Goal: Task Accomplishment & Management: Manage account settings

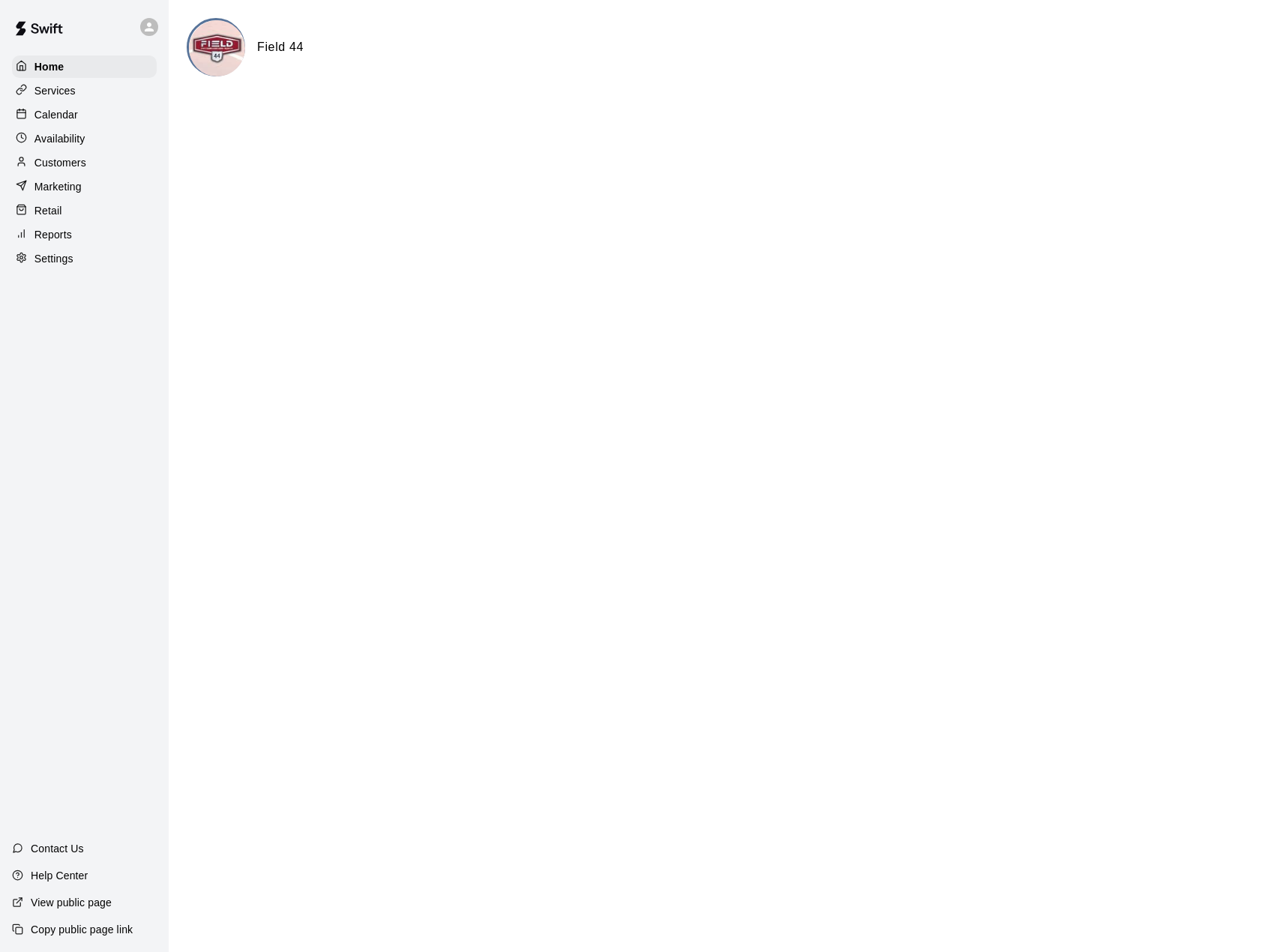
click at [71, 113] on p "Calendar" at bounding box center [56, 114] width 43 height 15
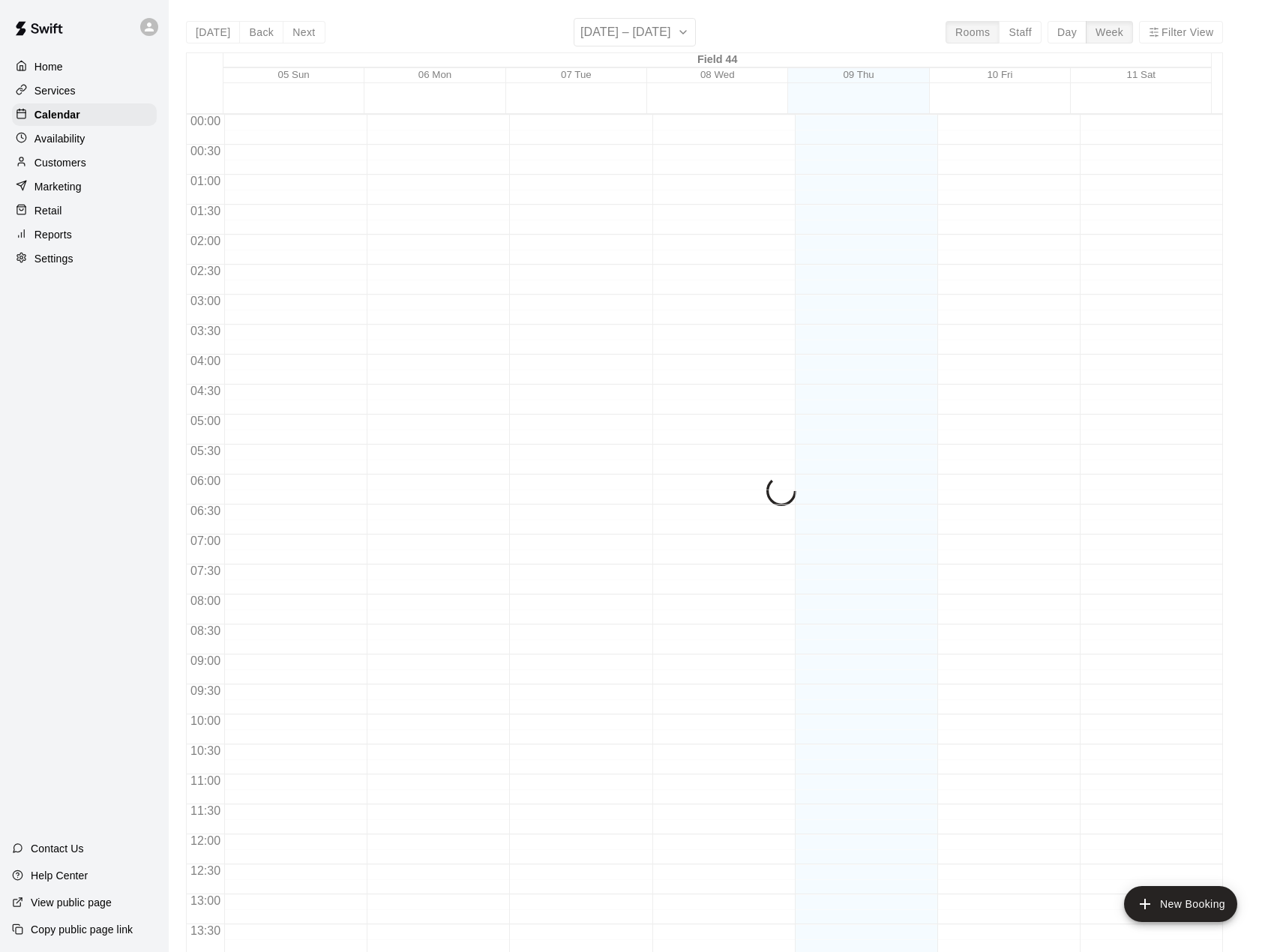
scroll to position [525, 0]
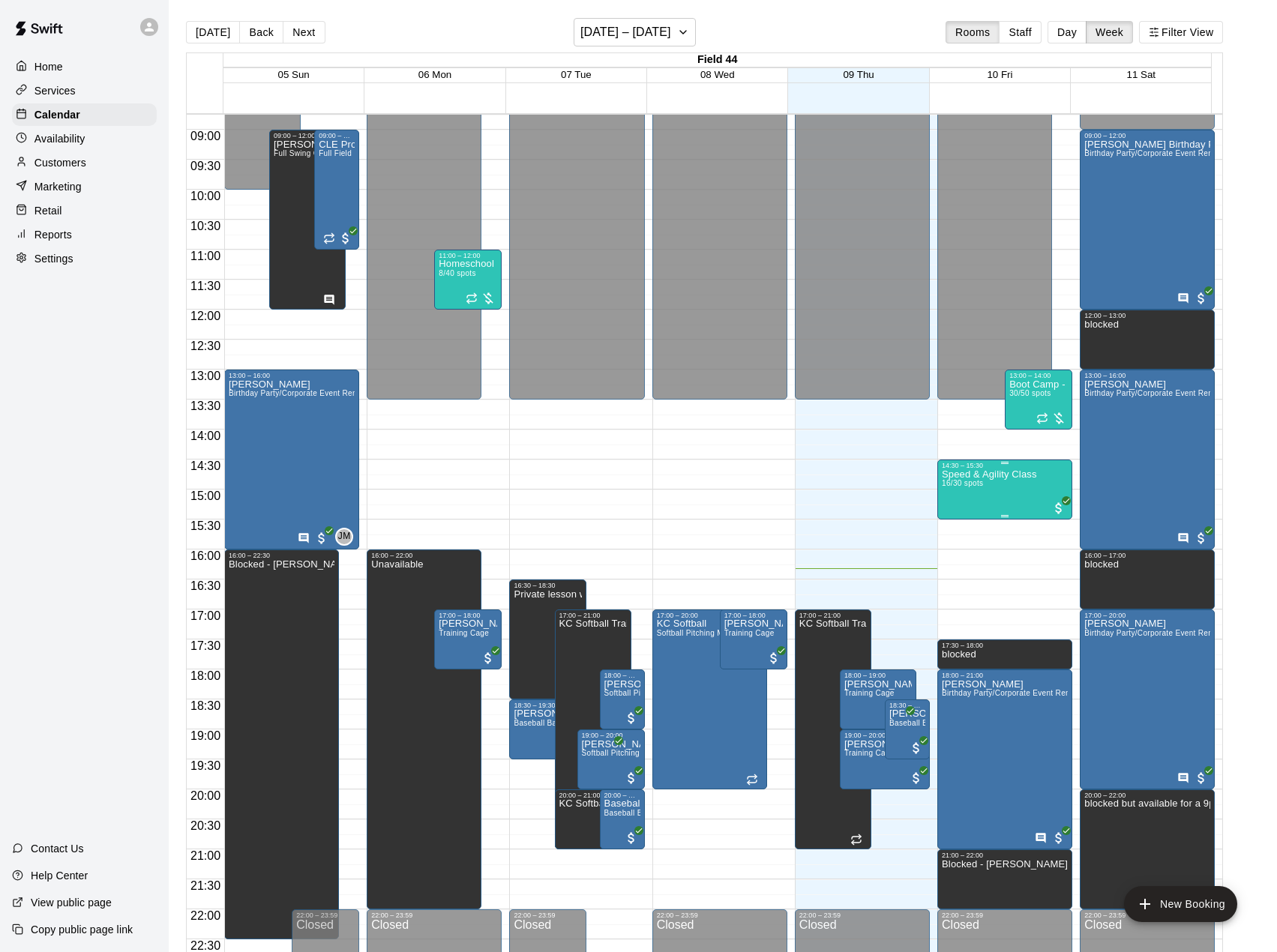
click at [969, 481] on div "Speed & Agility Class 16/30 spots" at bounding box center [988, 946] width 95 height 952
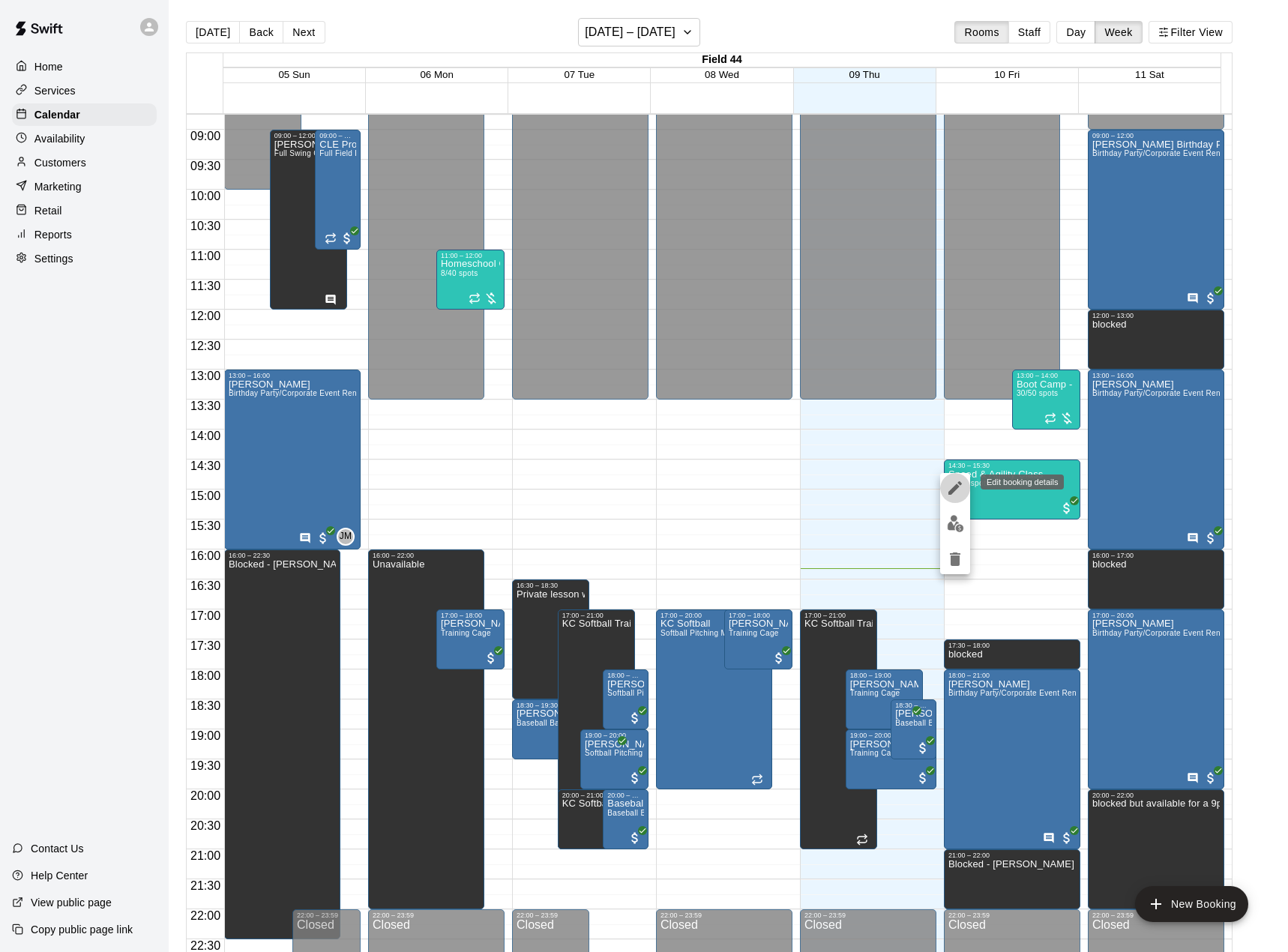
click at [951, 489] on icon "edit" at bounding box center [955, 488] width 13 height 13
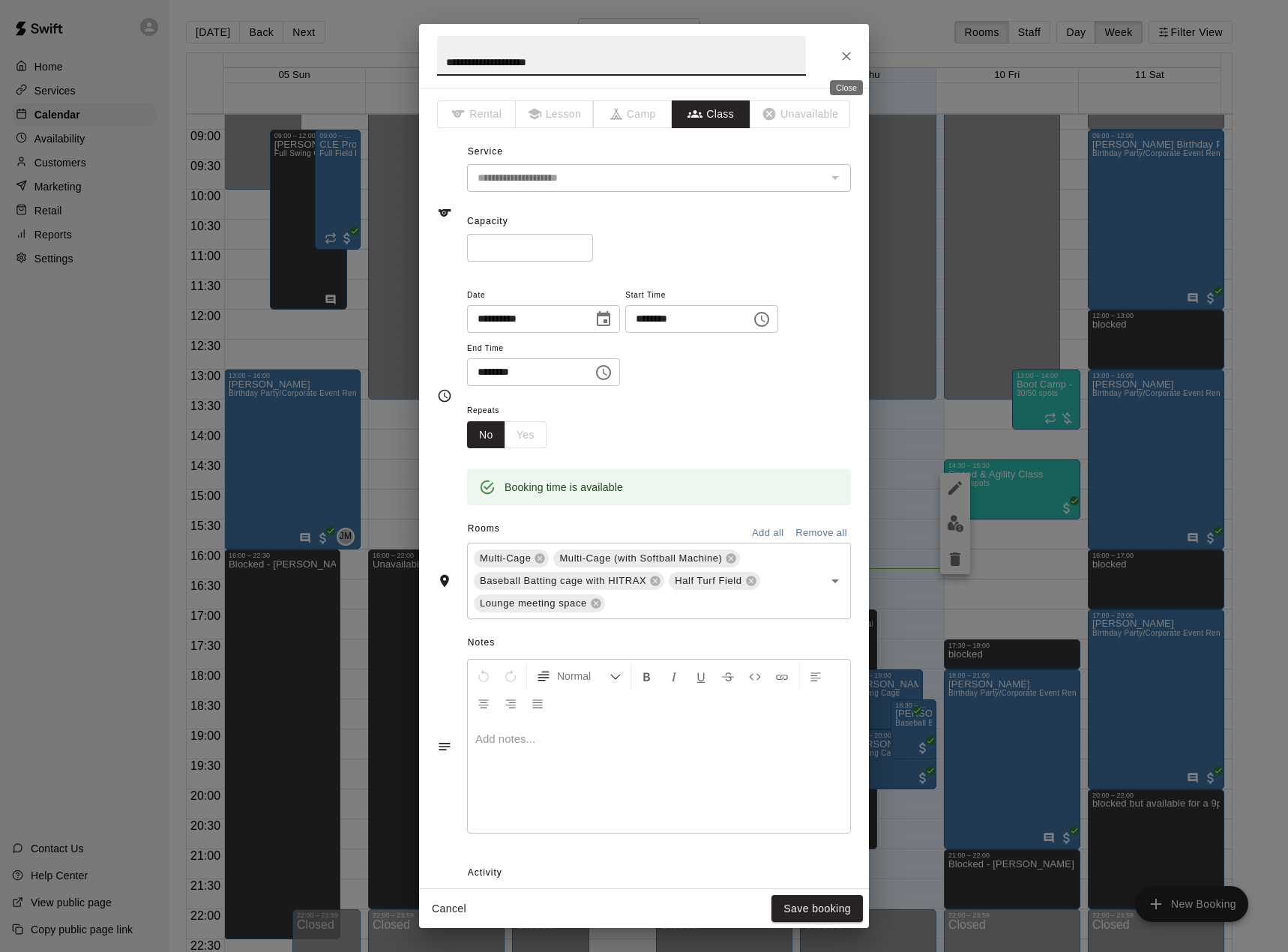
click at [855, 57] on button "Close" at bounding box center [847, 56] width 27 height 27
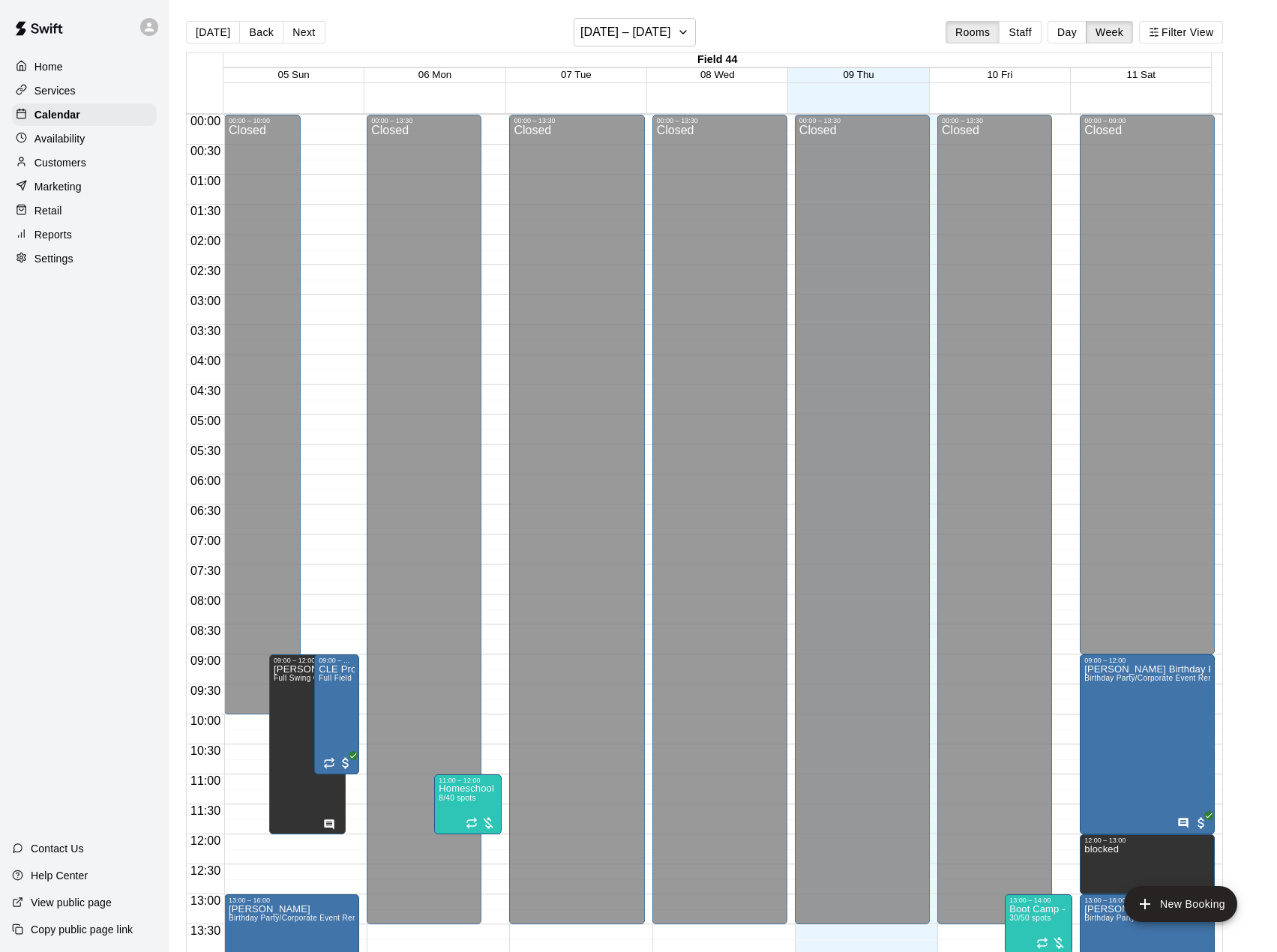
scroll to position [587, 0]
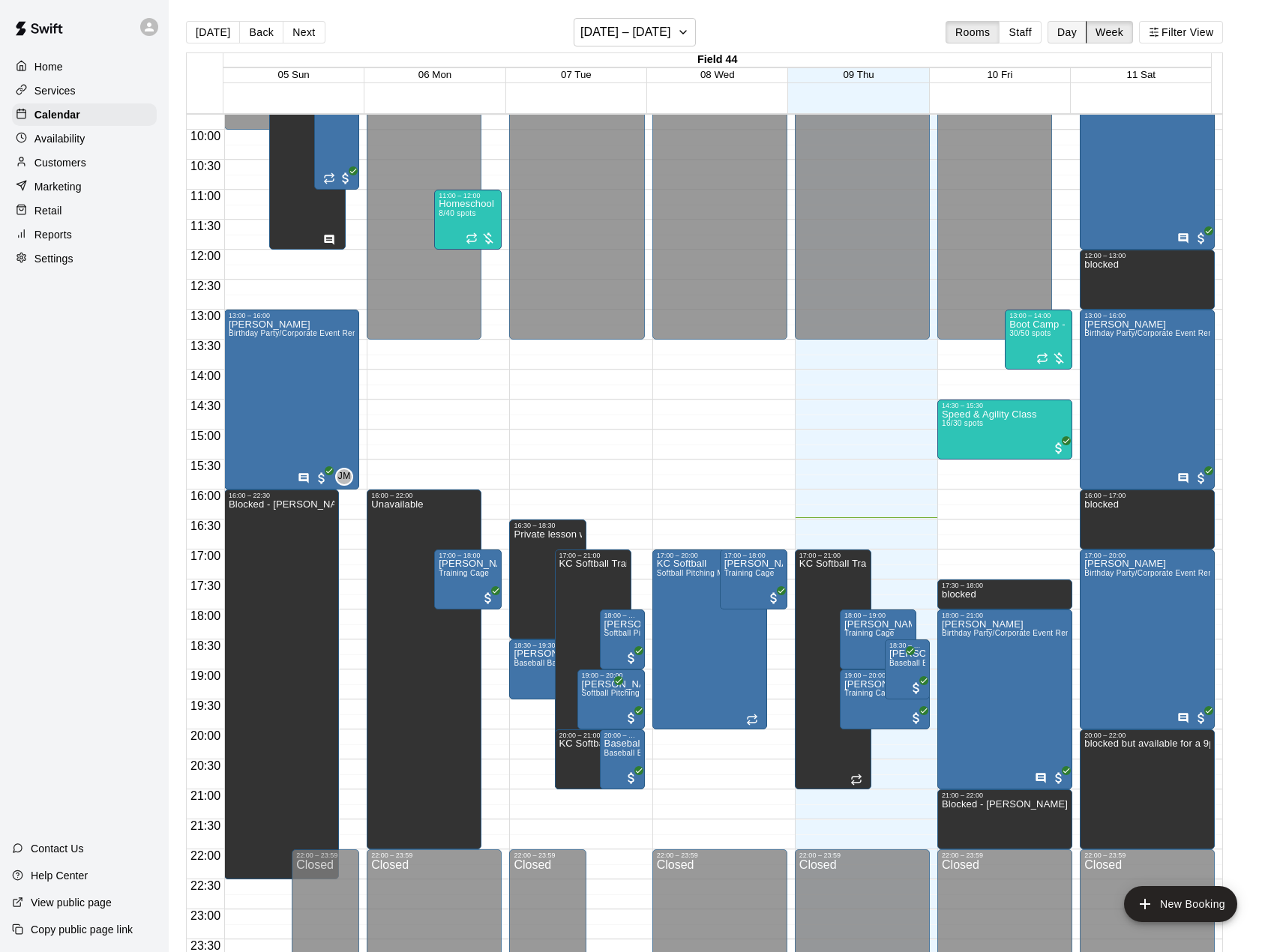
click at [1077, 31] on button "Day" at bounding box center [1067, 32] width 39 height 22
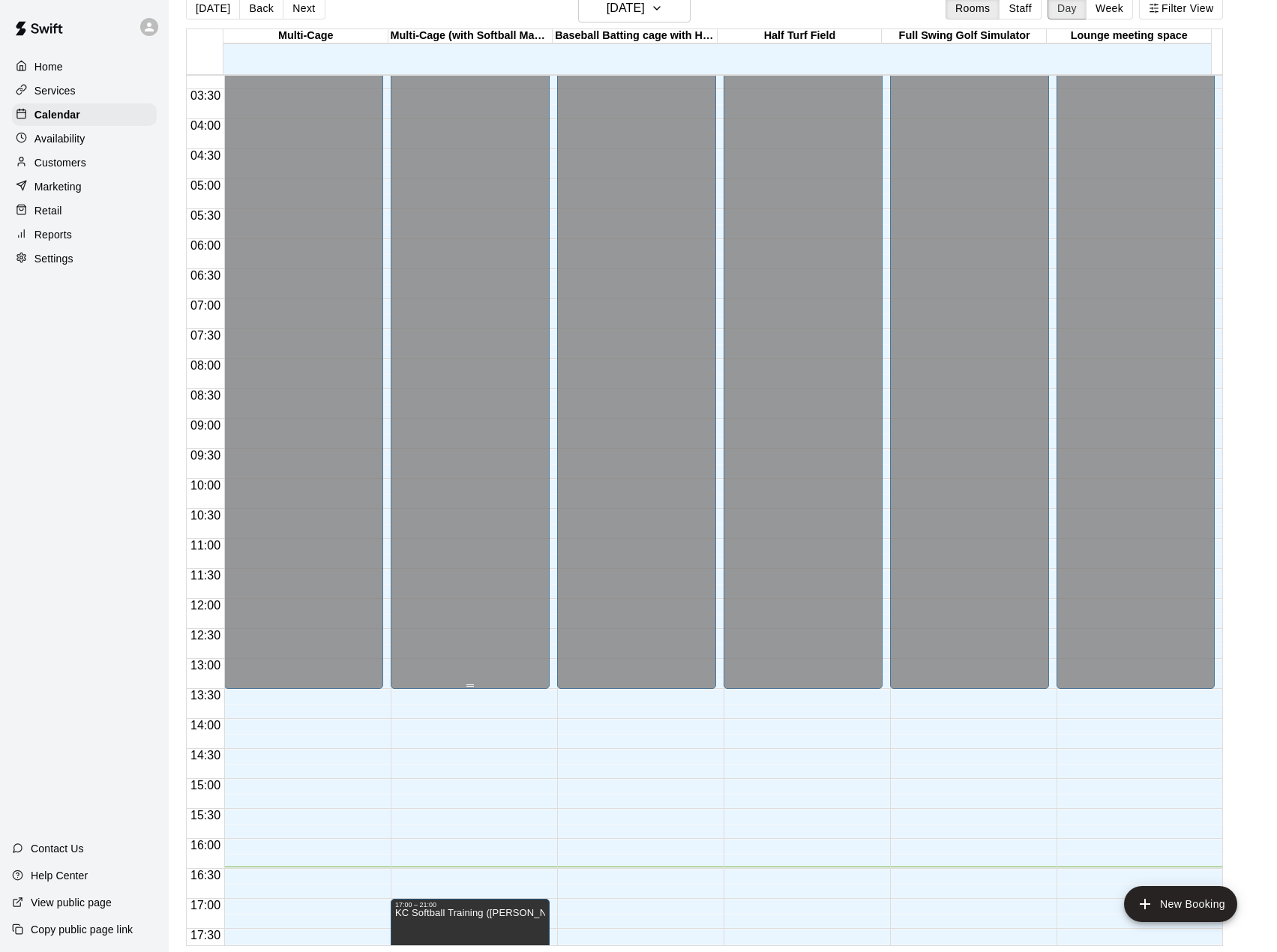
scroll to position [0, 0]
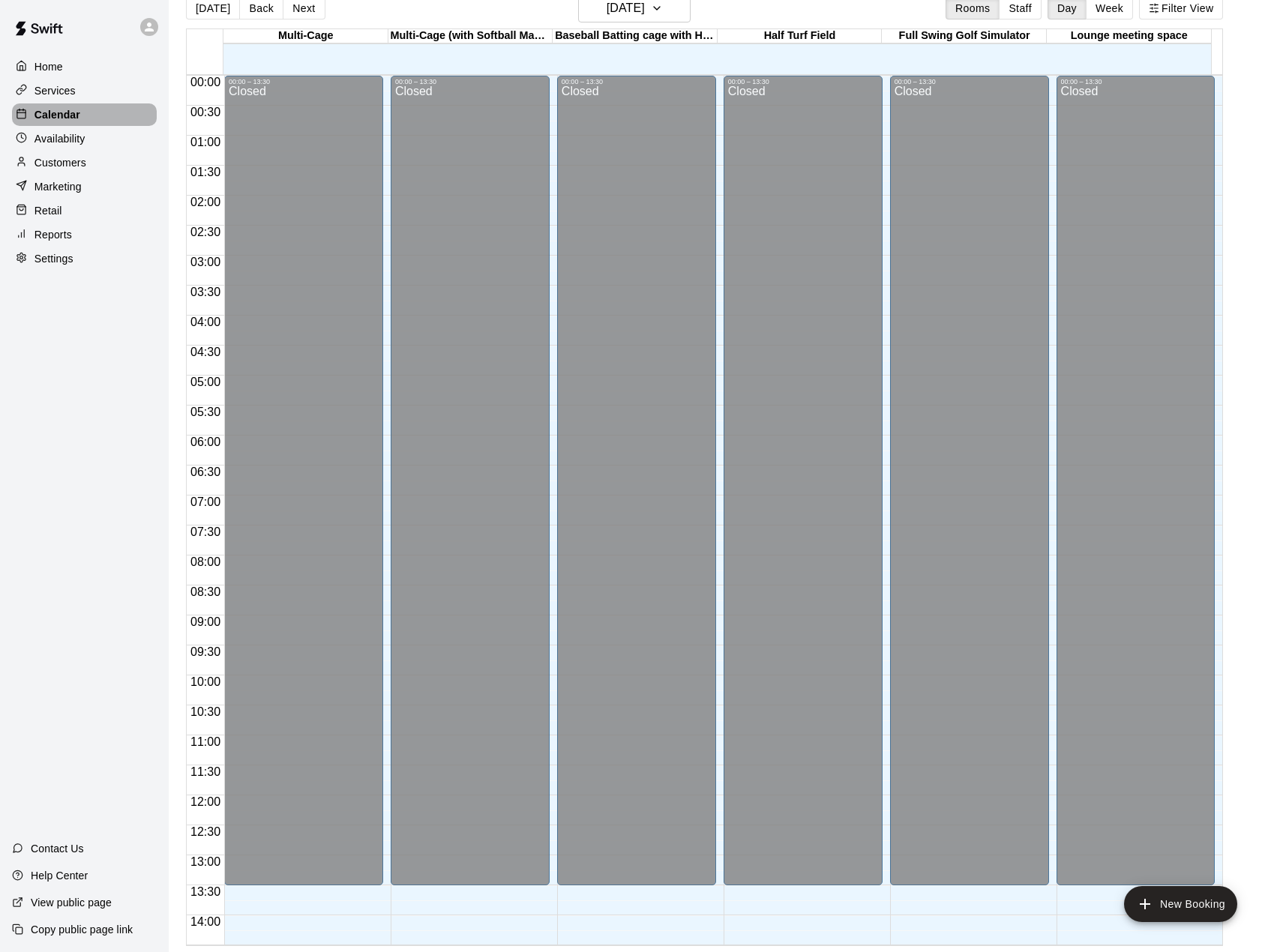
click at [76, 110] on p "Calendar" at bounding box center [58, 114] width 46 height 15
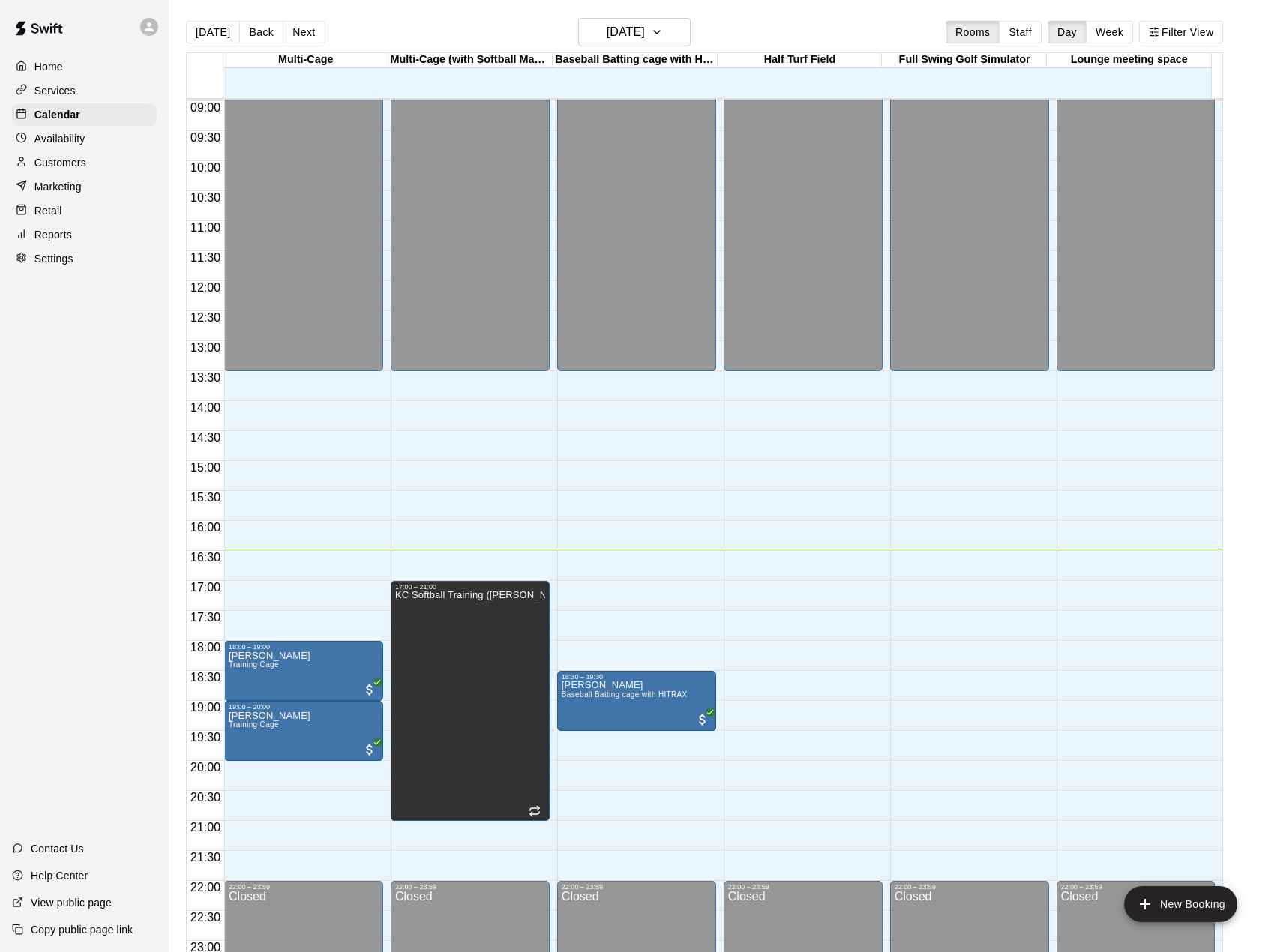
scroll to position [572, 0]
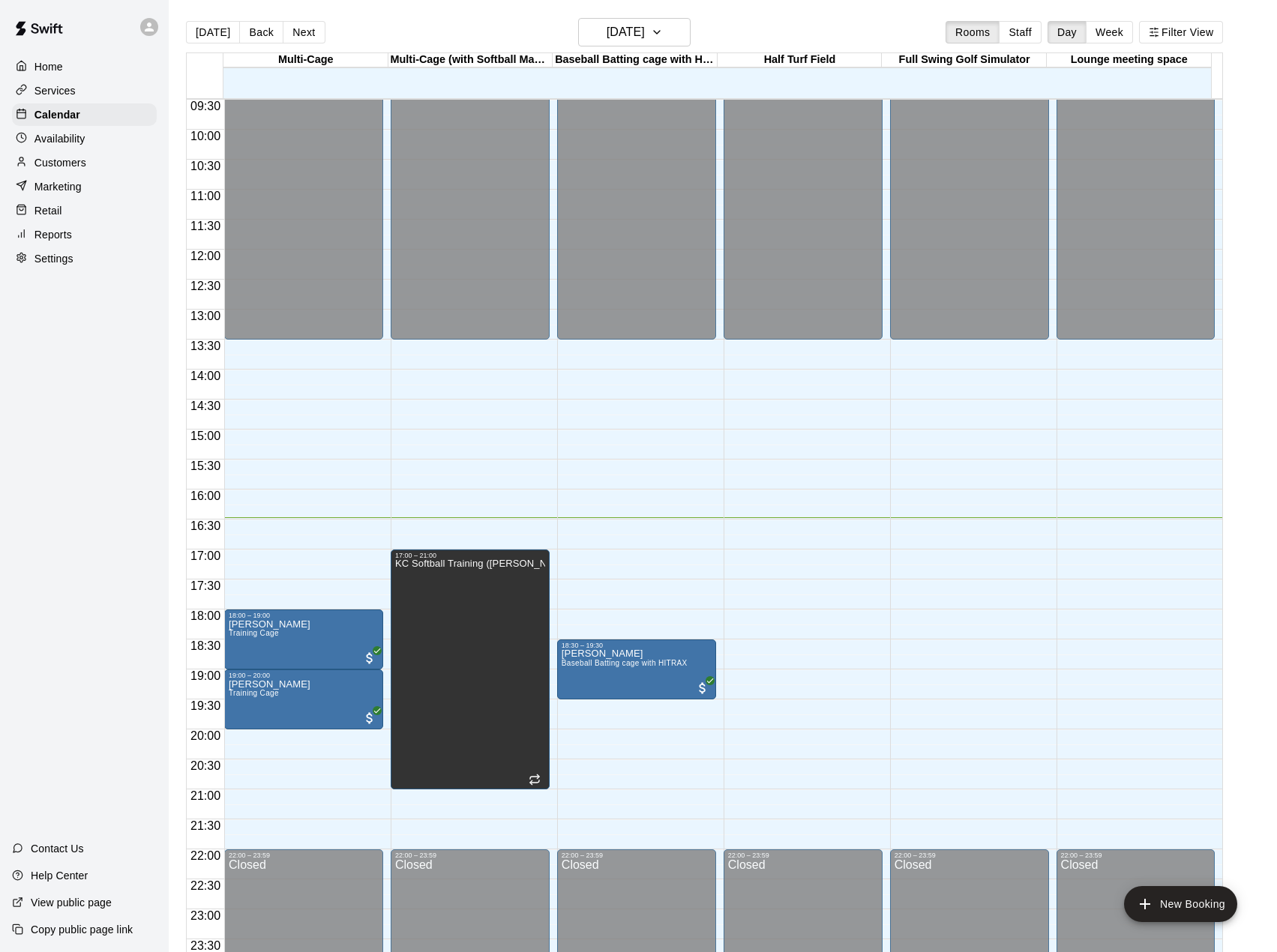
click at [58, 266] on p "Settings" at bounding box center [54, 258] width 39 height 15
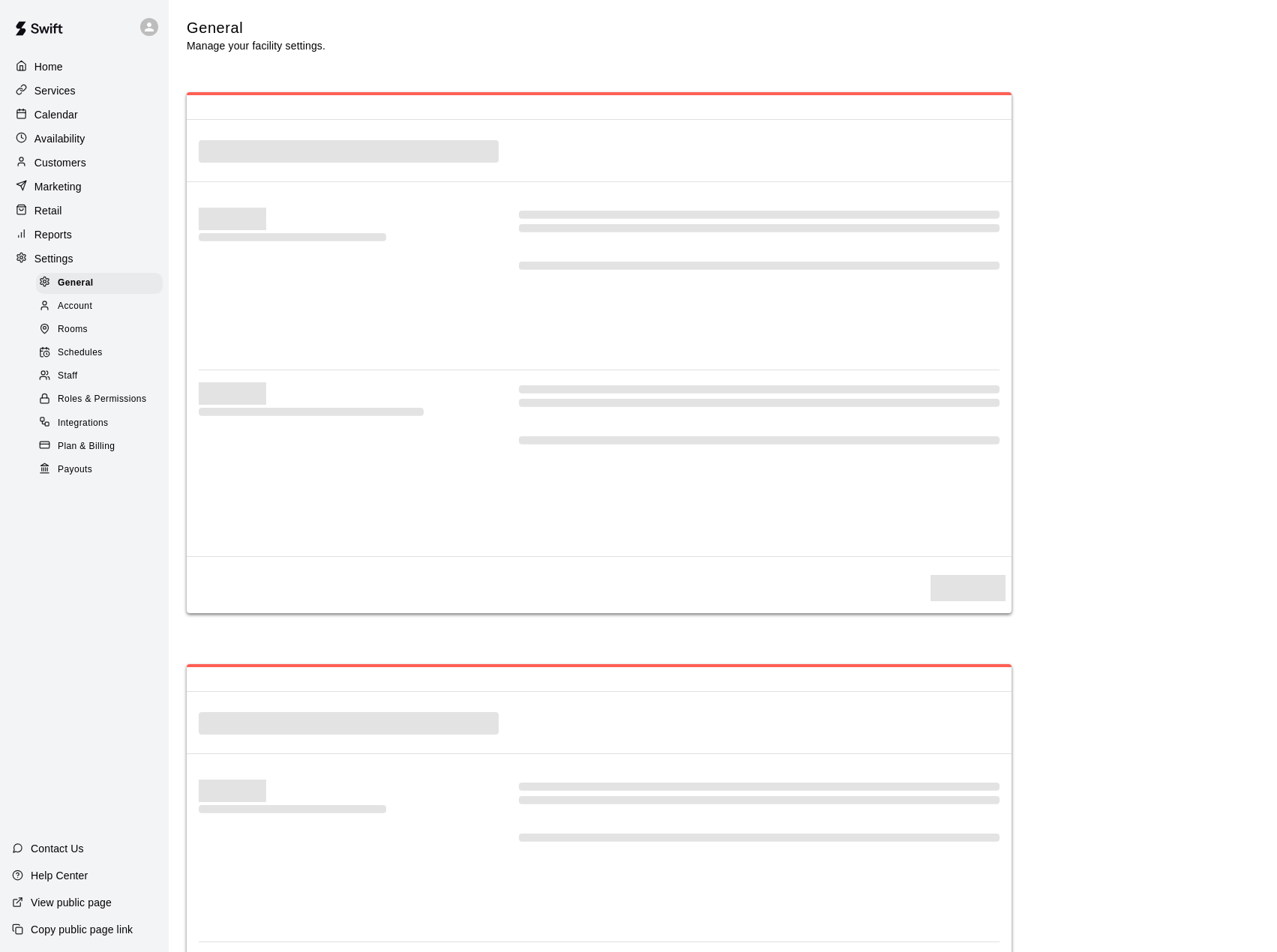
select select "**"
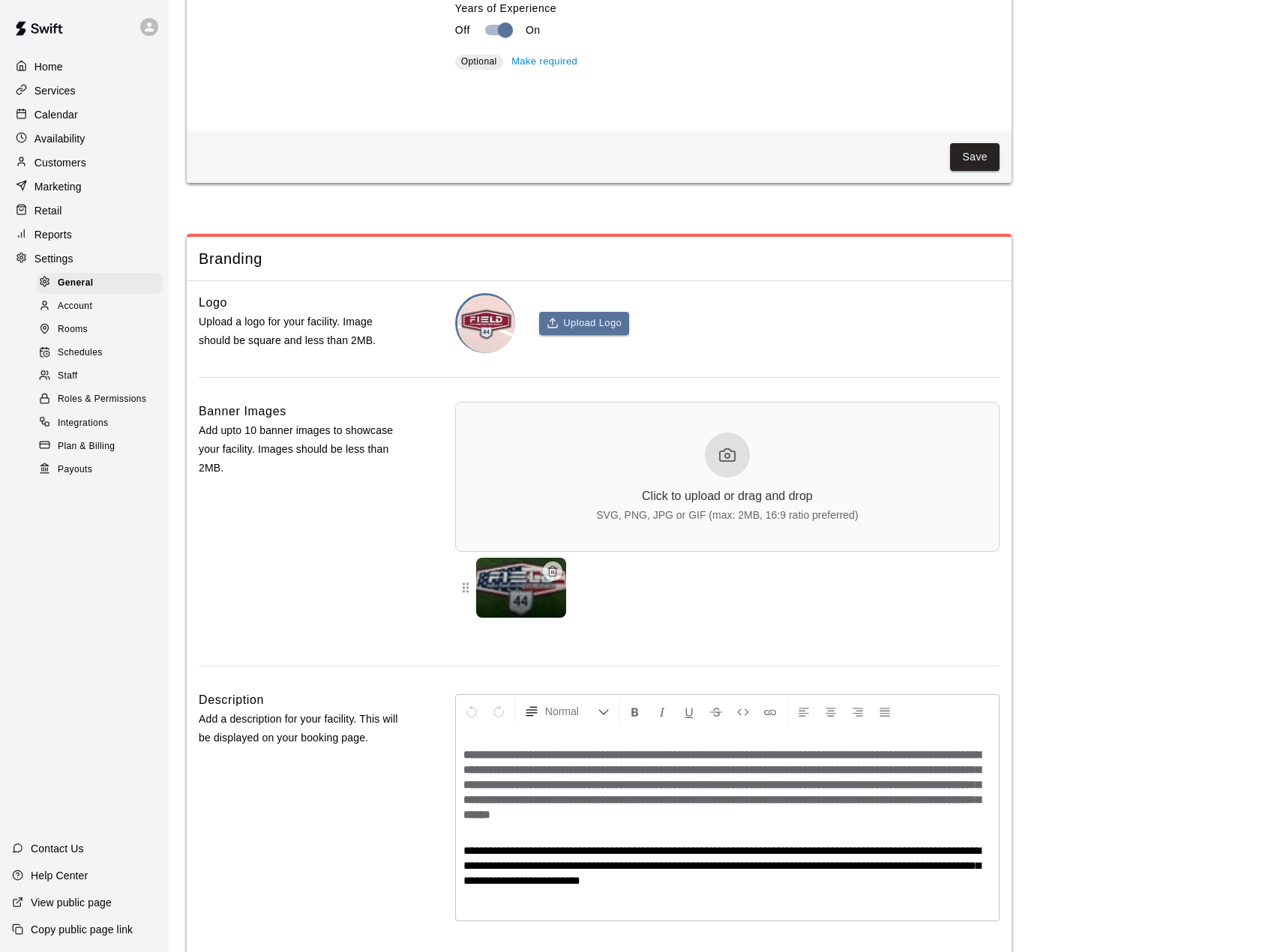
scroll to position [3234, 0]
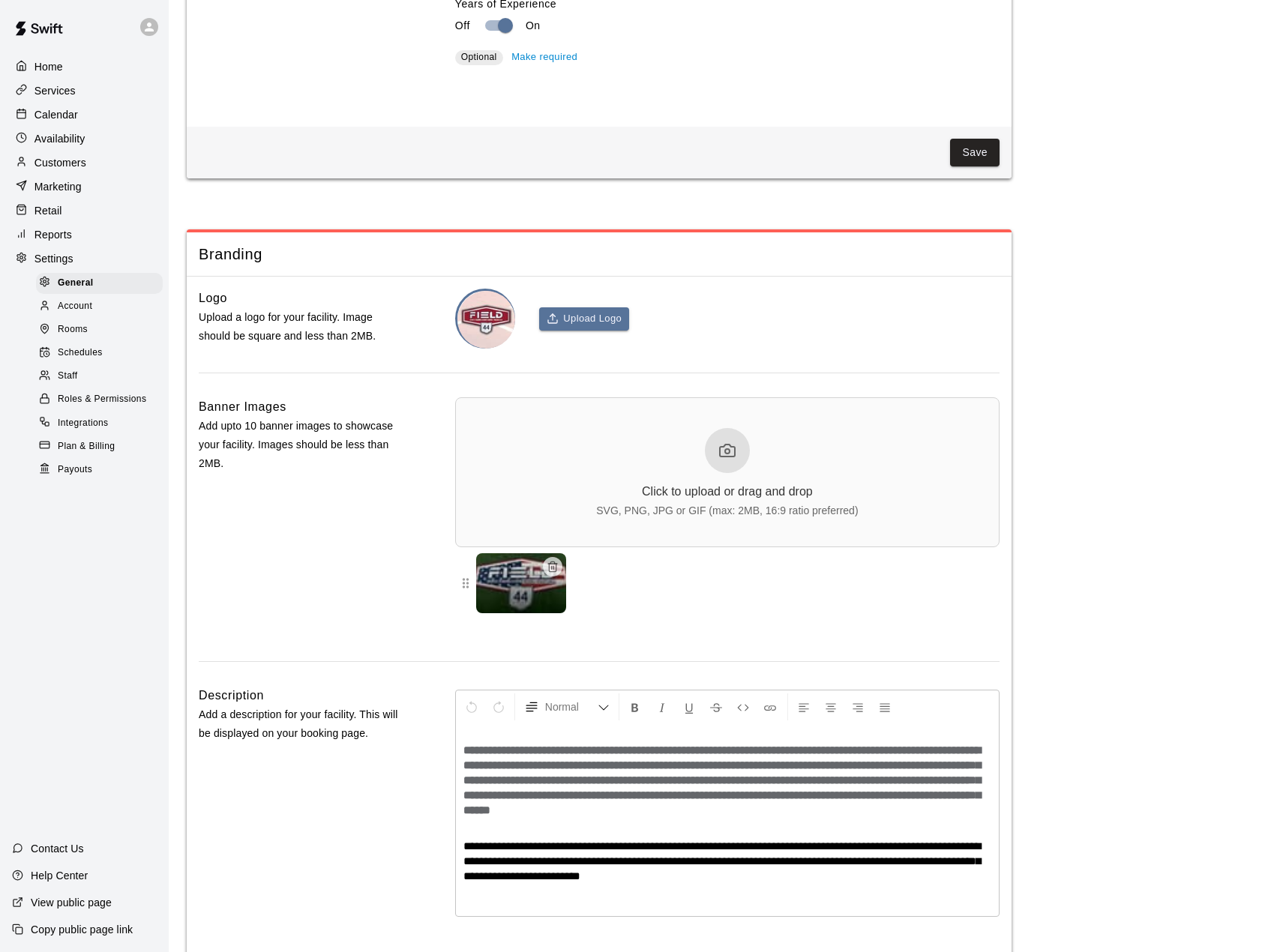
click at [82, 361] on span "Schedules" at bounding box center [80, 353] width 45 height 15
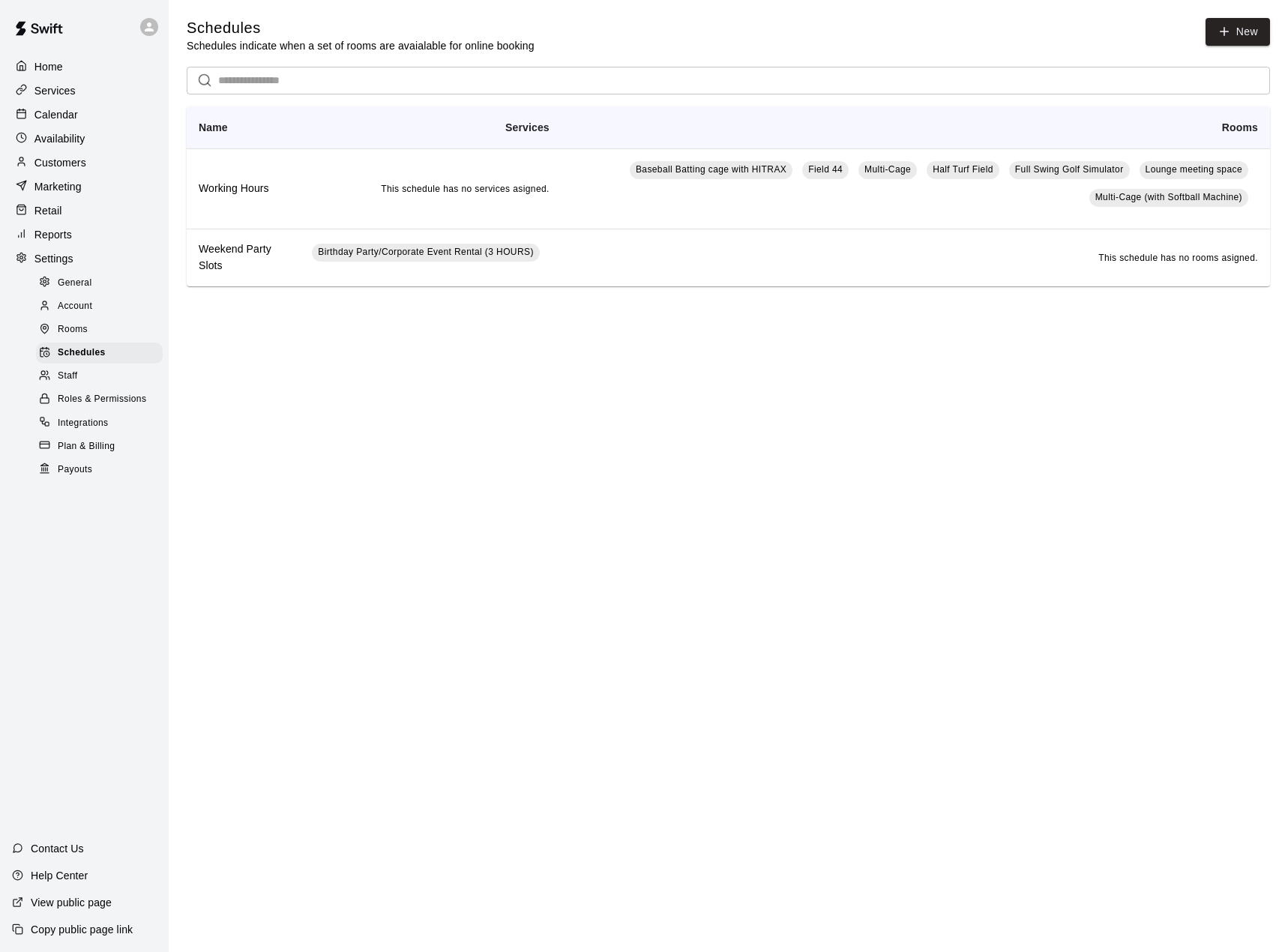
click at [53, 146] on p "Availability" at bounding box center [60, 138] width 51 height 15
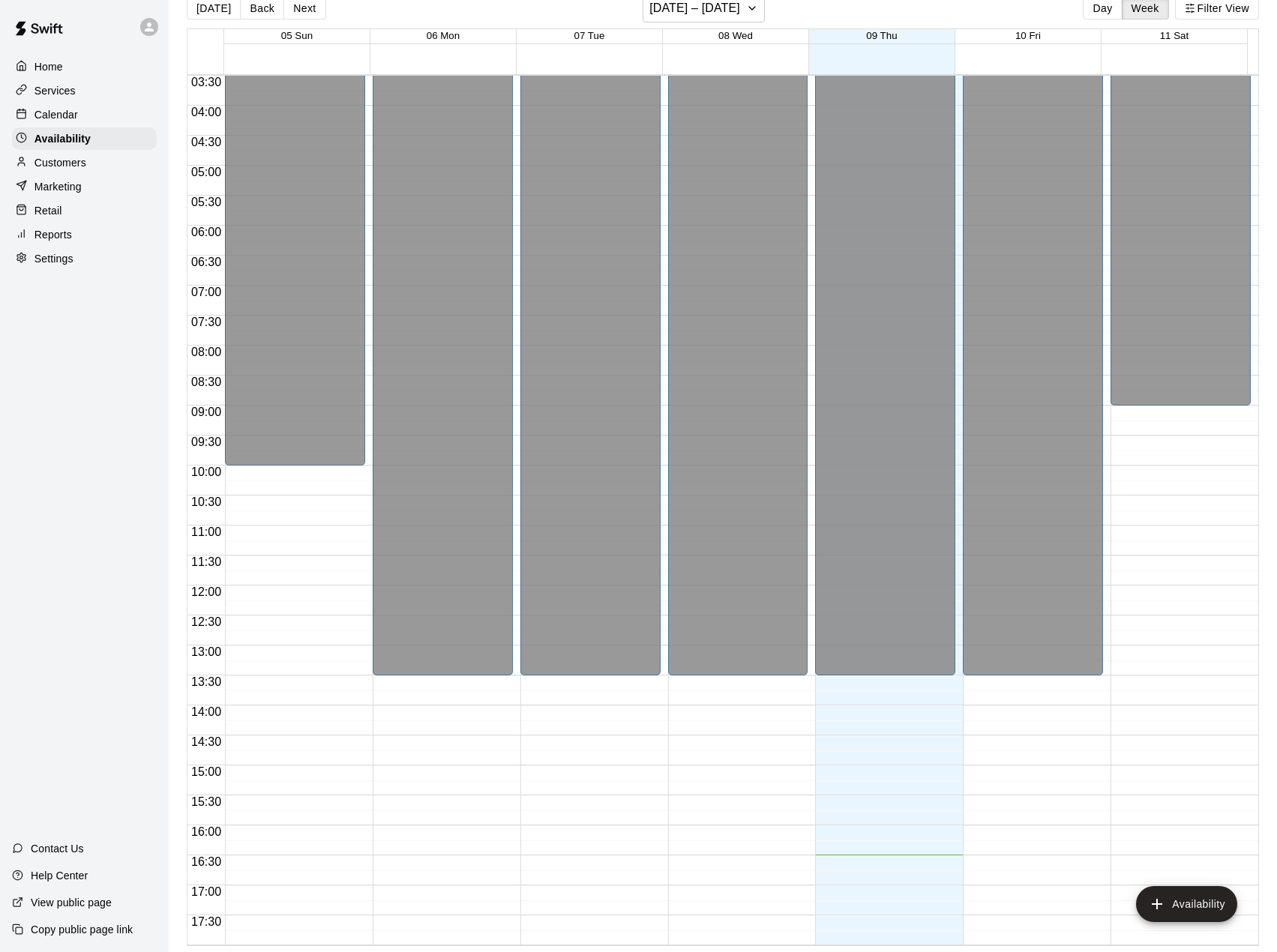
scroll to position [196, 0]
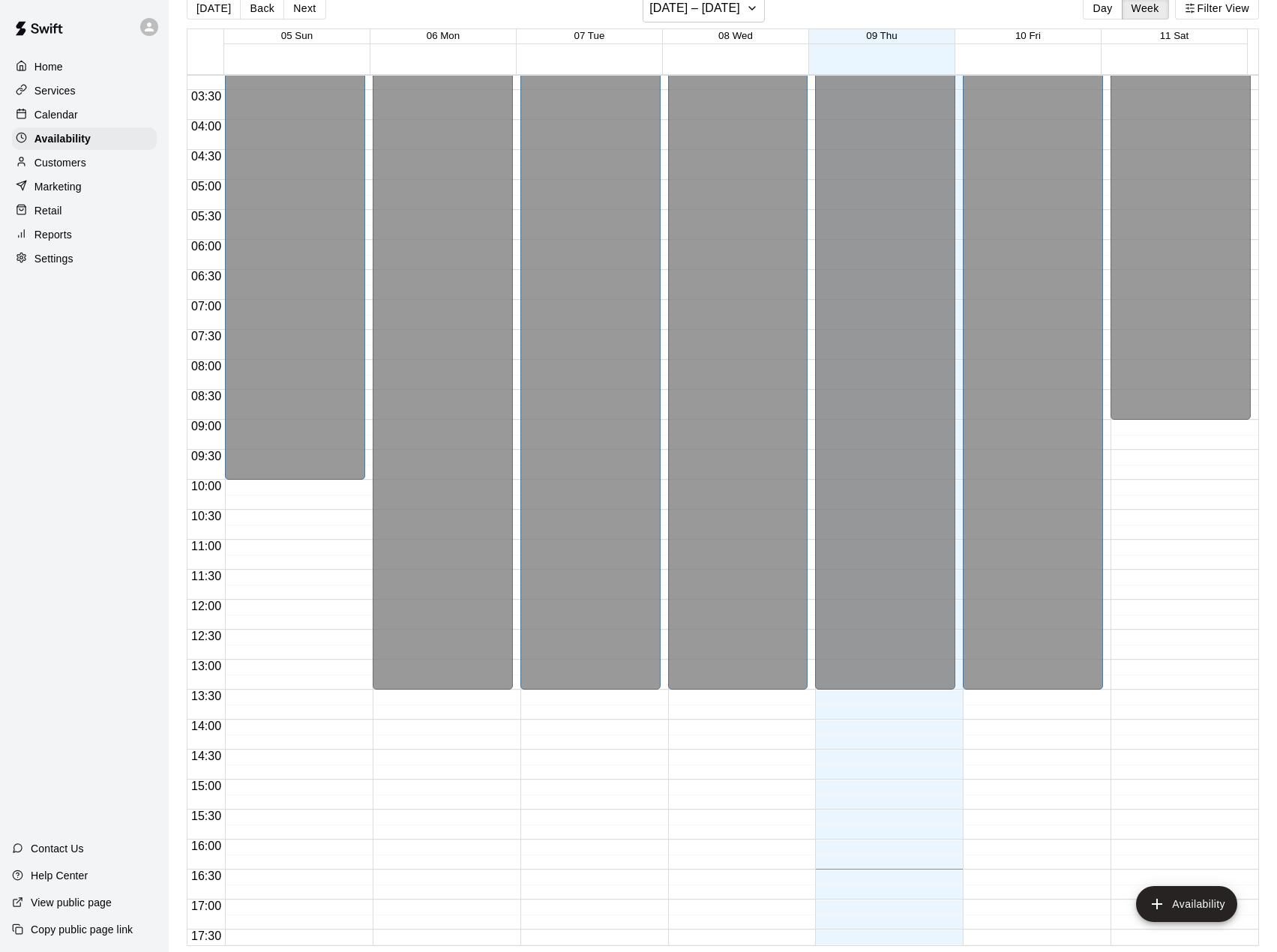
click at [56, 66] on p "Home" at bounding box center [49, 66] width 28 height 15
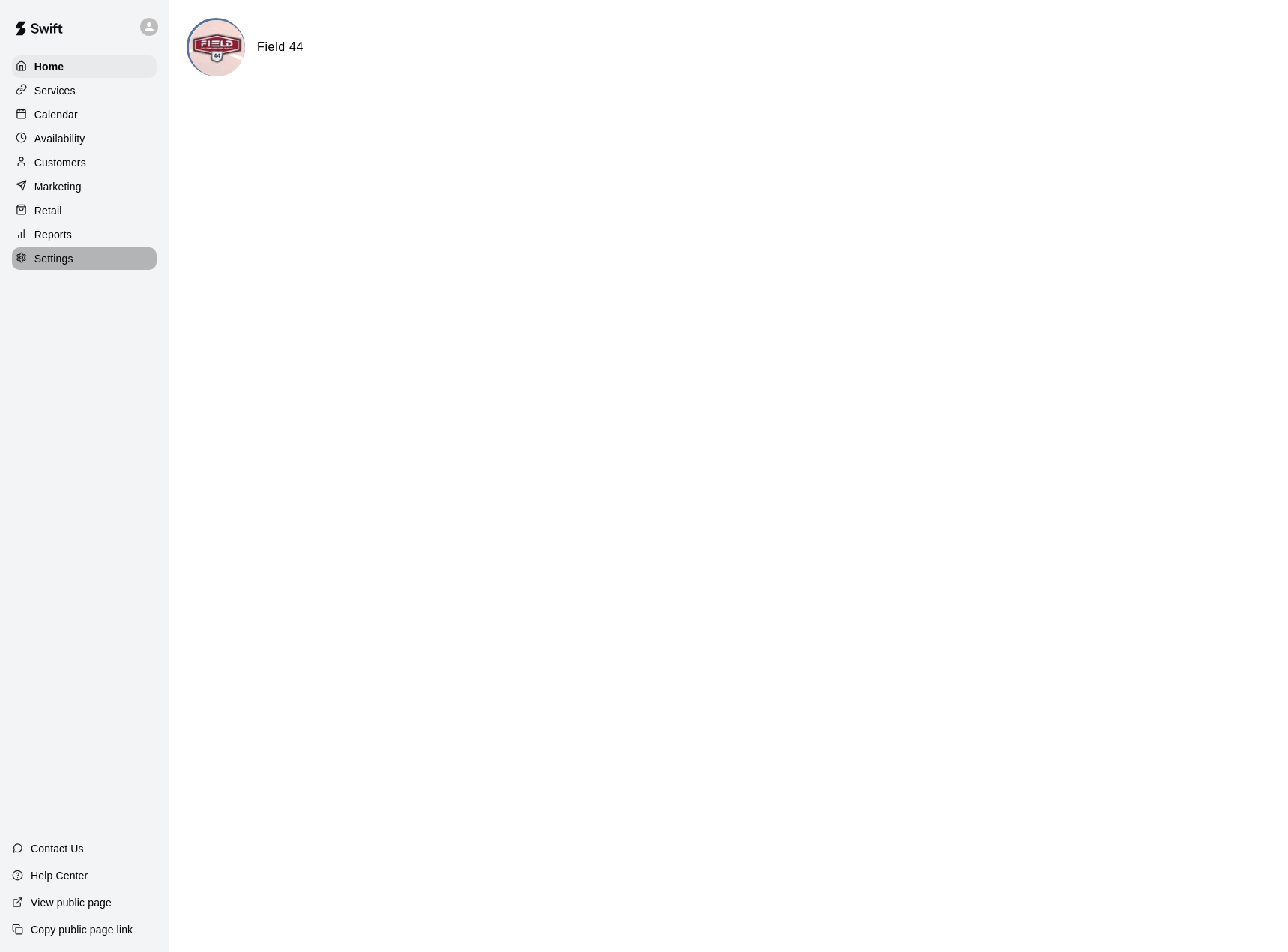
click at [58, 265] on p "Settings" at bounding box center [54, 258] width 39 height 15
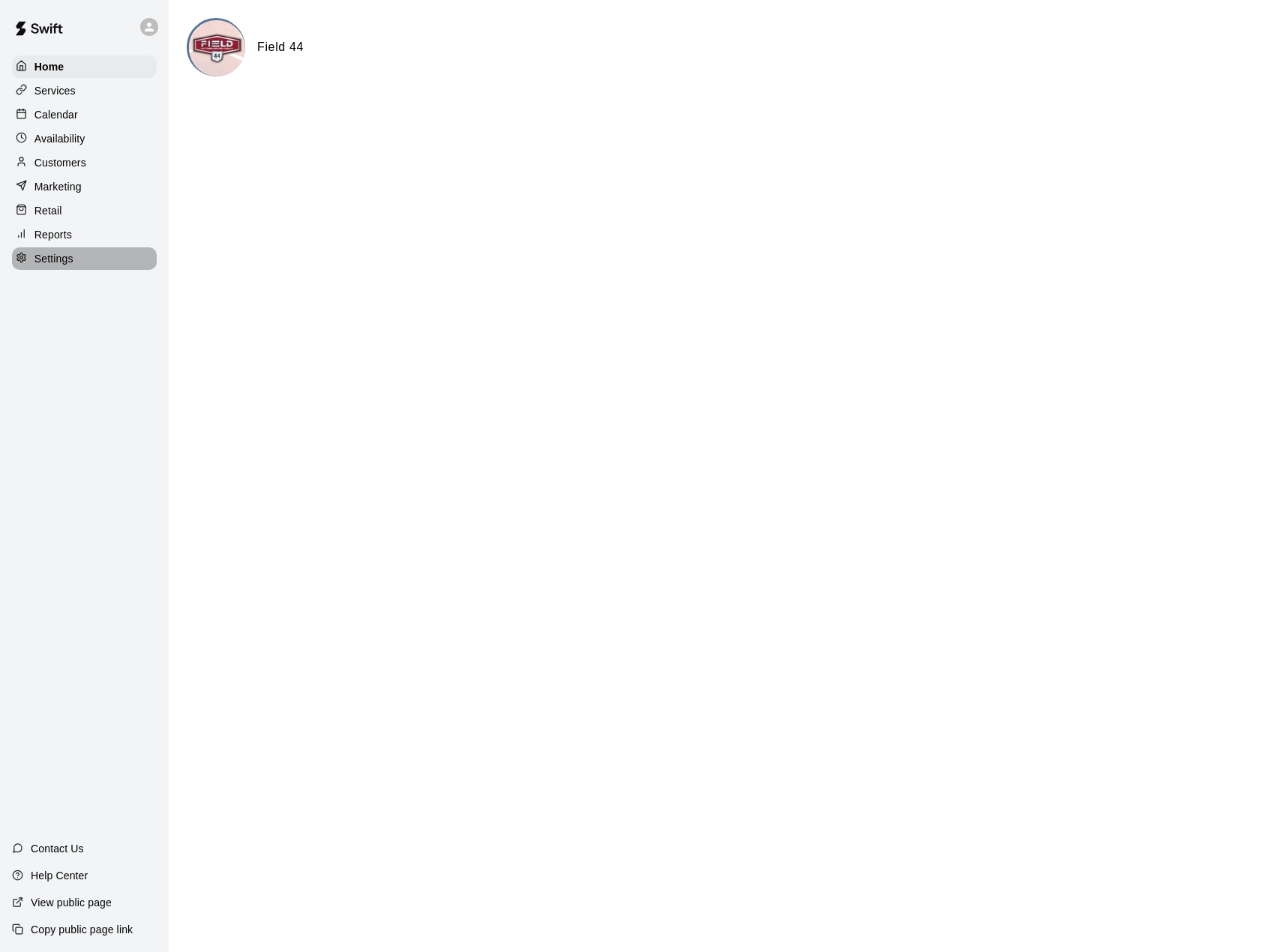
select select "**"
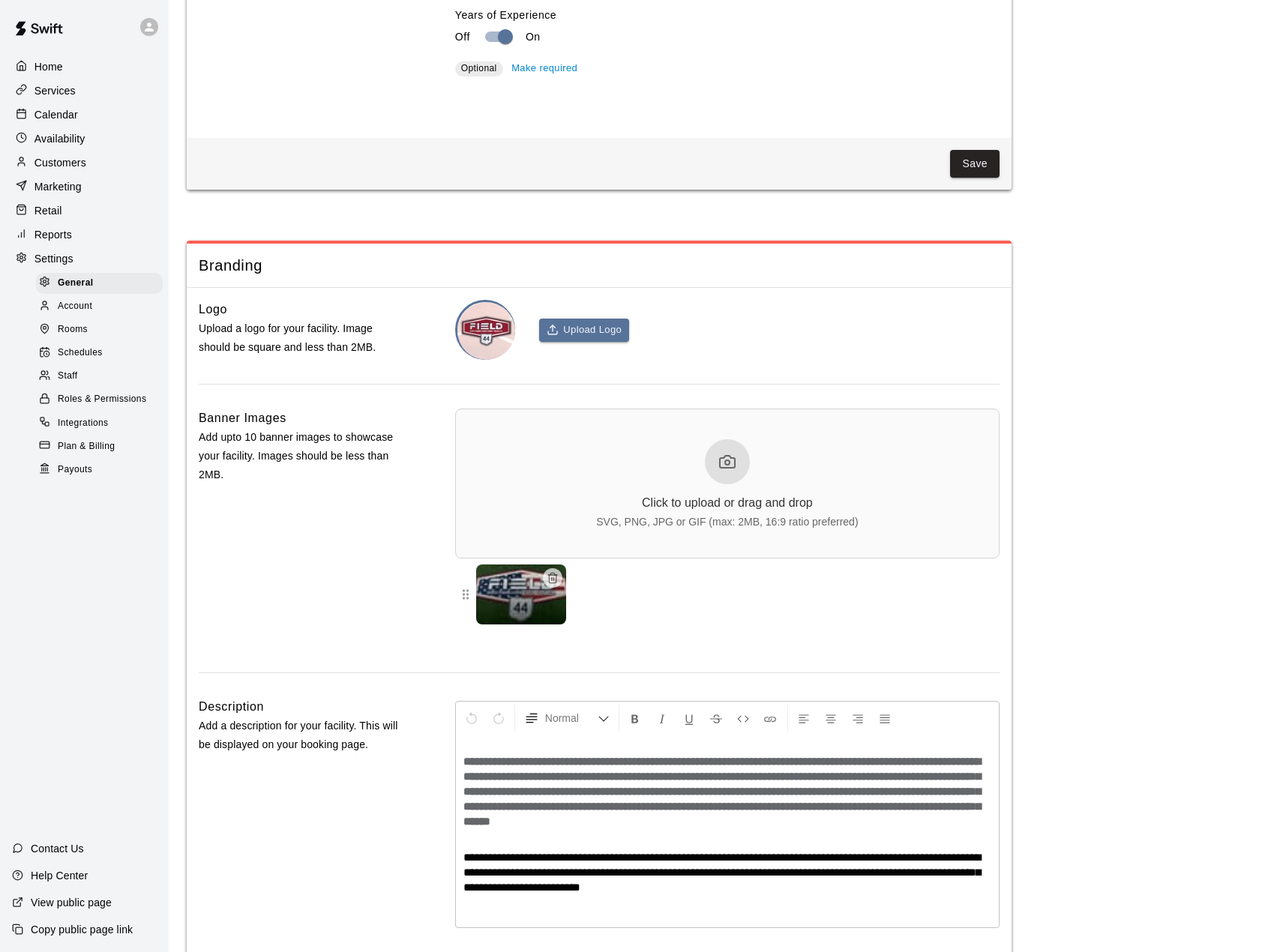
scroll to position [3234, 0]
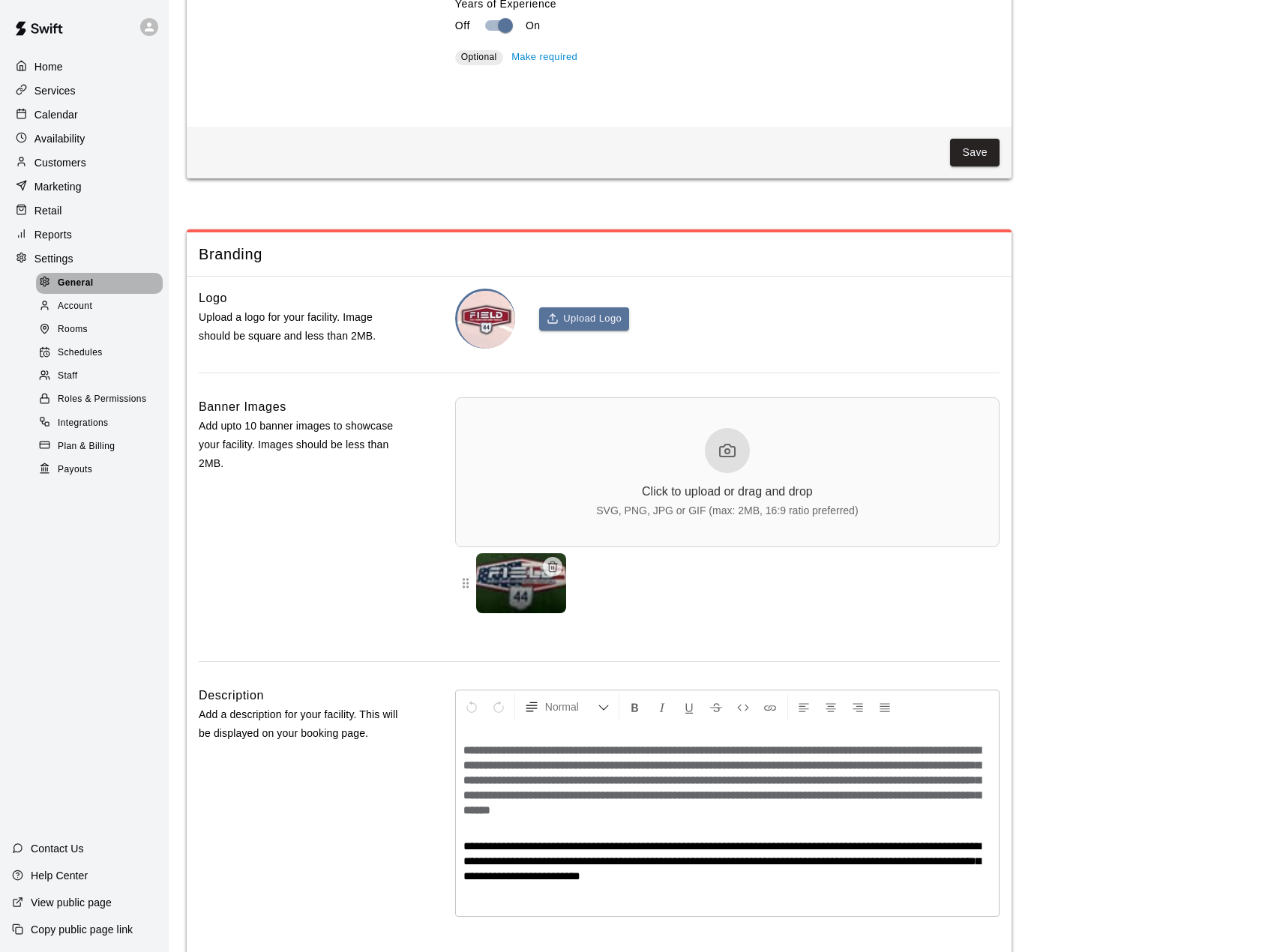
click at [95, 294] on div "General" at bounding box center [99, 284] width 127 height 21
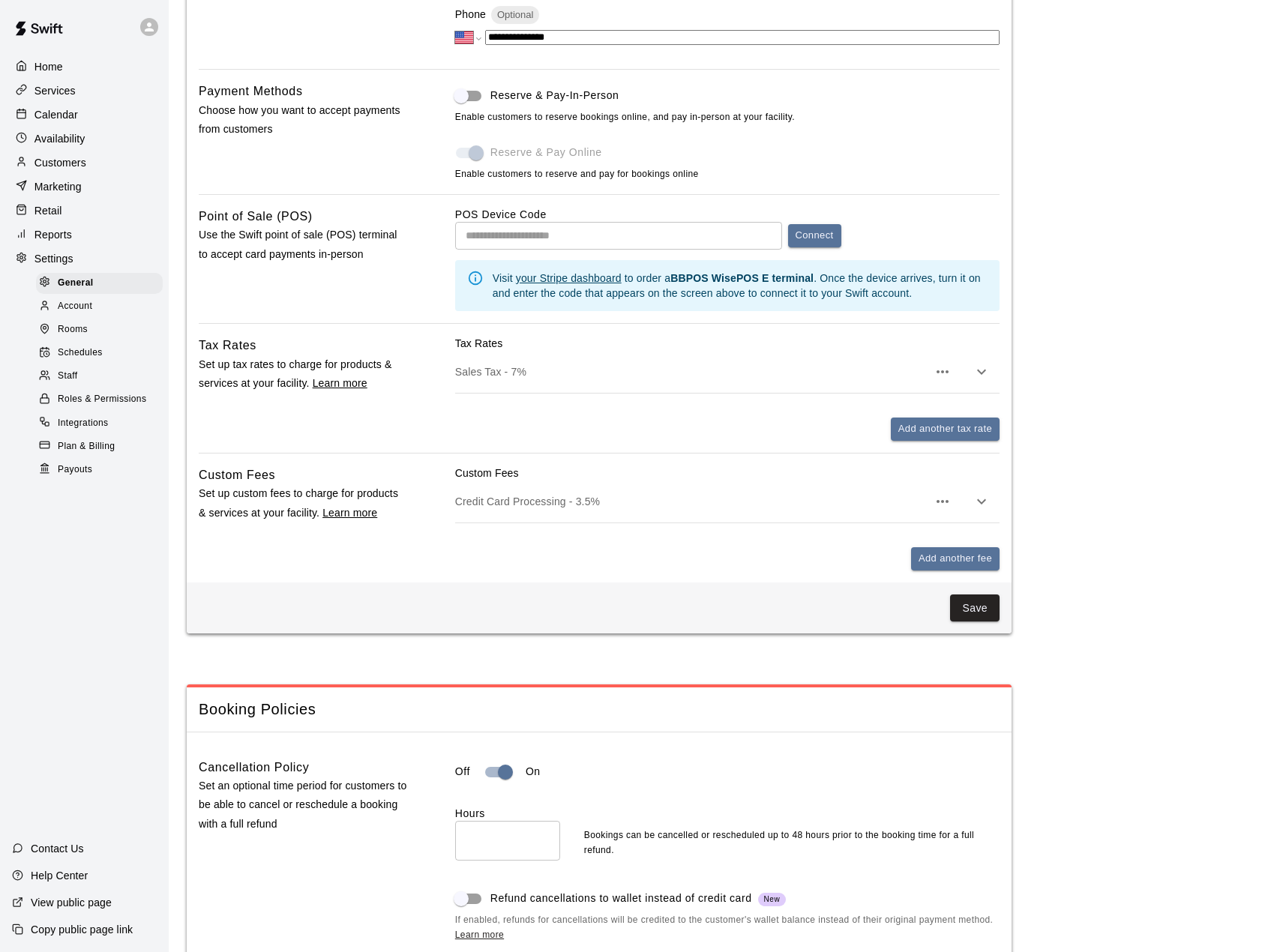
scroll to position [750, 0]
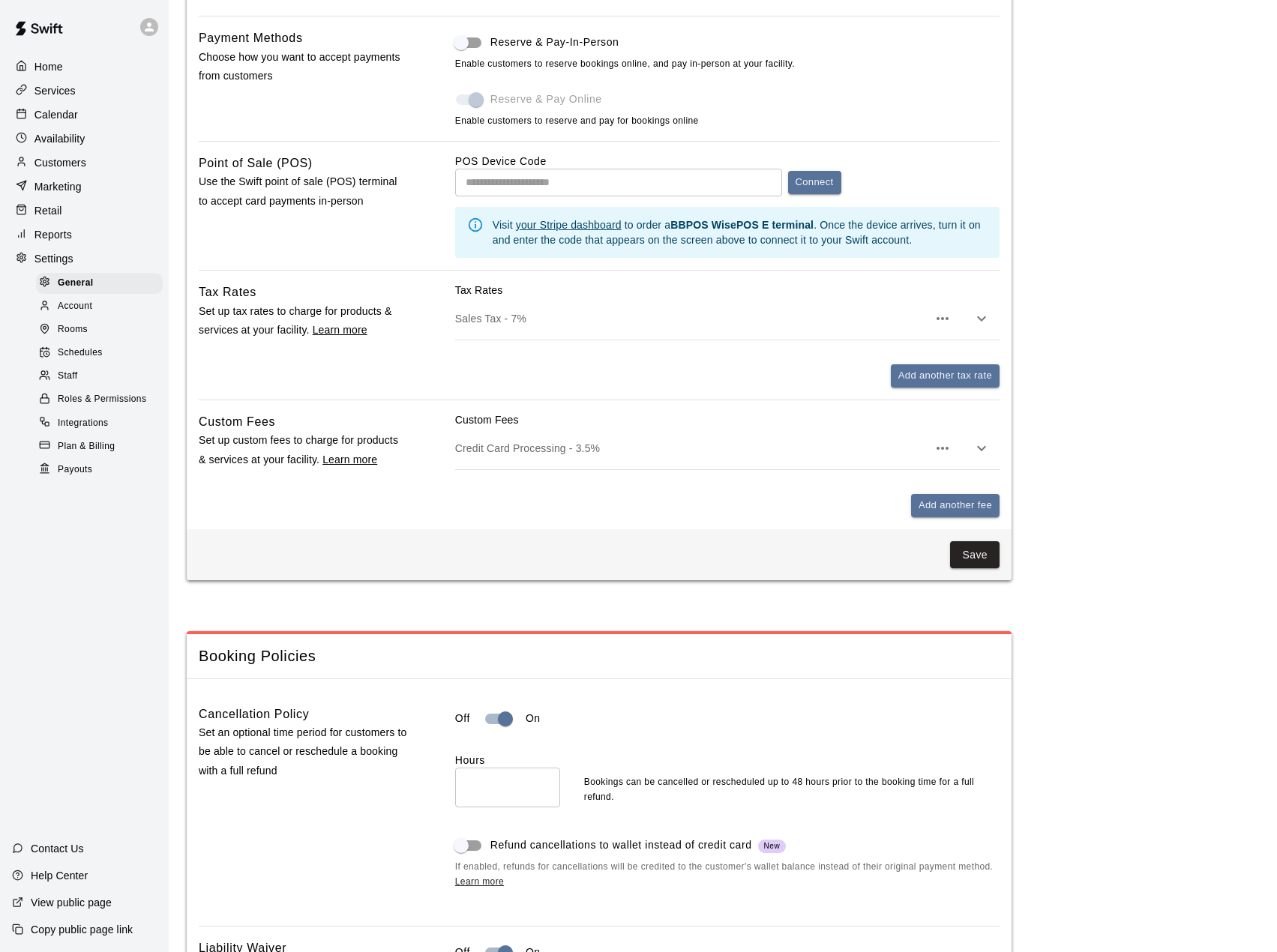
click at [81, 361] on span "Schedules" at bounding box center [80, 353] width 45 height 15
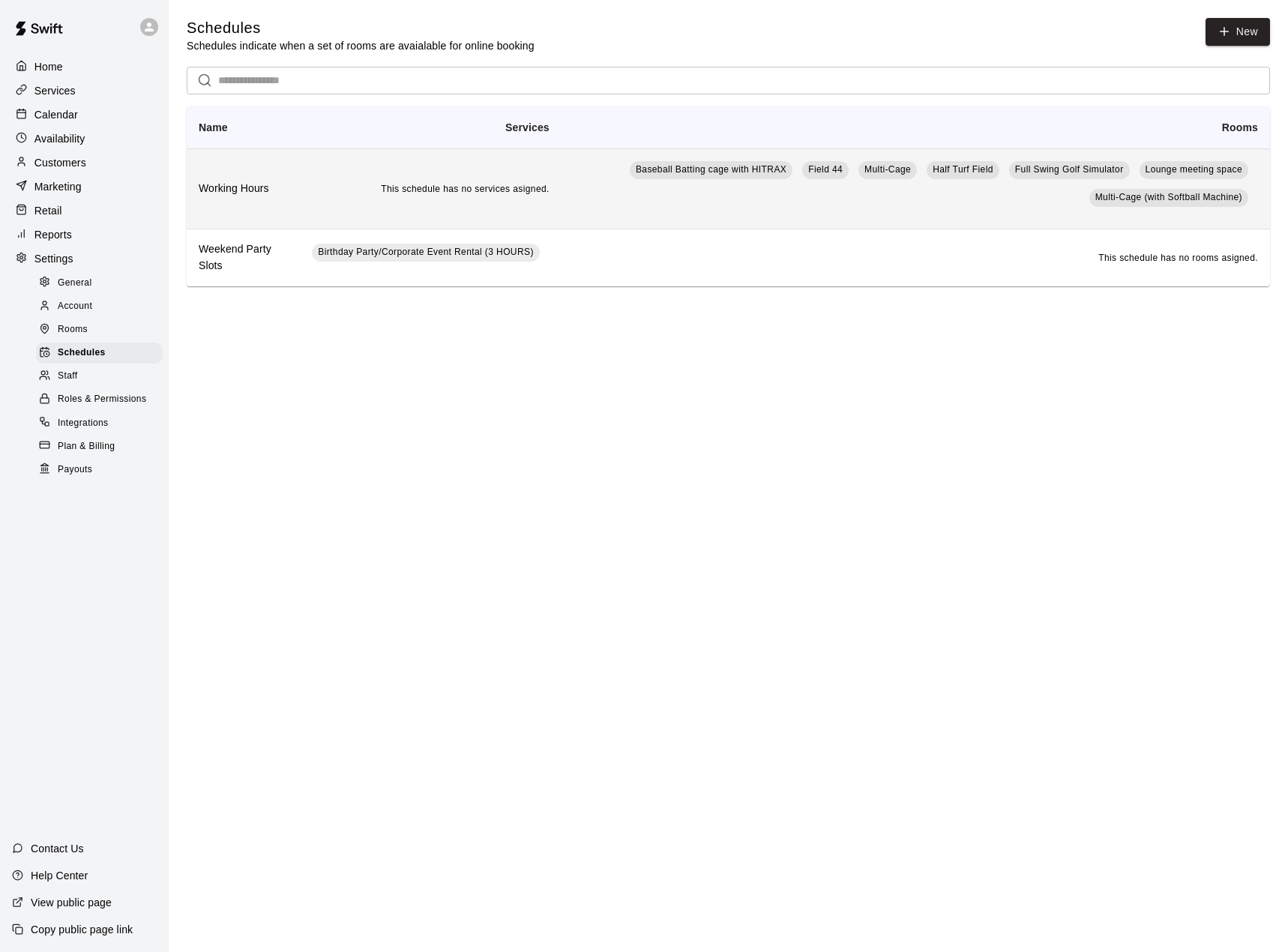
click at [258, 191] on h6 "Working Hours" at bounding box center [243, 189] width 90 height 17
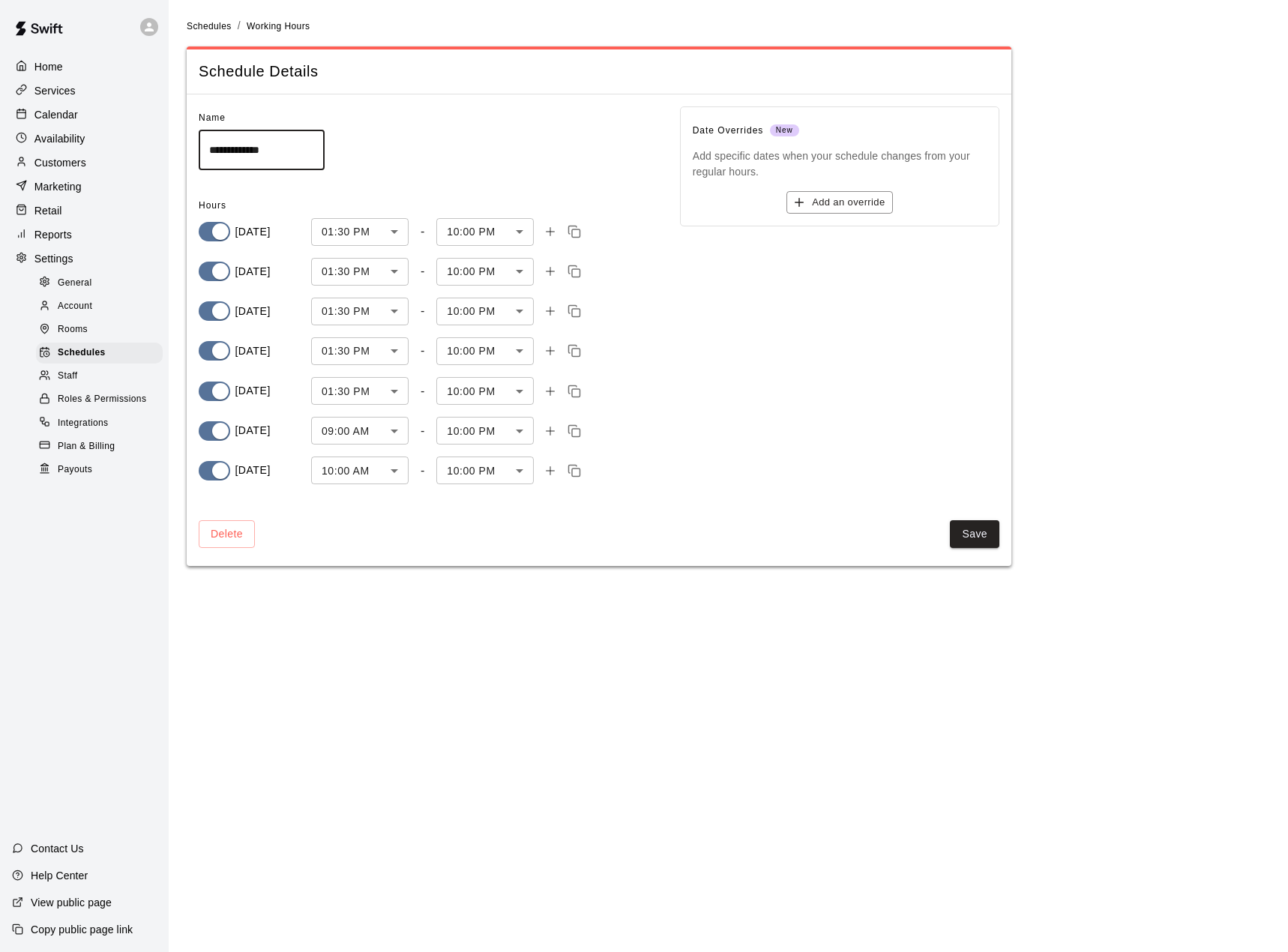
click at [75, 383] on span "Staff" at bounding box center [67, 376] width 20 height 15
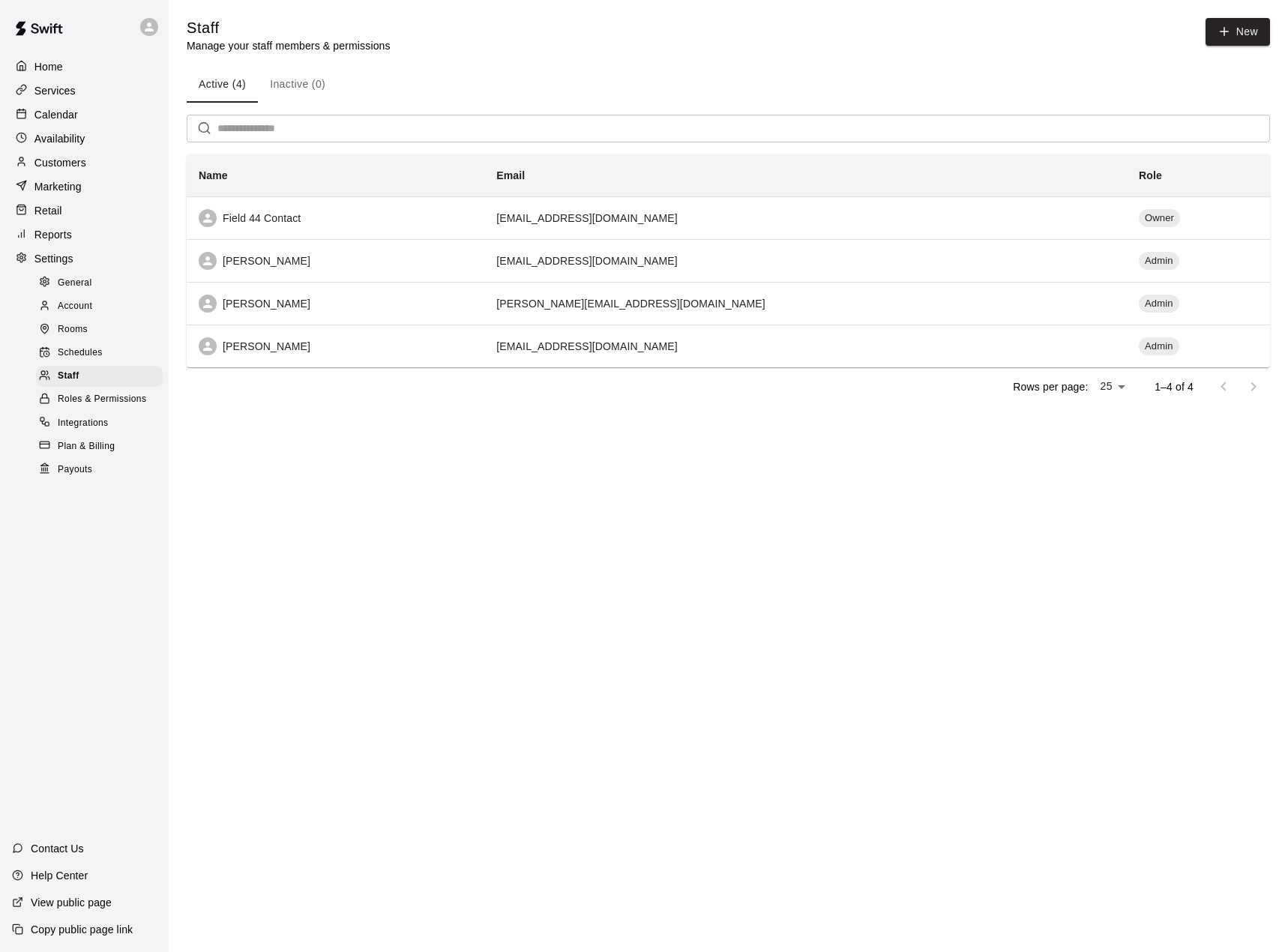
click at [74, 407] on span "Roles & Permissions" at bounding box center [102, 399] width 89 height 15
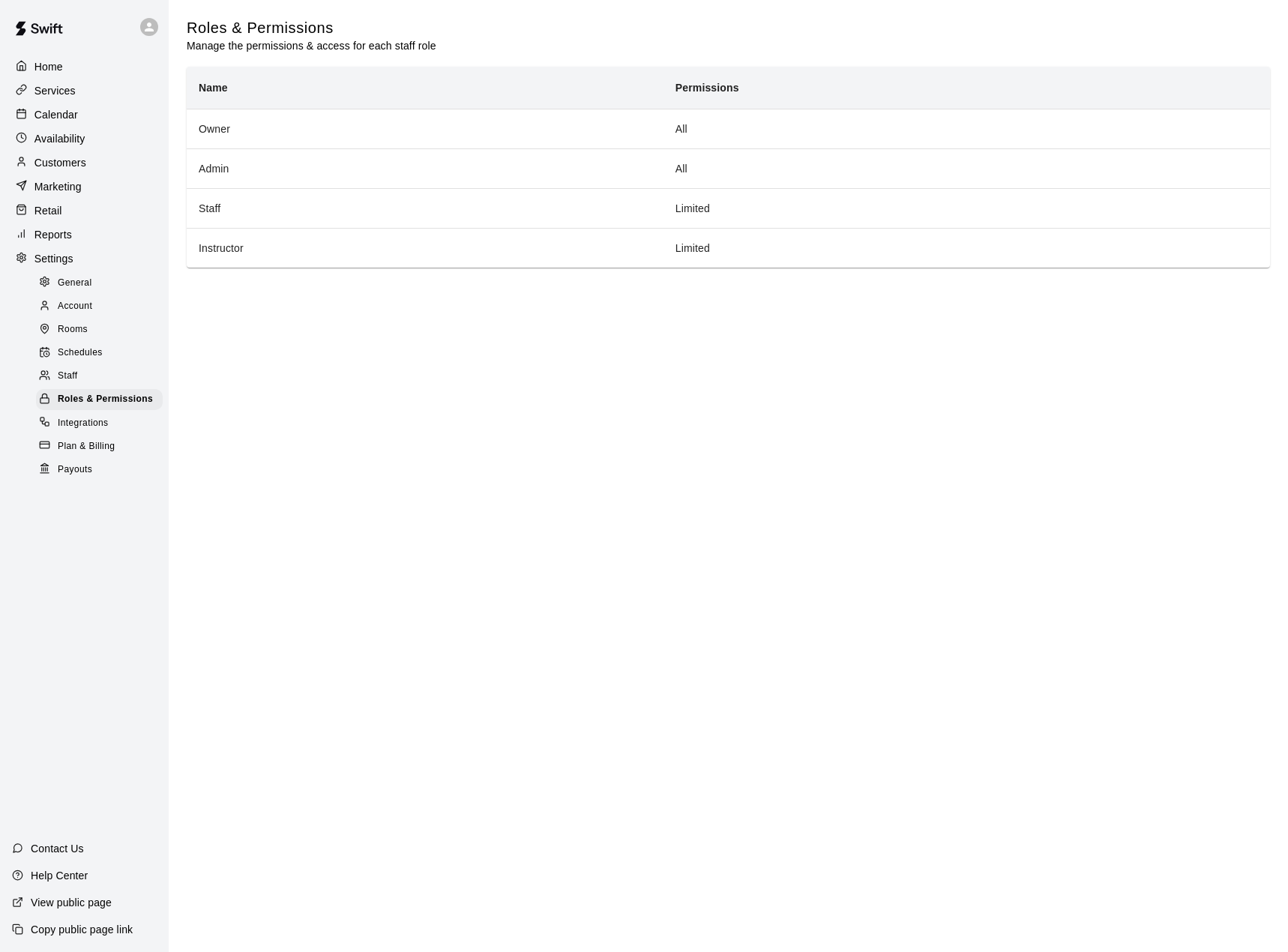
click at [66, 113] on p "Calendar" at bounding box center [56, 114] width 43 height 15
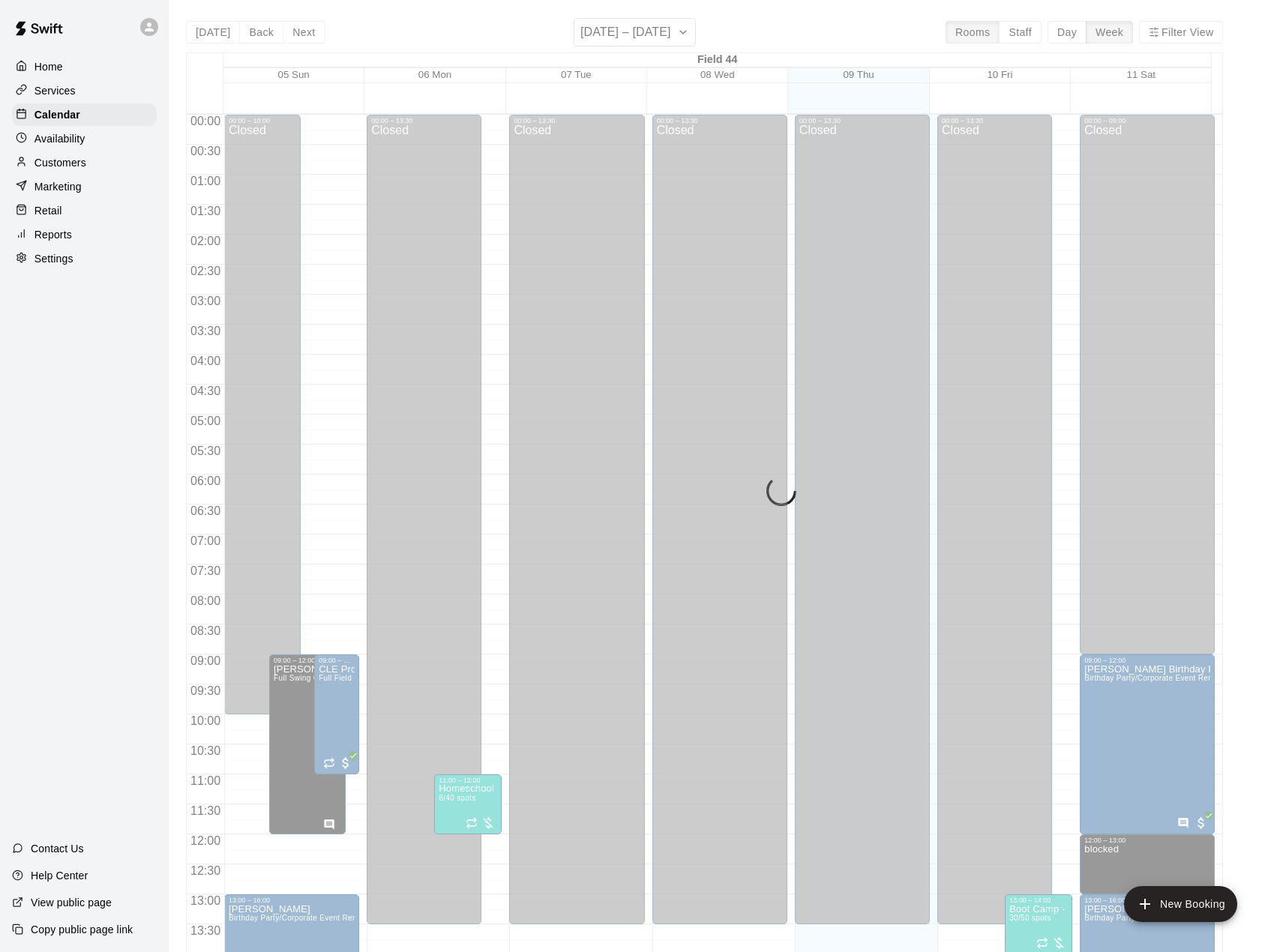
scroll to position [525, 0]
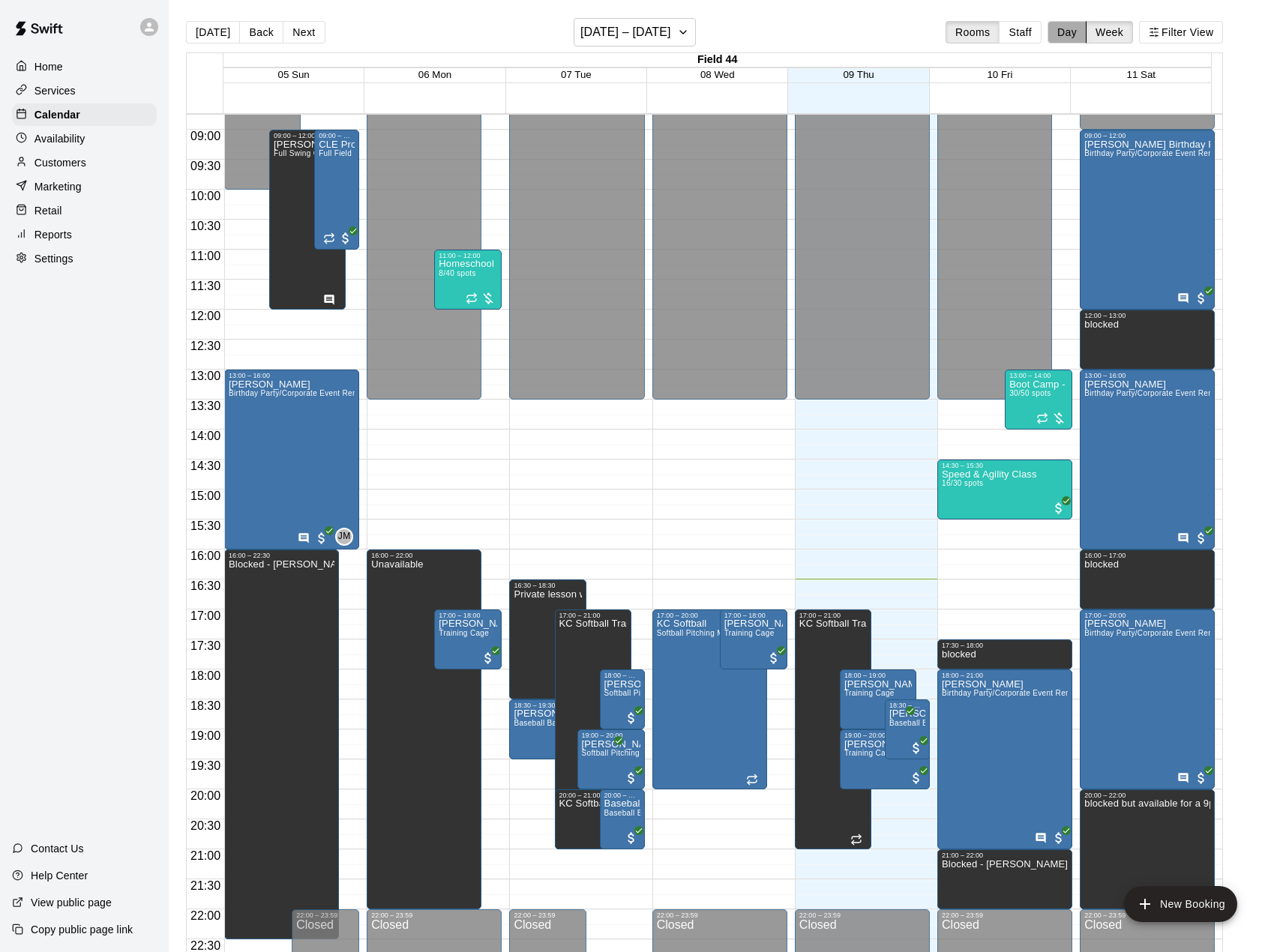
click at [1086, 28] on button "Day" at bounding box center [1067, 32] width 39 height 22
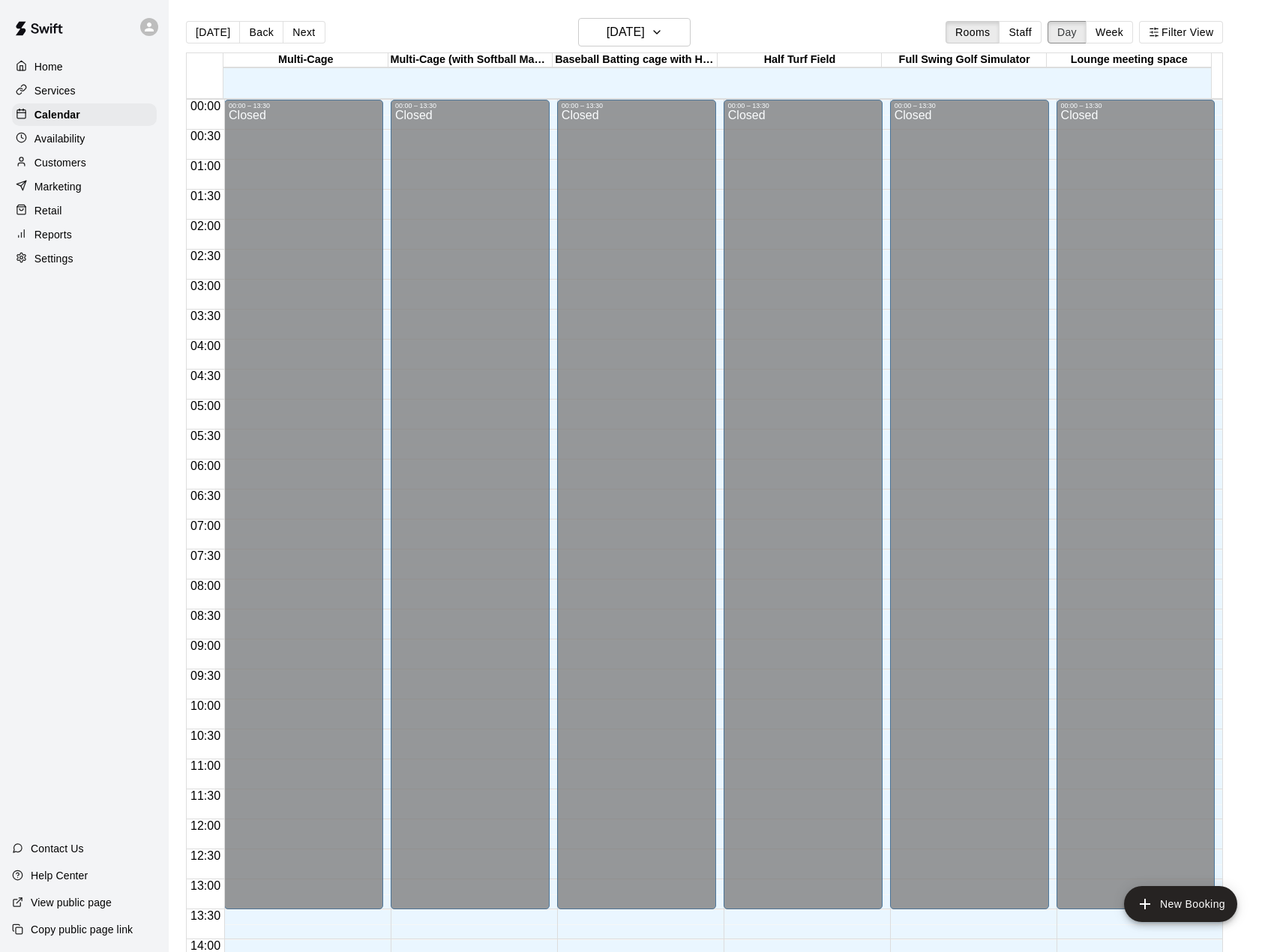
scroll to position [572, 0]
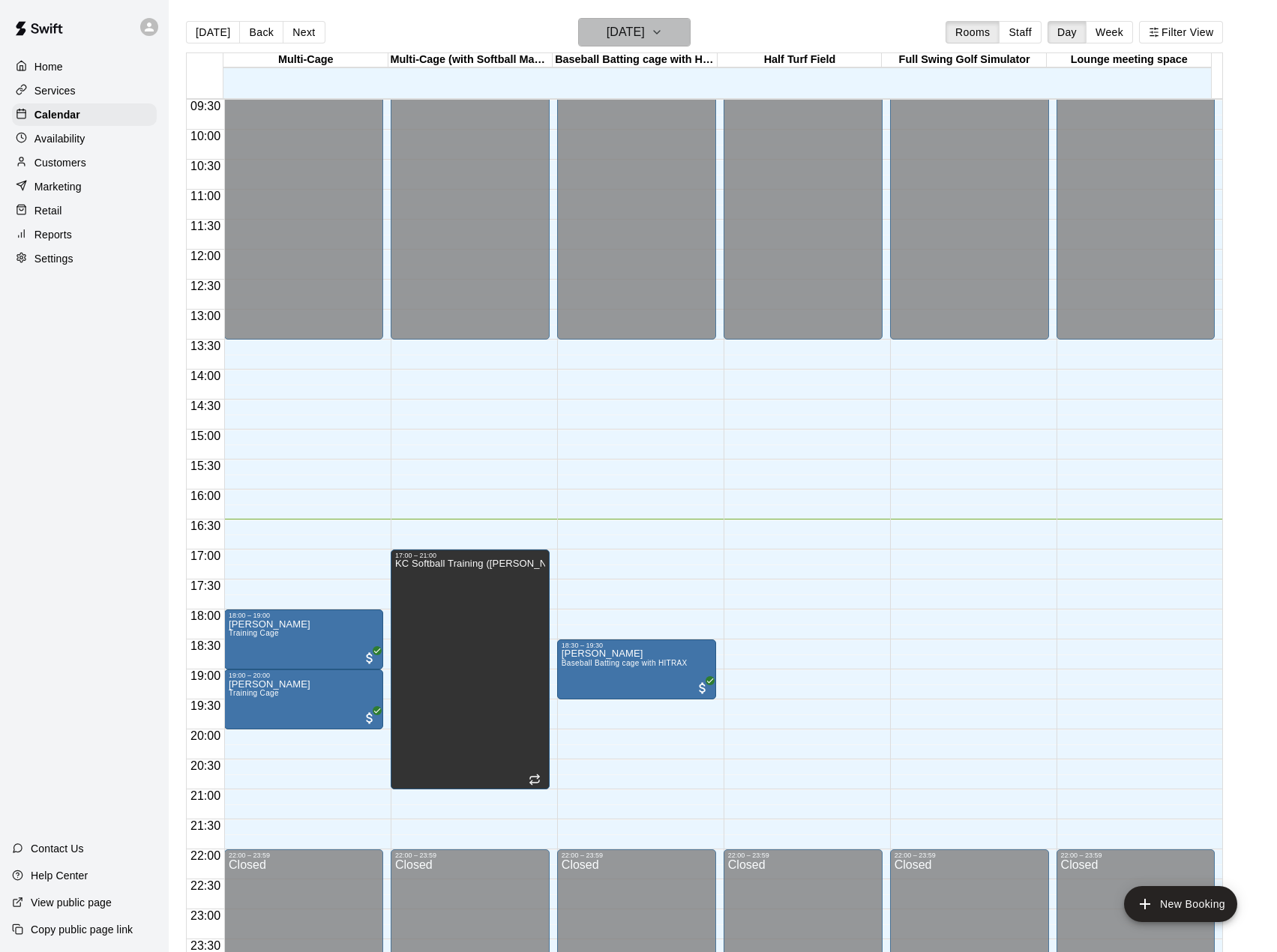
click at [663, 35] on icon "button" at bounding box center [657, 32] width 12 height 18
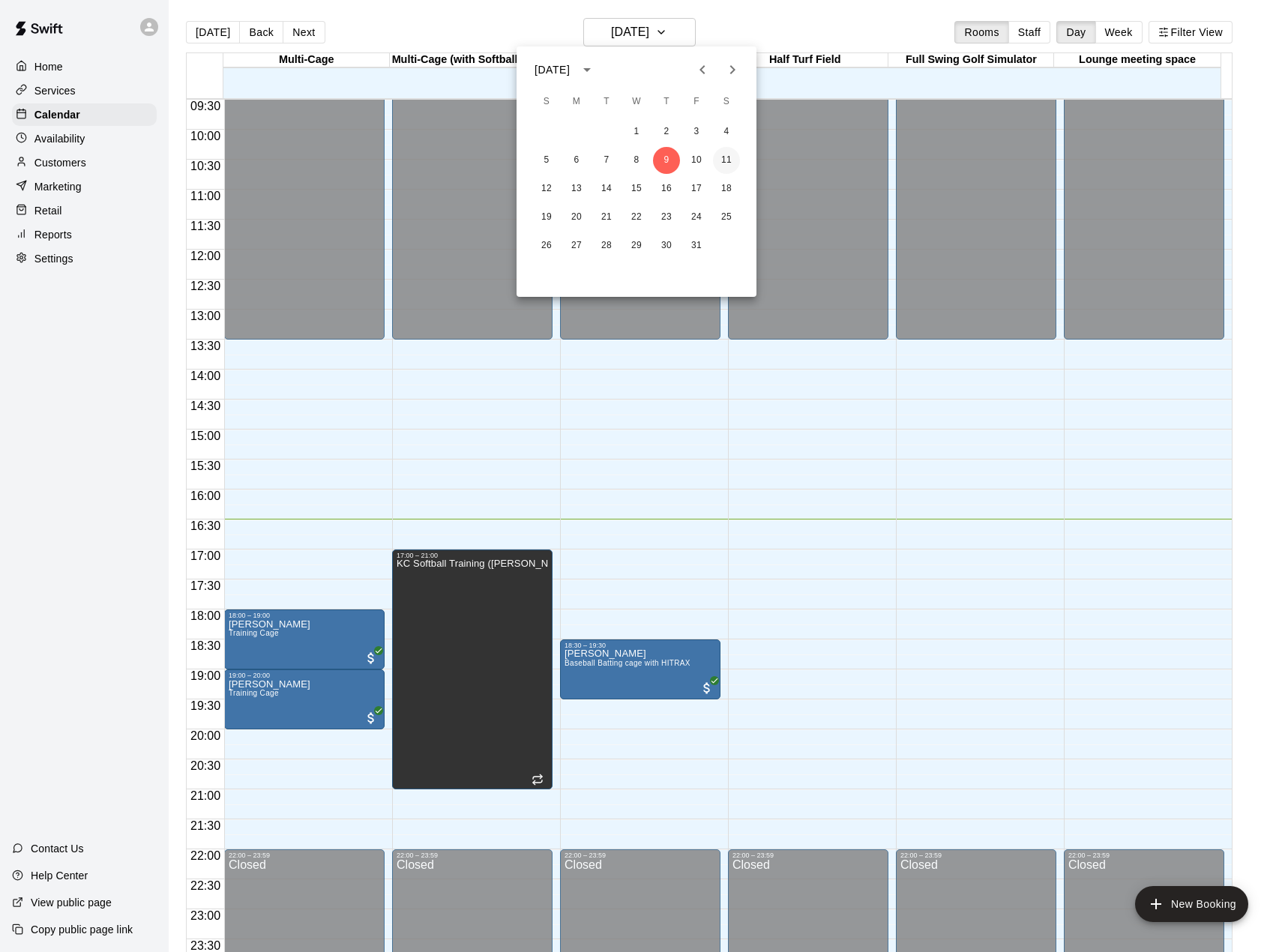
click at [722, 160] on button "11" at bounding box center [726, 160] width 27 height 27
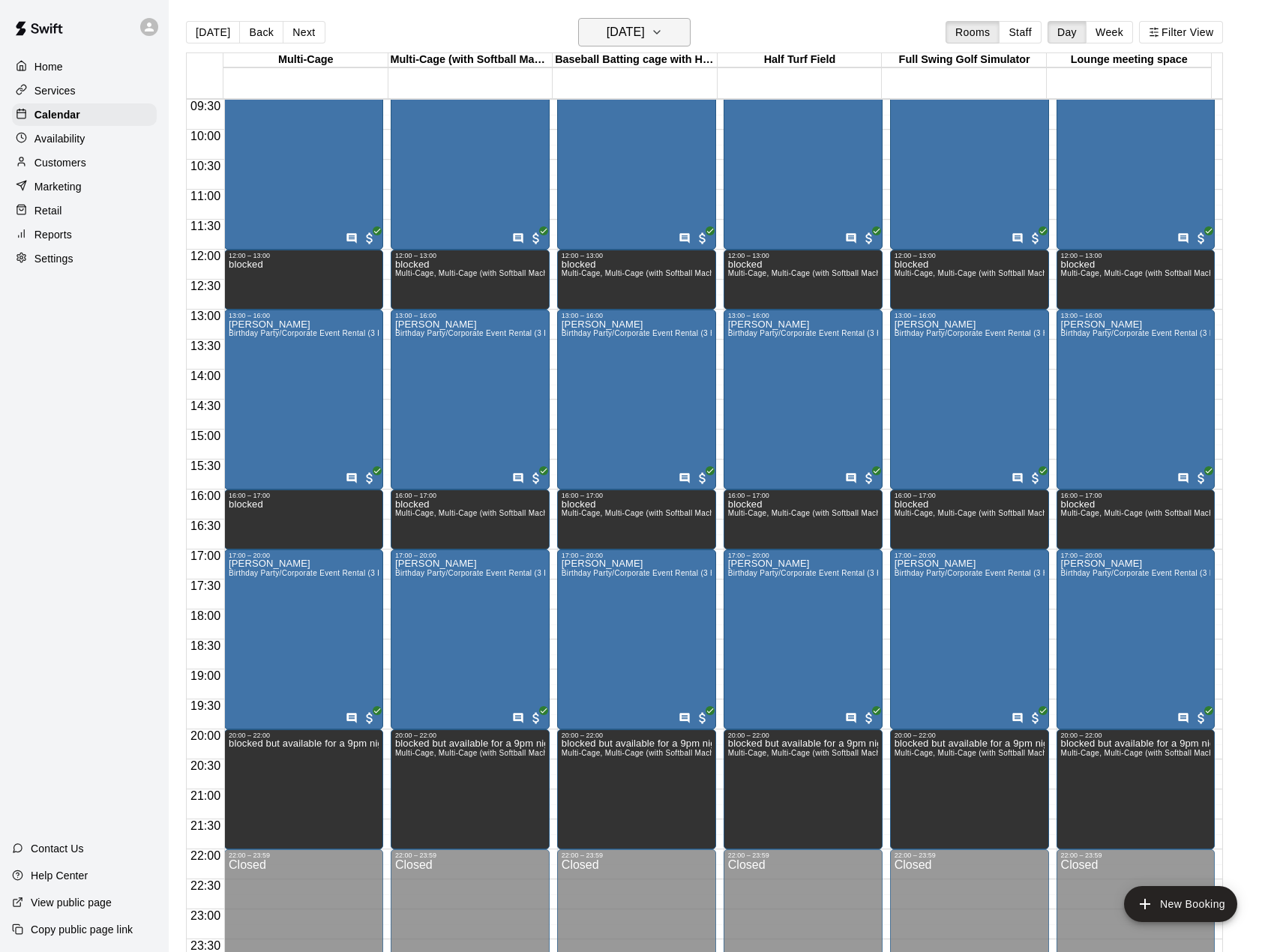
click at [645, 29] on h6 "Saturday Oct 11" at bounding box center [625, 33] width 38 height 21
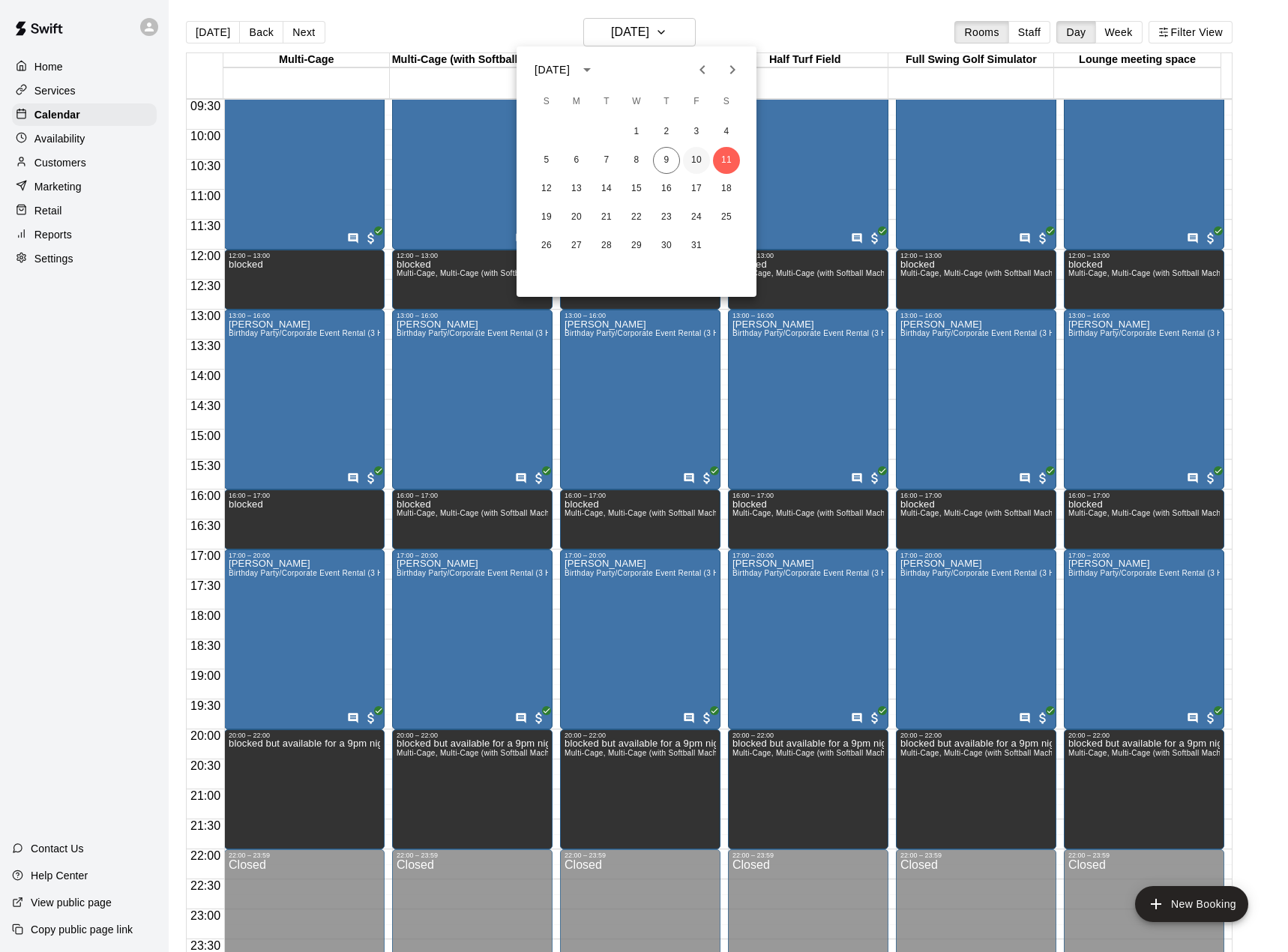
click at [699, 158] on button "10" at bounding box center [697, 160] width 27 height 27
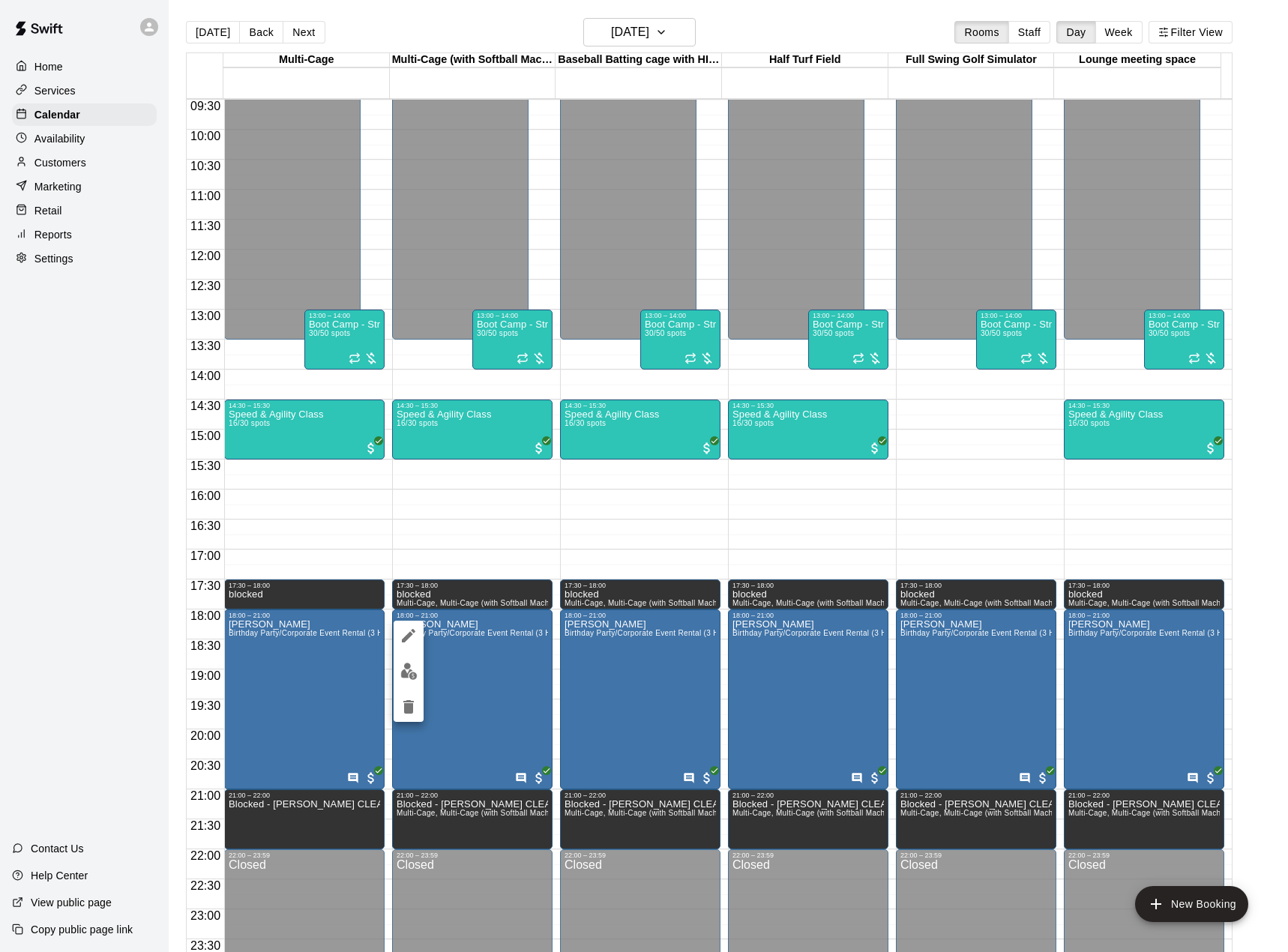
click at [66, 160] on div at bounding box center [644, 476] width 1288 height 952
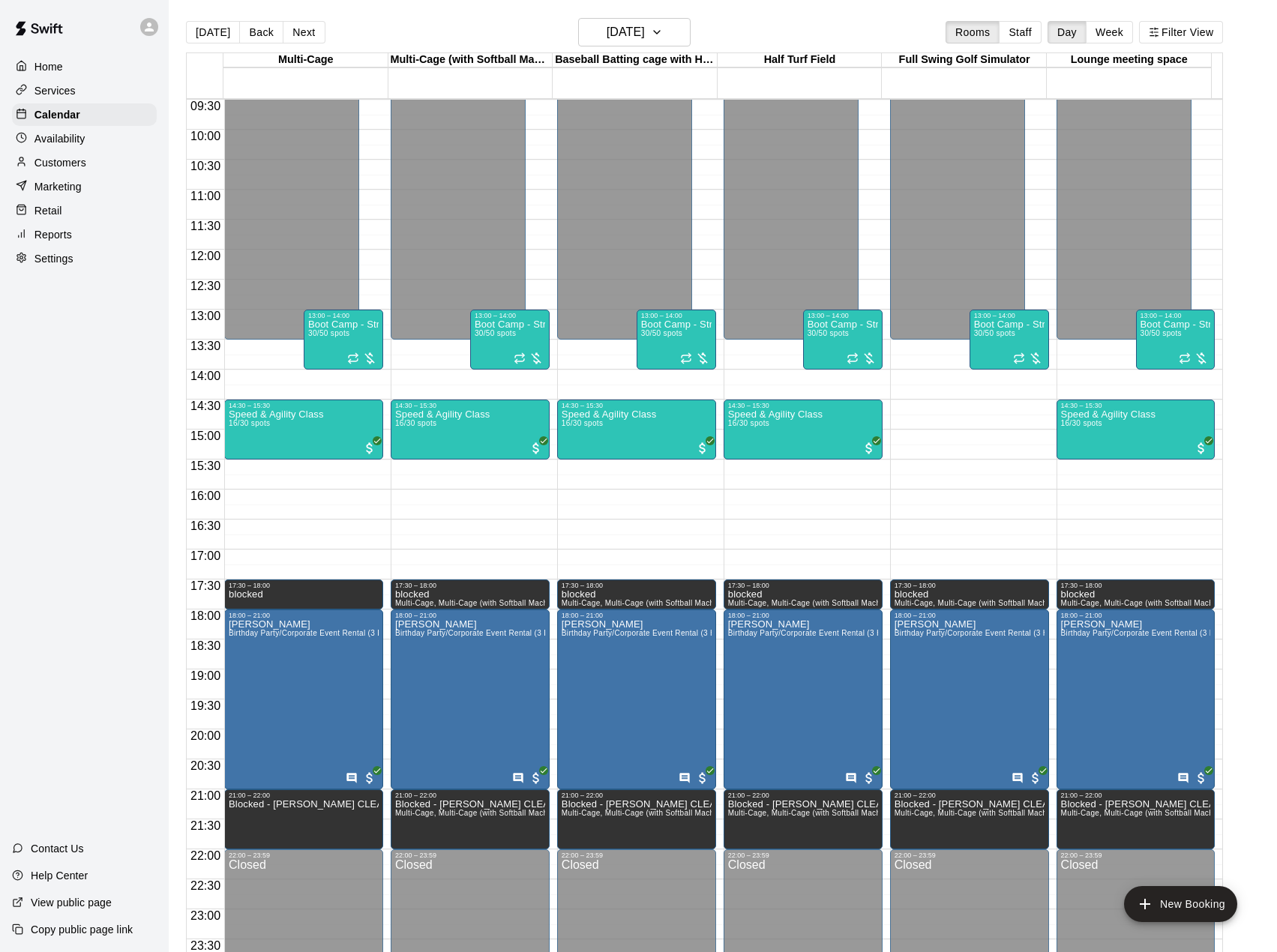
click at [211, 104] on span "09:30" at bounding box center [206, 106] width 37 height 12
click at [195, 113] on span "09:30" at bounding box center [206, 106] width 37 height 12
drag, startPoint x: 195, startPoint y: 81, endPoint x: 210, endPoint y: 65, distance: 21.9
click at [197, 79] on div at bounding box center [205, 75] width 36 height 45
click at [215, 42] on button "[DATE]" at bounding box center [213, 32] width 54 height 22
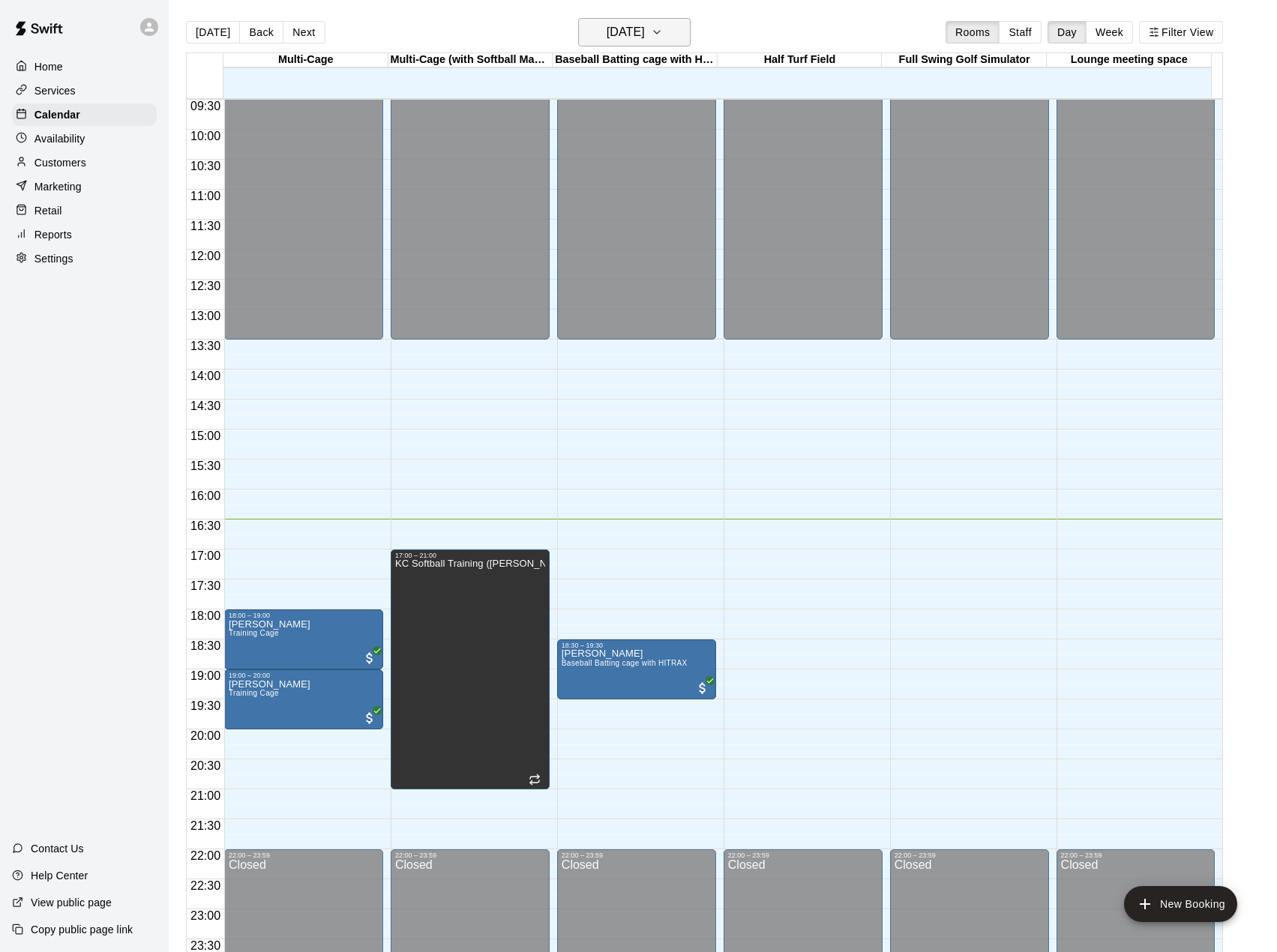
click at [663, 36] on icon "button" at bounding box center [657, 32] width 12 height 18
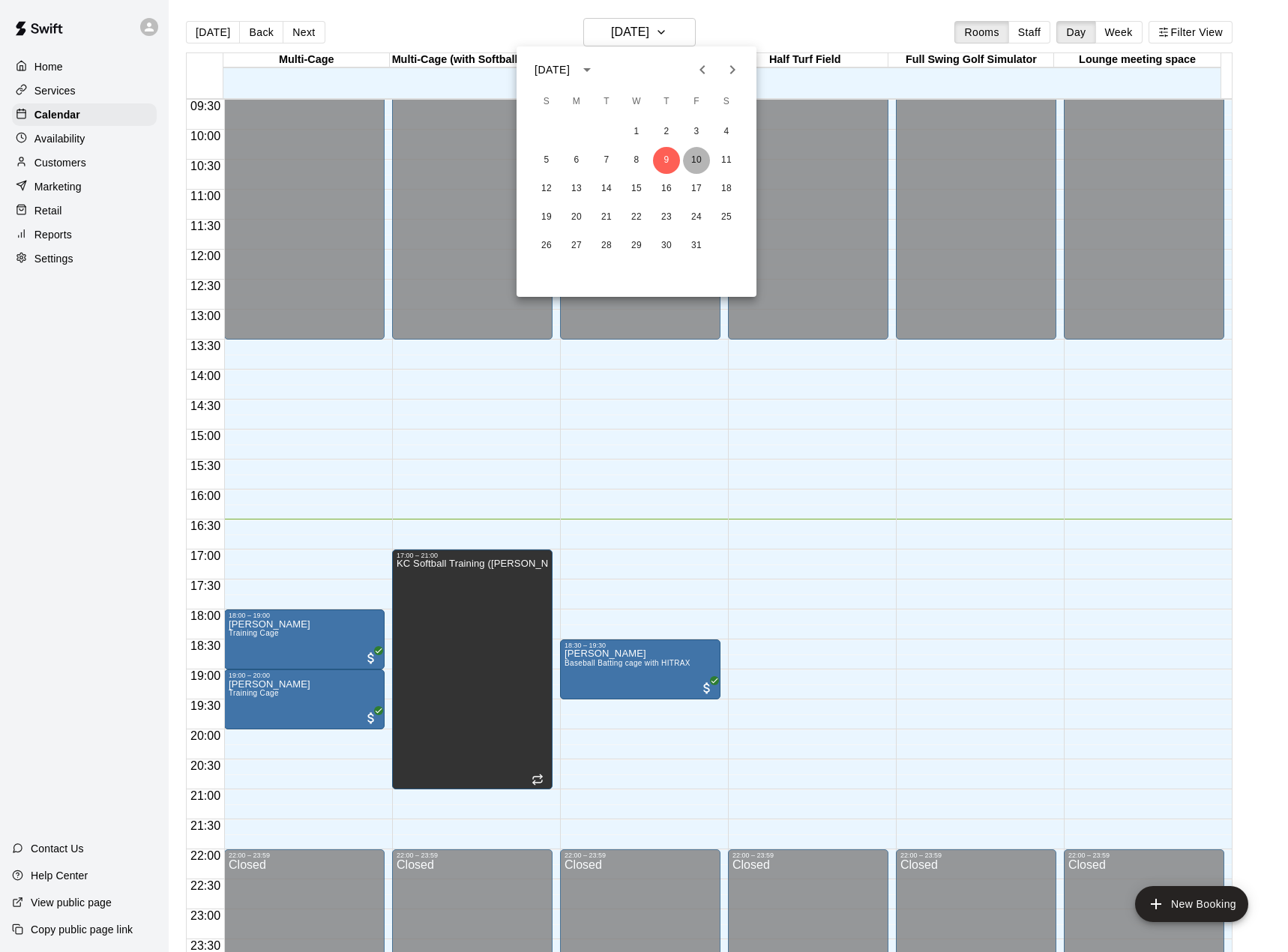
click at [699, 160] on button "10" at bounding box center [697, 160] width 27 height 27
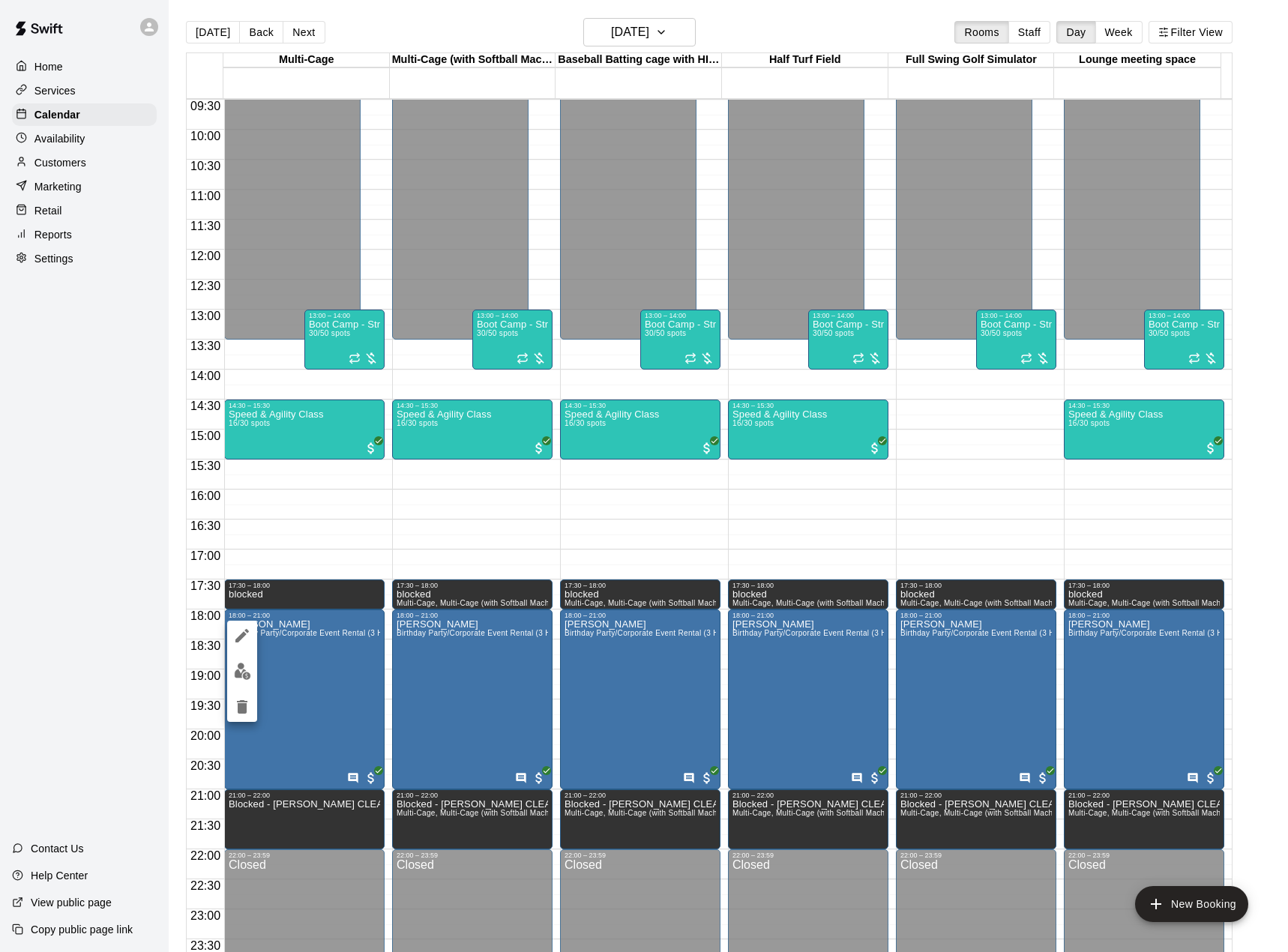
click at [243, 639] on icon "edit" at bounding box center [242, 636] width 18 height 18
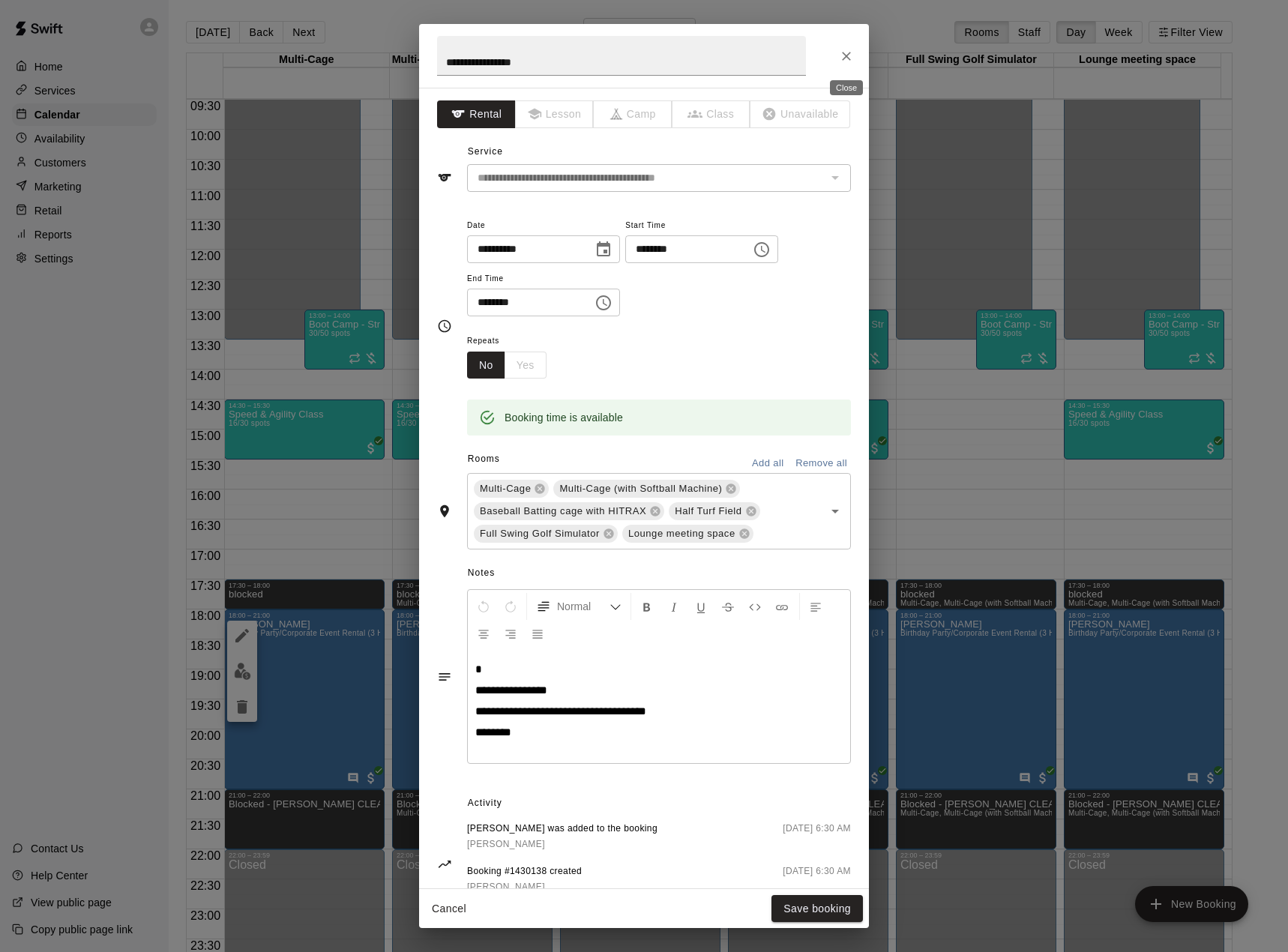
drag, startPoint x: 840, startPoint y: 57, endPoint x: 831, endPoint y: 61, distance: 9.8
click at [840, 57] on icon "Close" at bounding box center [847, 56] width 15 height 15
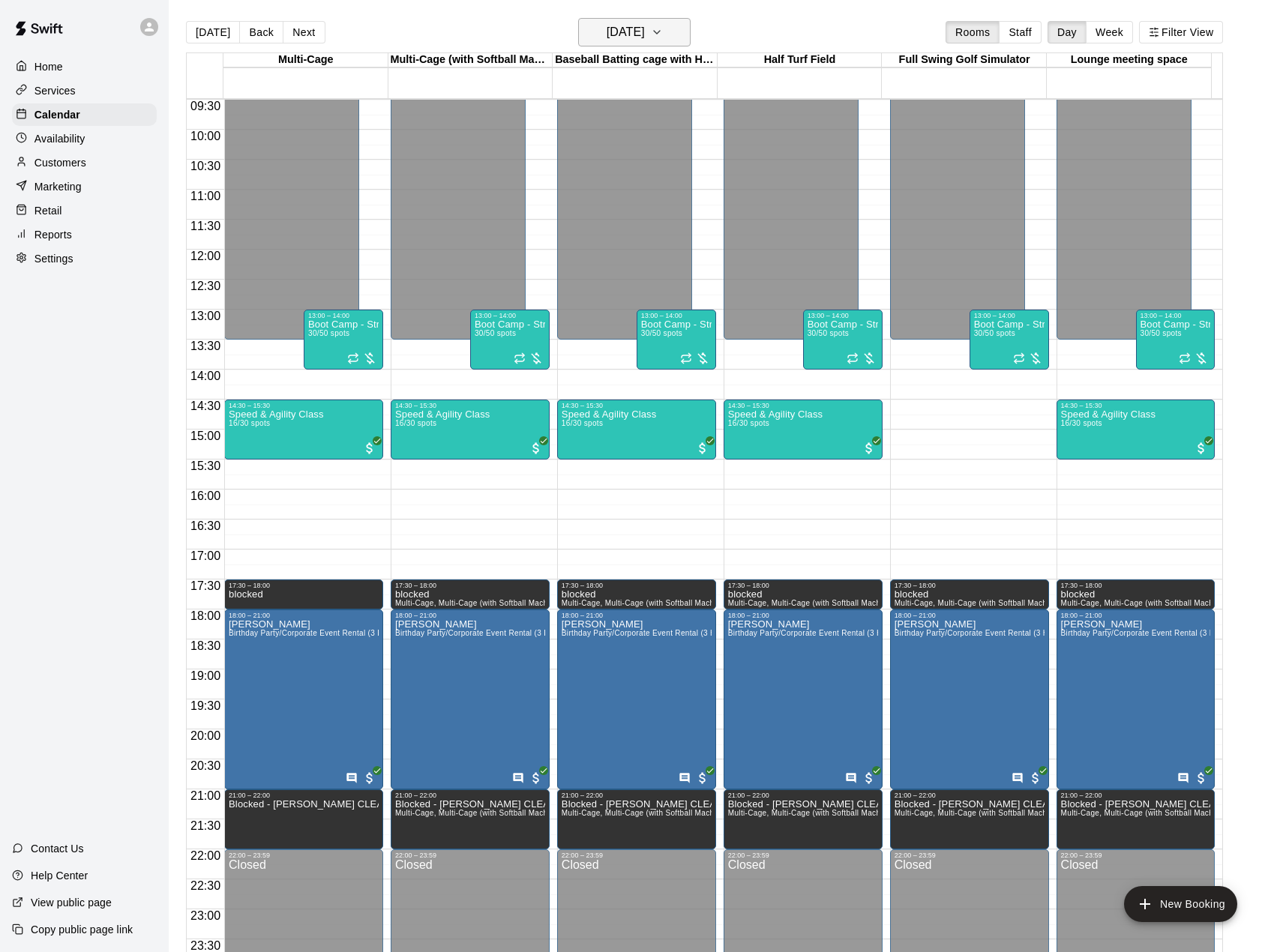
click at [661, 43] on button "Friday Oct 10" at bounding box center [634, 32] width 113 height 28
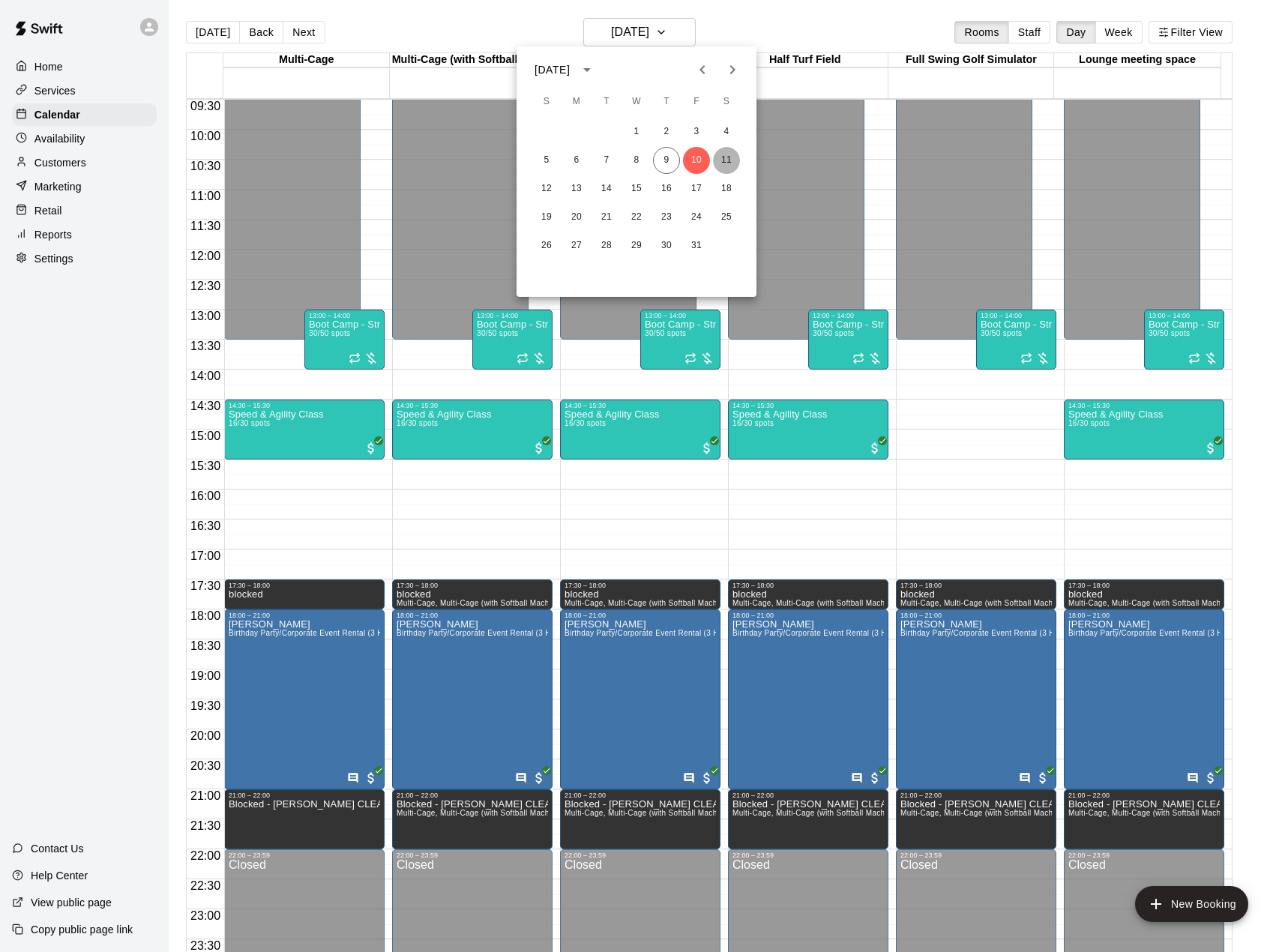
click at [721, 158] on button "11" at bounding box center [726, 160] width 27 height 27
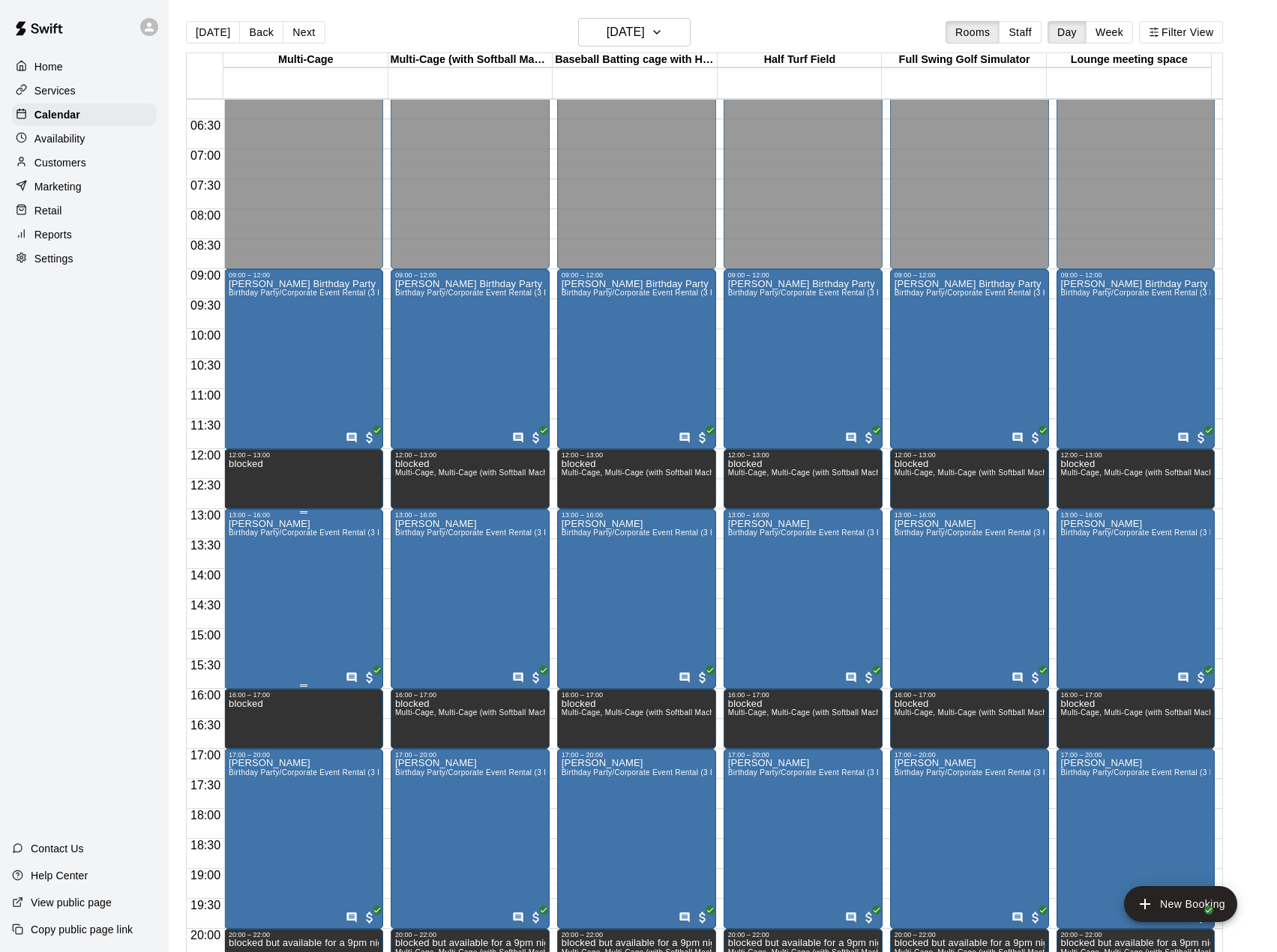
scroll to position [347, 0]
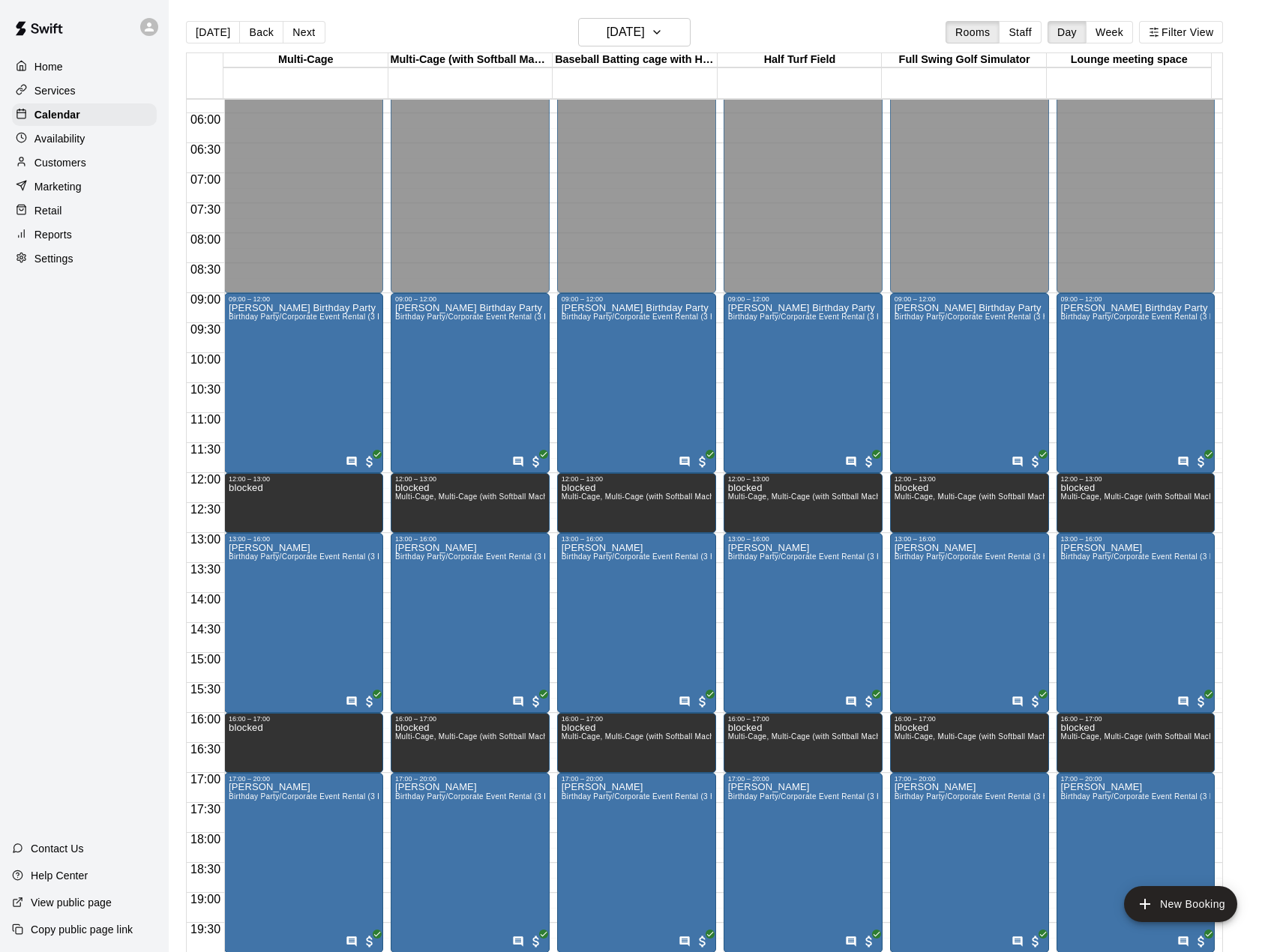
click at [80, 164] on p "Customers" at bounding box center [60, 162] width 51 height 15
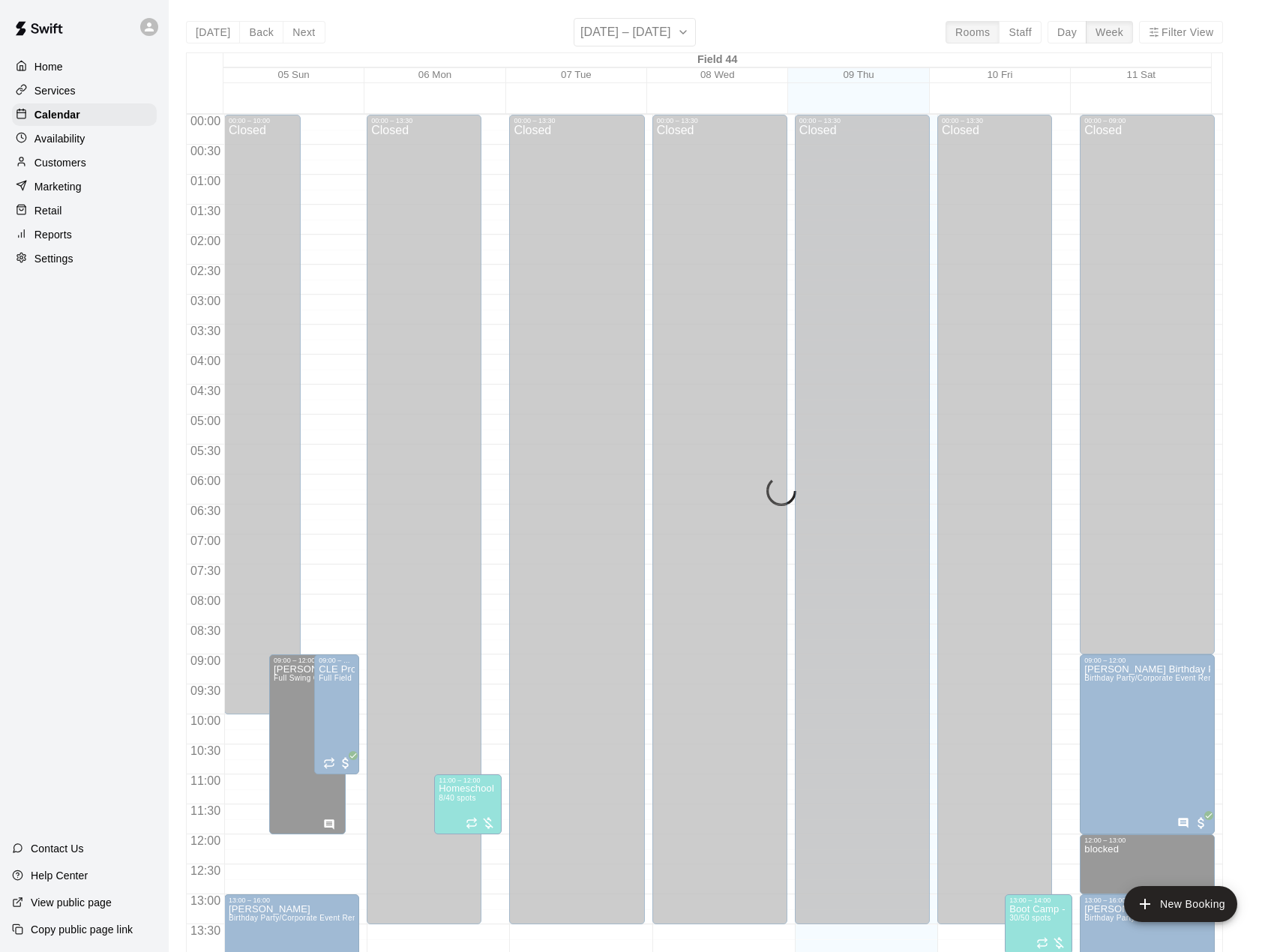
scroll to position [525, 0]
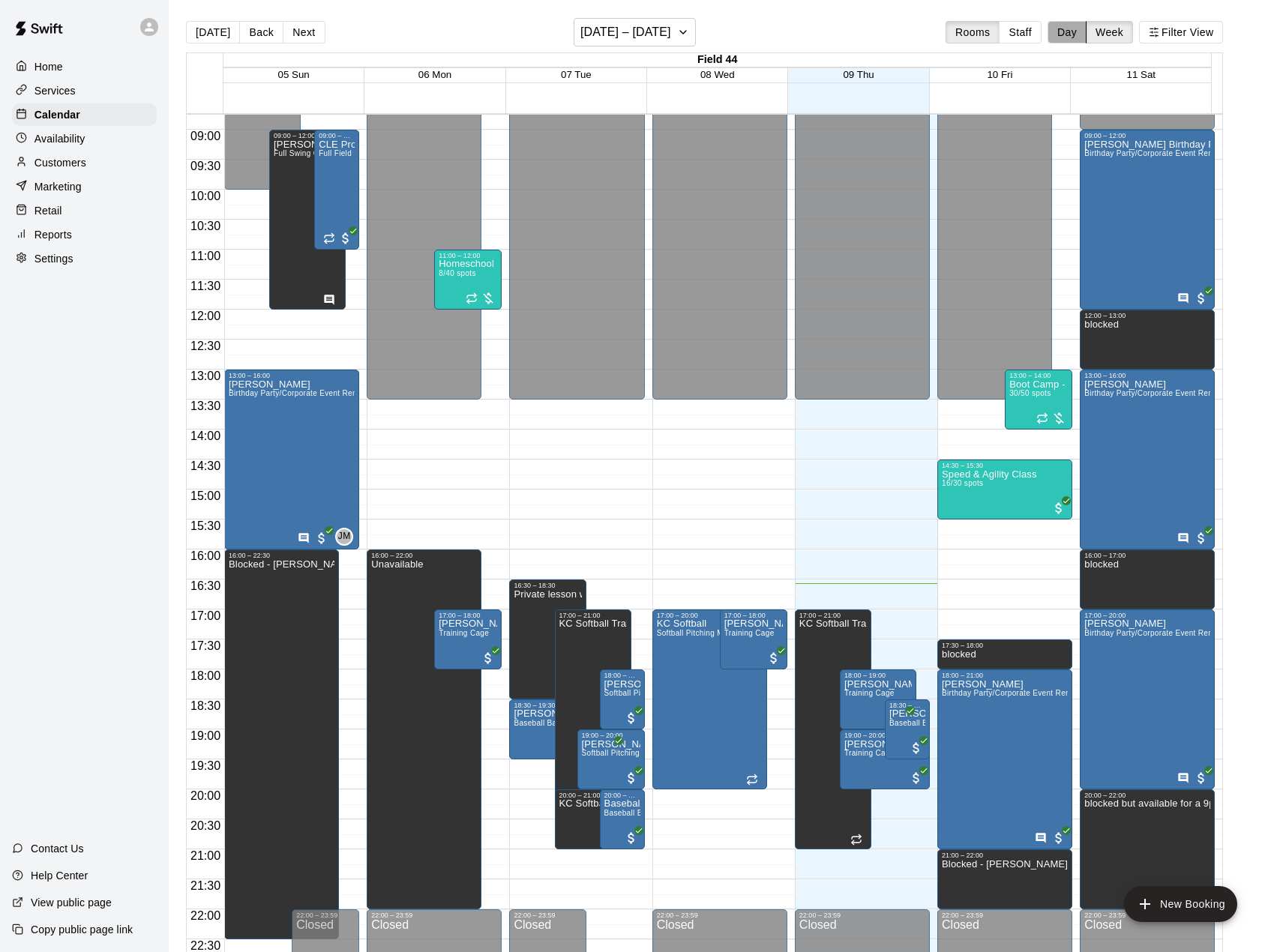
click at [1078, 36] on button "Day" at bounding box center [1067, 32] width 39 height 22
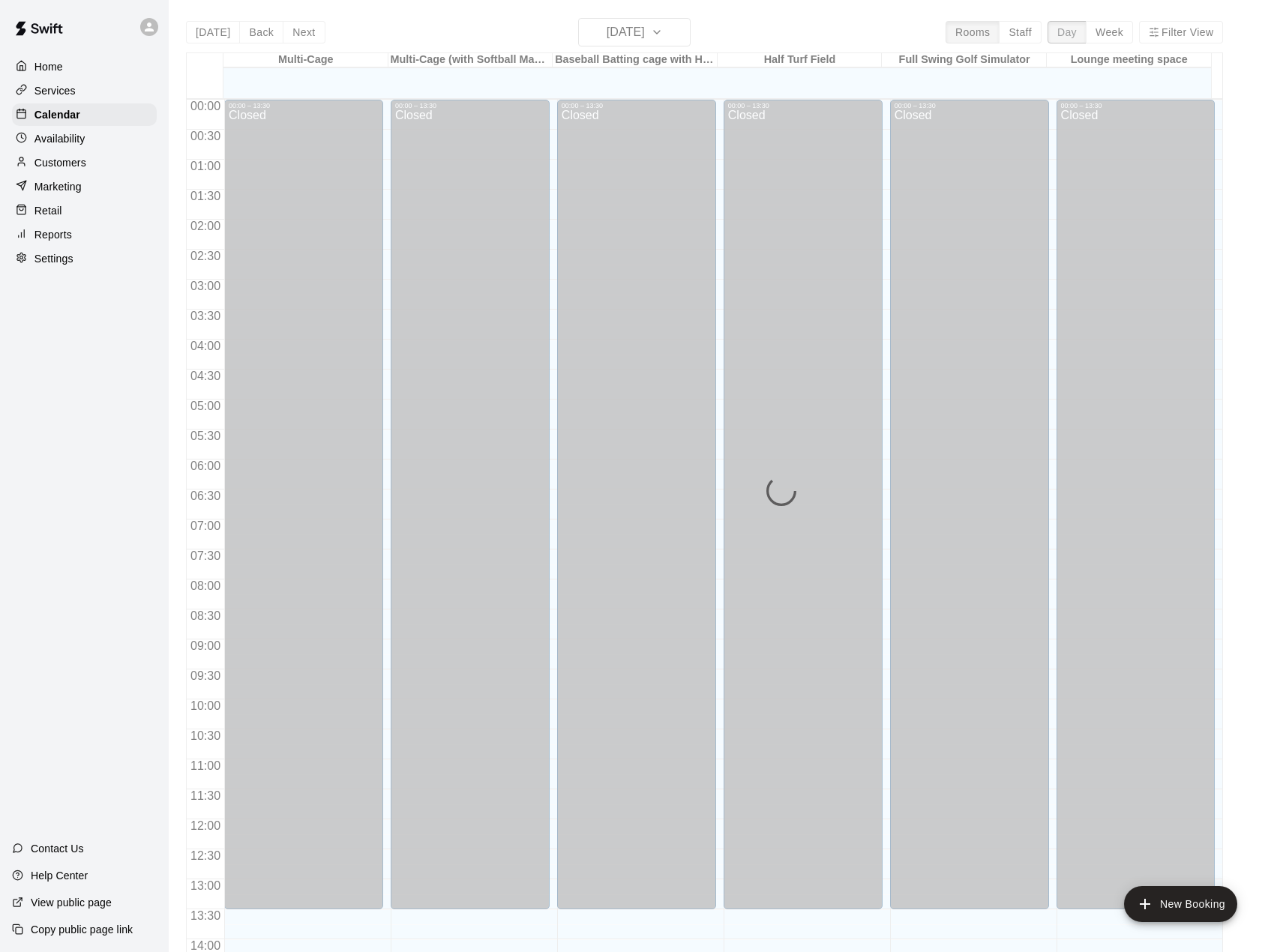
scroll to position [572, 0]
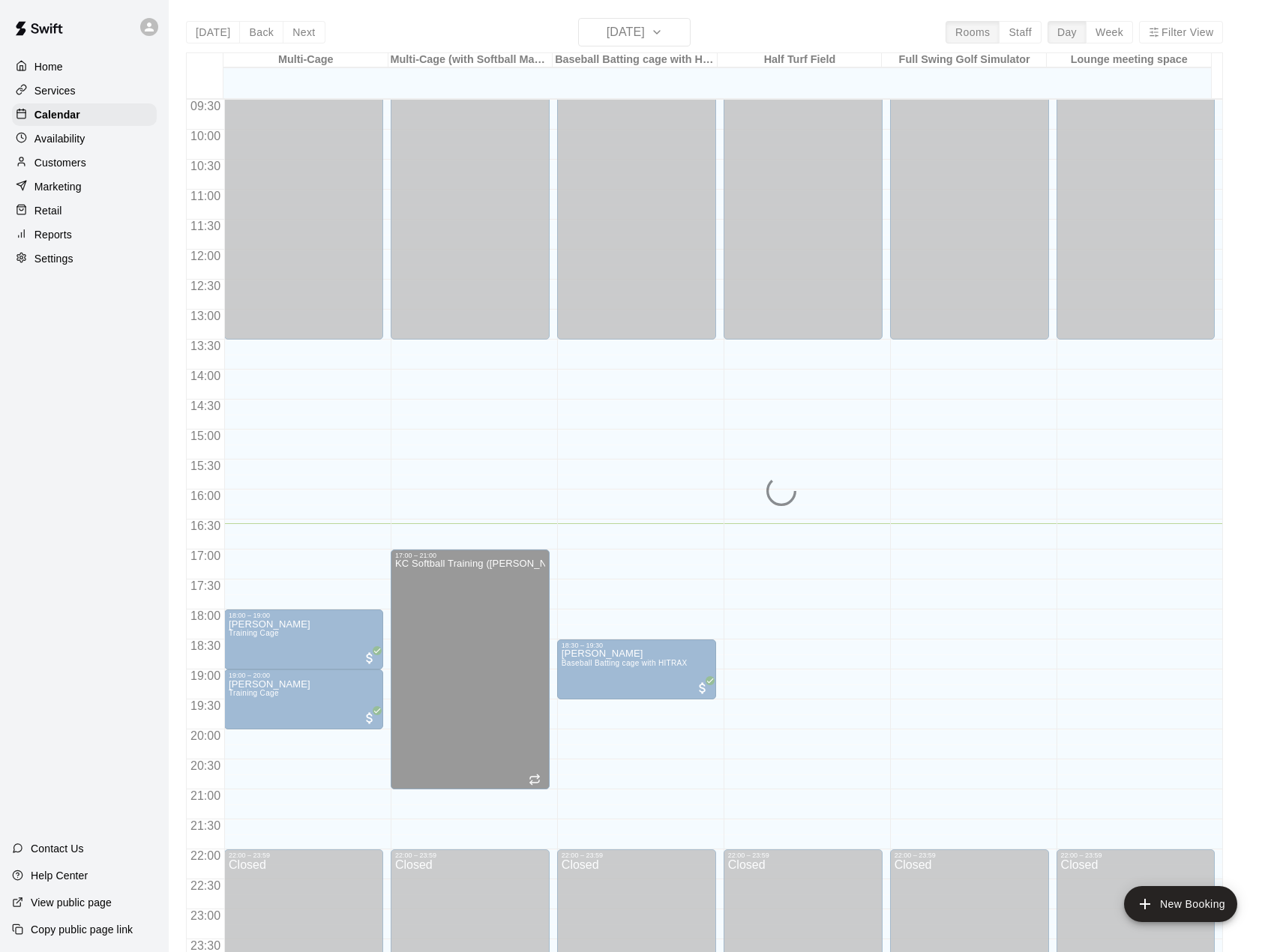
click at [696, 36] on div "Today Back Next Thursday Oct 09 Rooms Staff Day Week Filter View Multi-Cage 09 …" at bounding box center [705, 494] width 1037 height 952
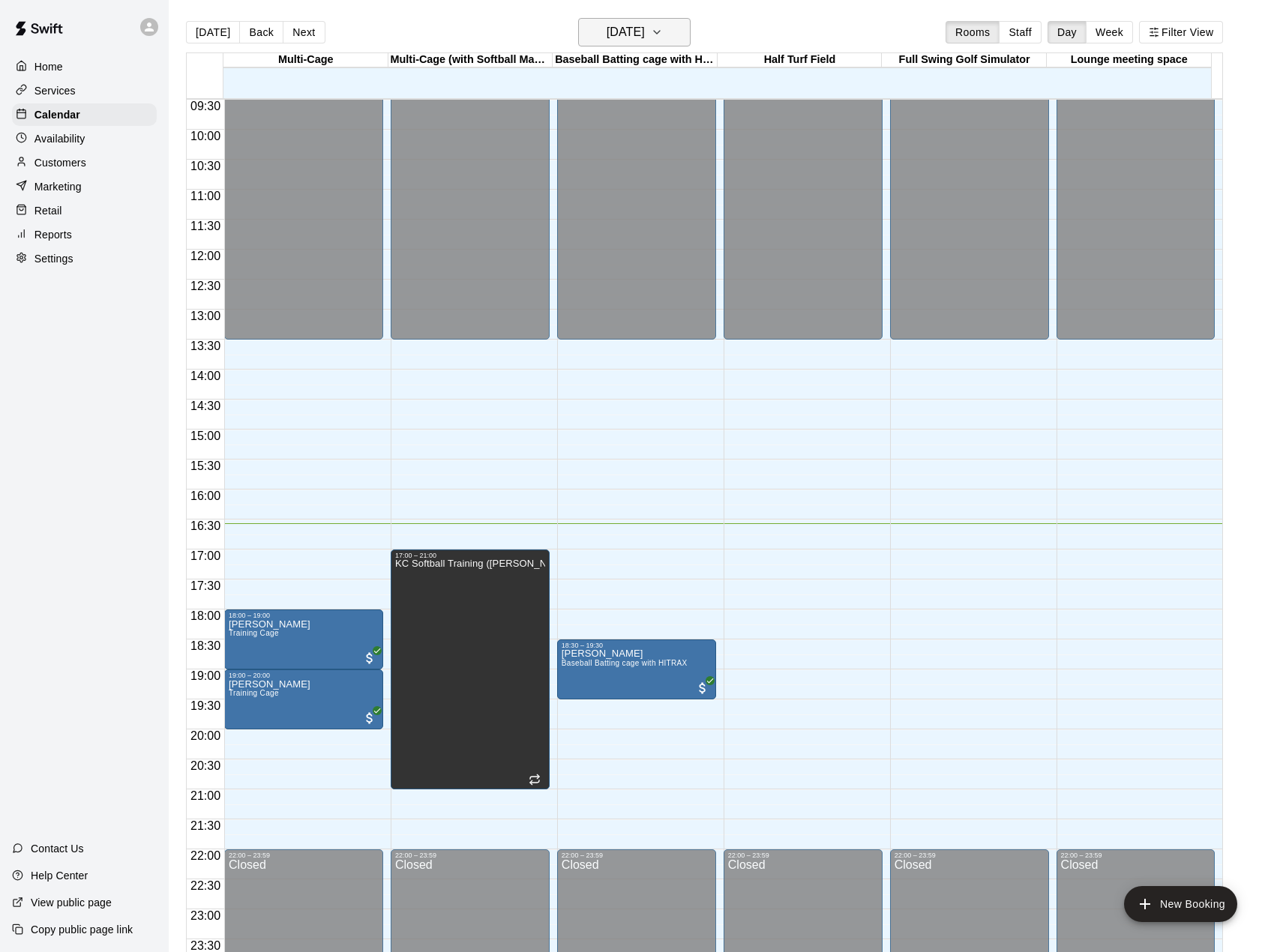
click at [663, 35] on icon "button" at bounding box center [657, 32] width 12 height 18
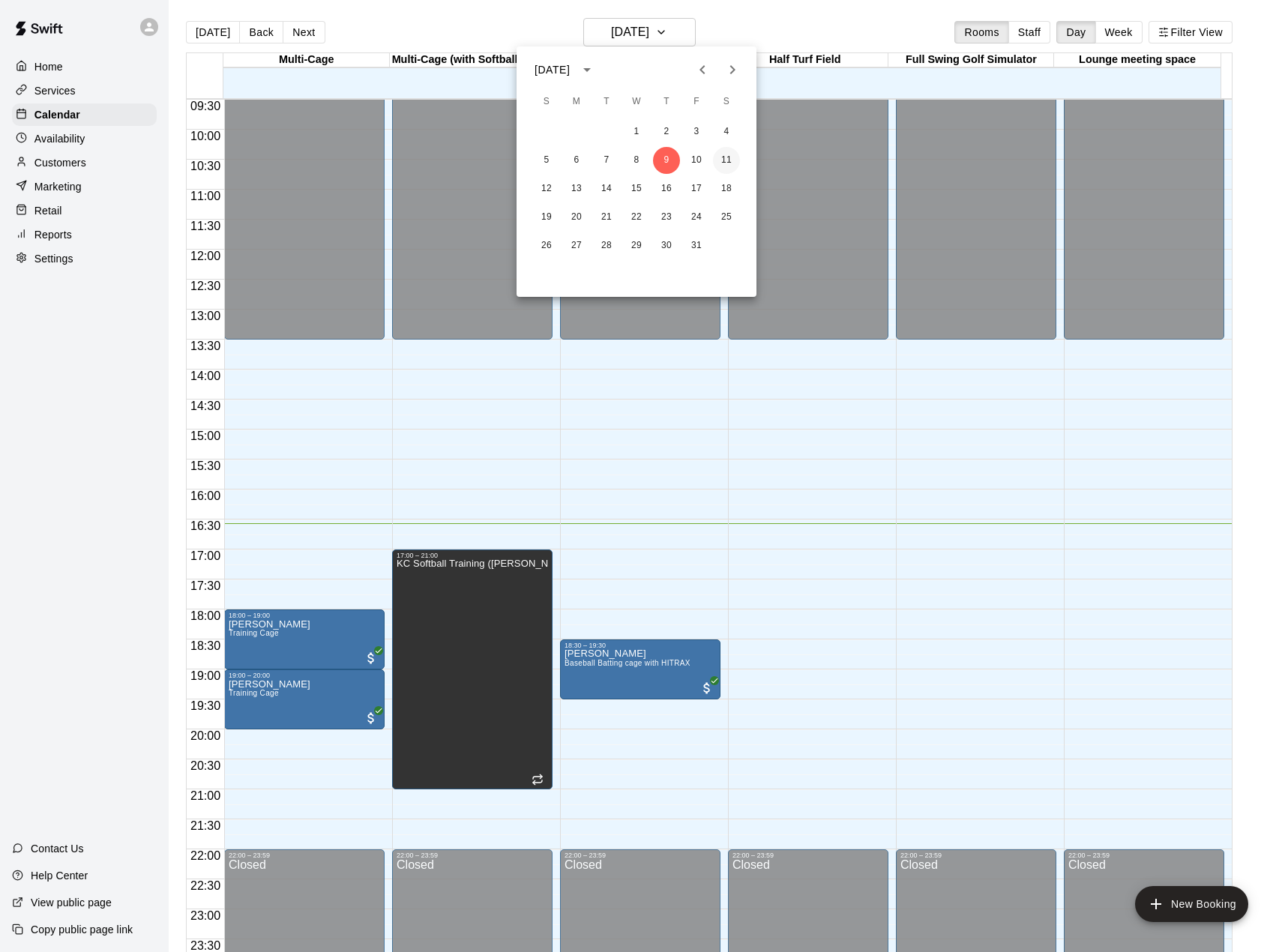
click at [726, 164] on button "11" at bounding box center [726, 160] width 27 height 27
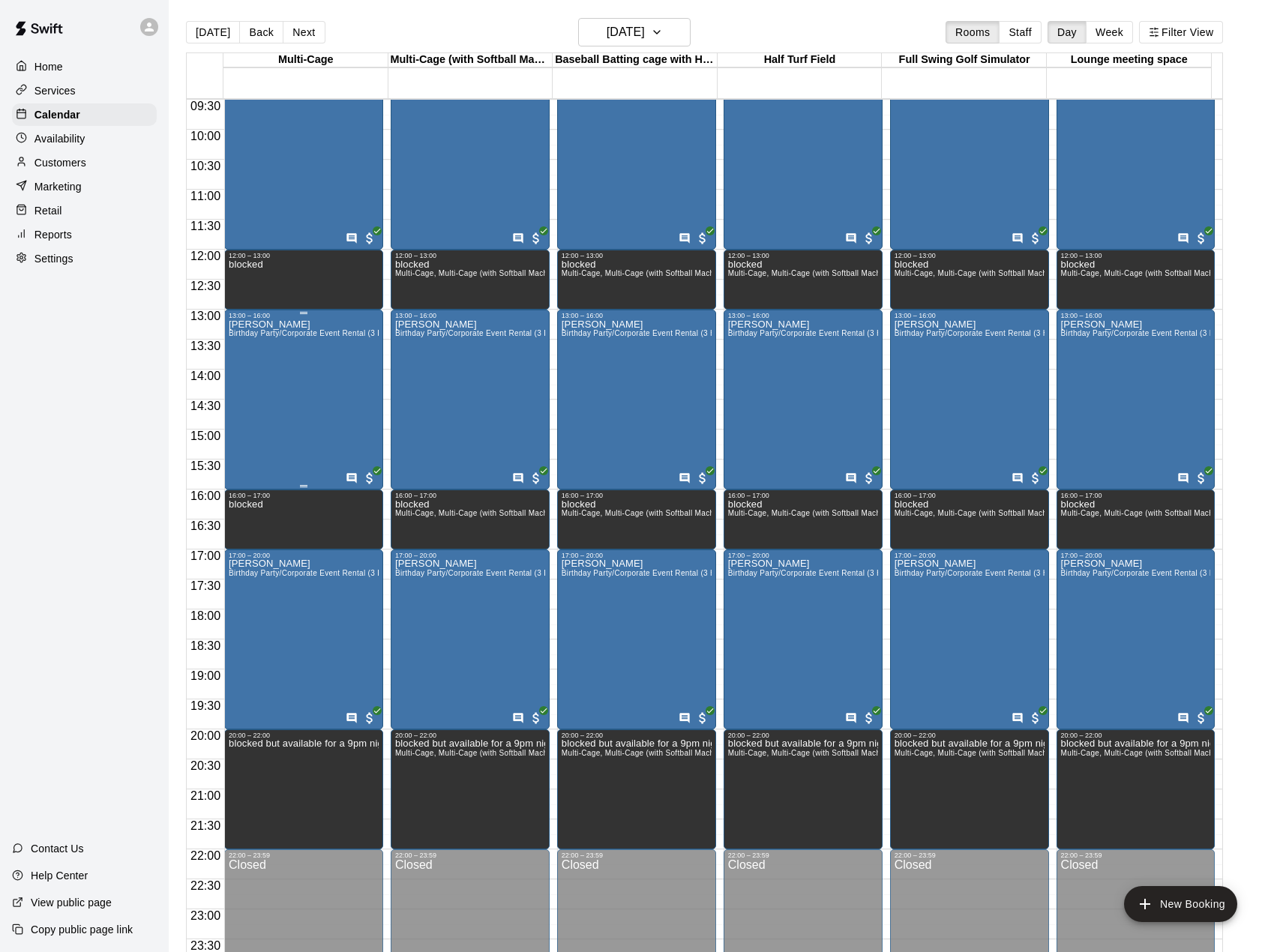
click at [285, 371] on div "Christy Nichols Birthday Party/Corporate Event Rental (3 HOURS)" at bounding box center [303, 795] width 150 height 952
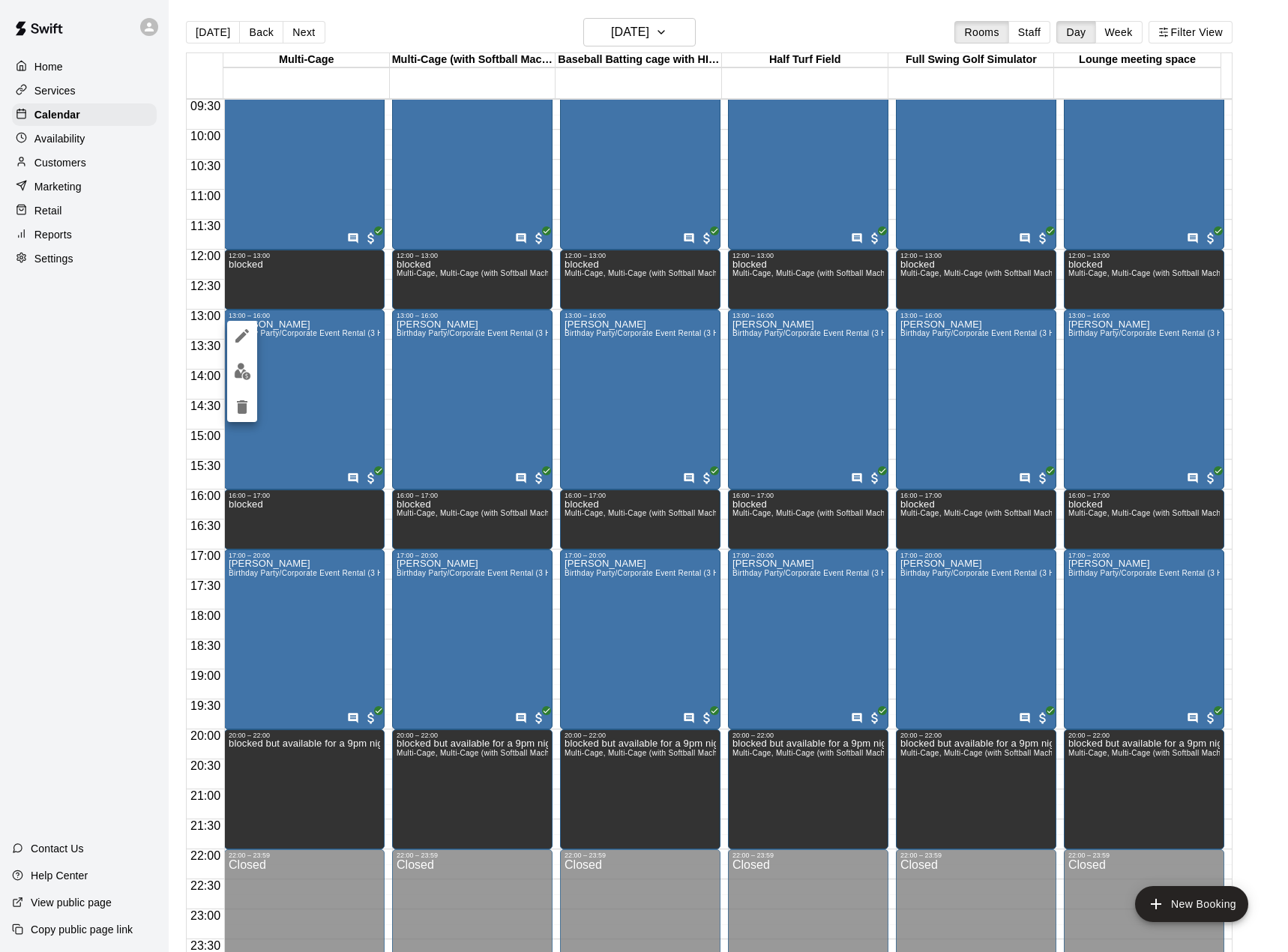
click at [238, 335] on icon "edit" at bounding box center [242, 336] width 18 height 18
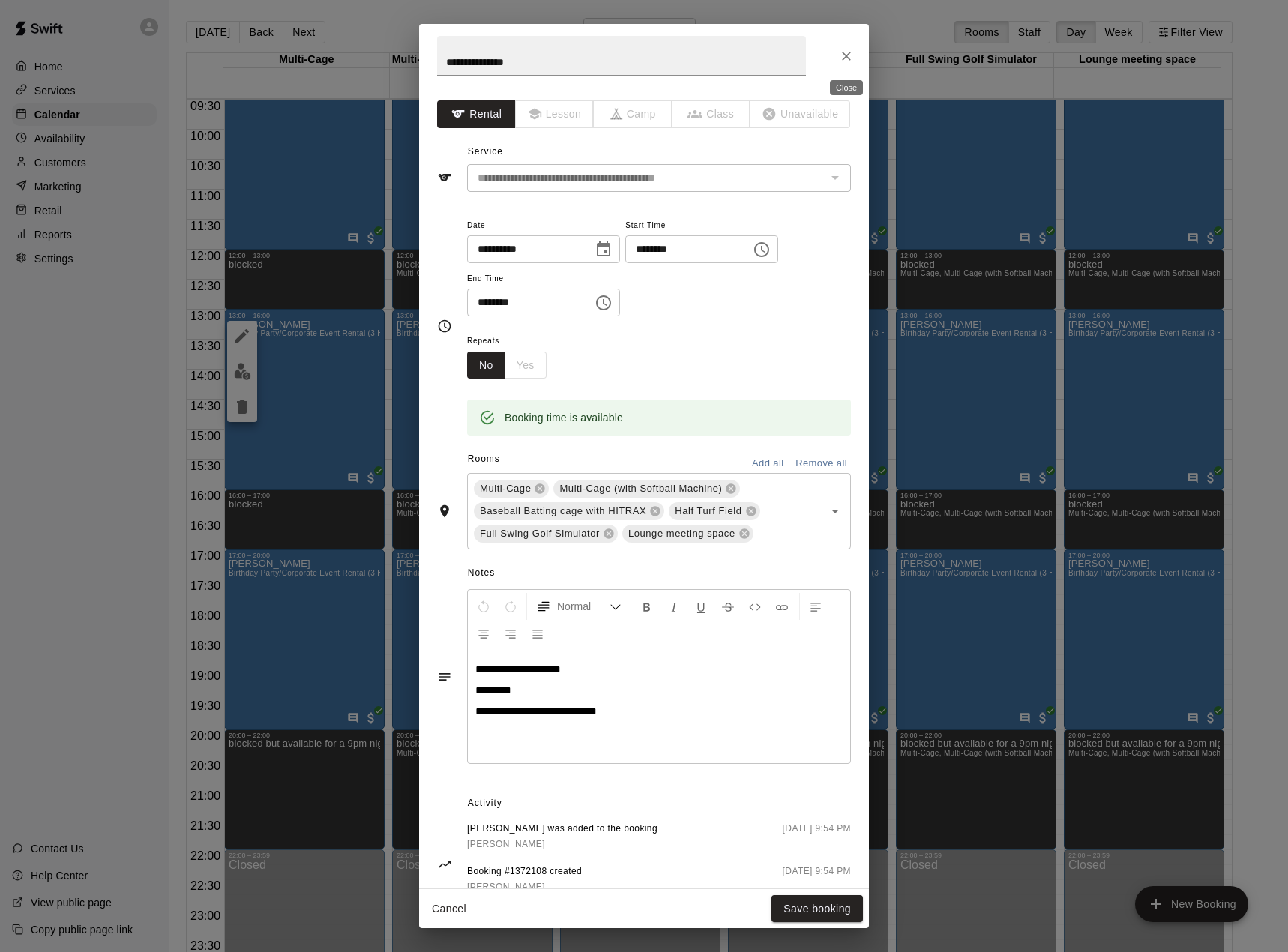
click at [846, 60] on icon "Close" at bounding box center [847, 56] width 15 height 15
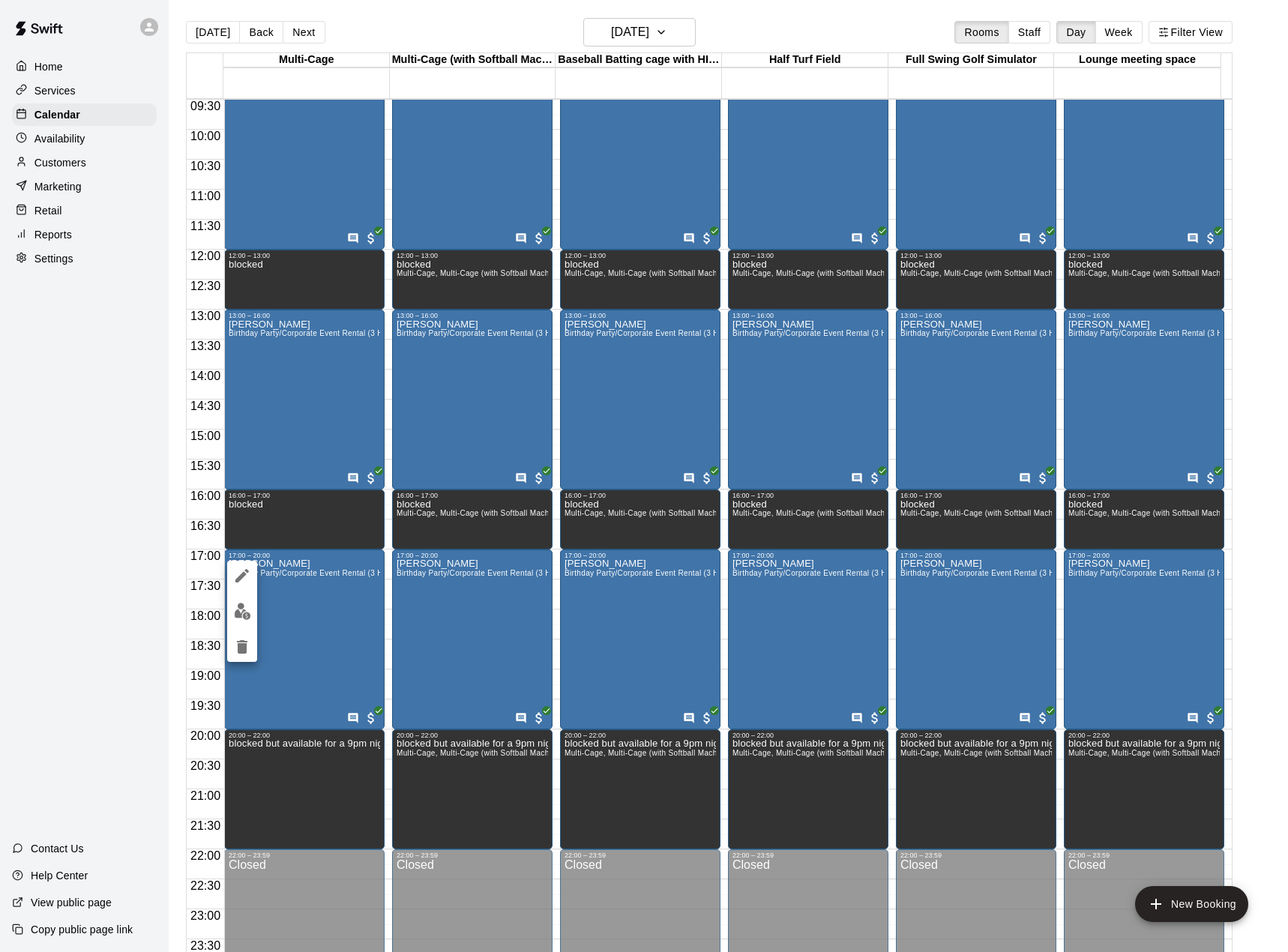
click at [312, 610] on div at bounding box center [644, 476] width 1288 height 952
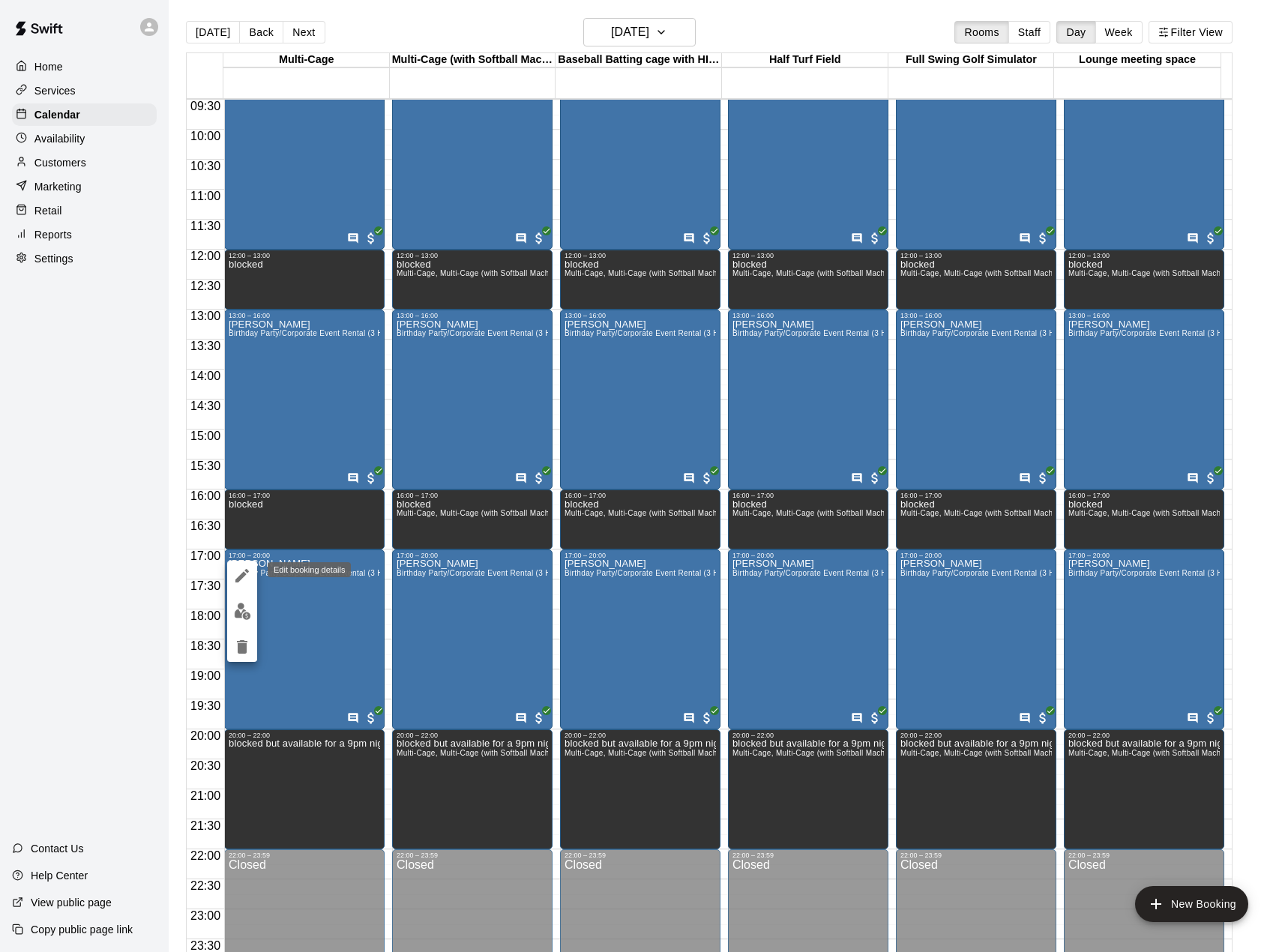
click at [243, 571] on icon "edit" at bounding box center [242, 576] width 18 height 18
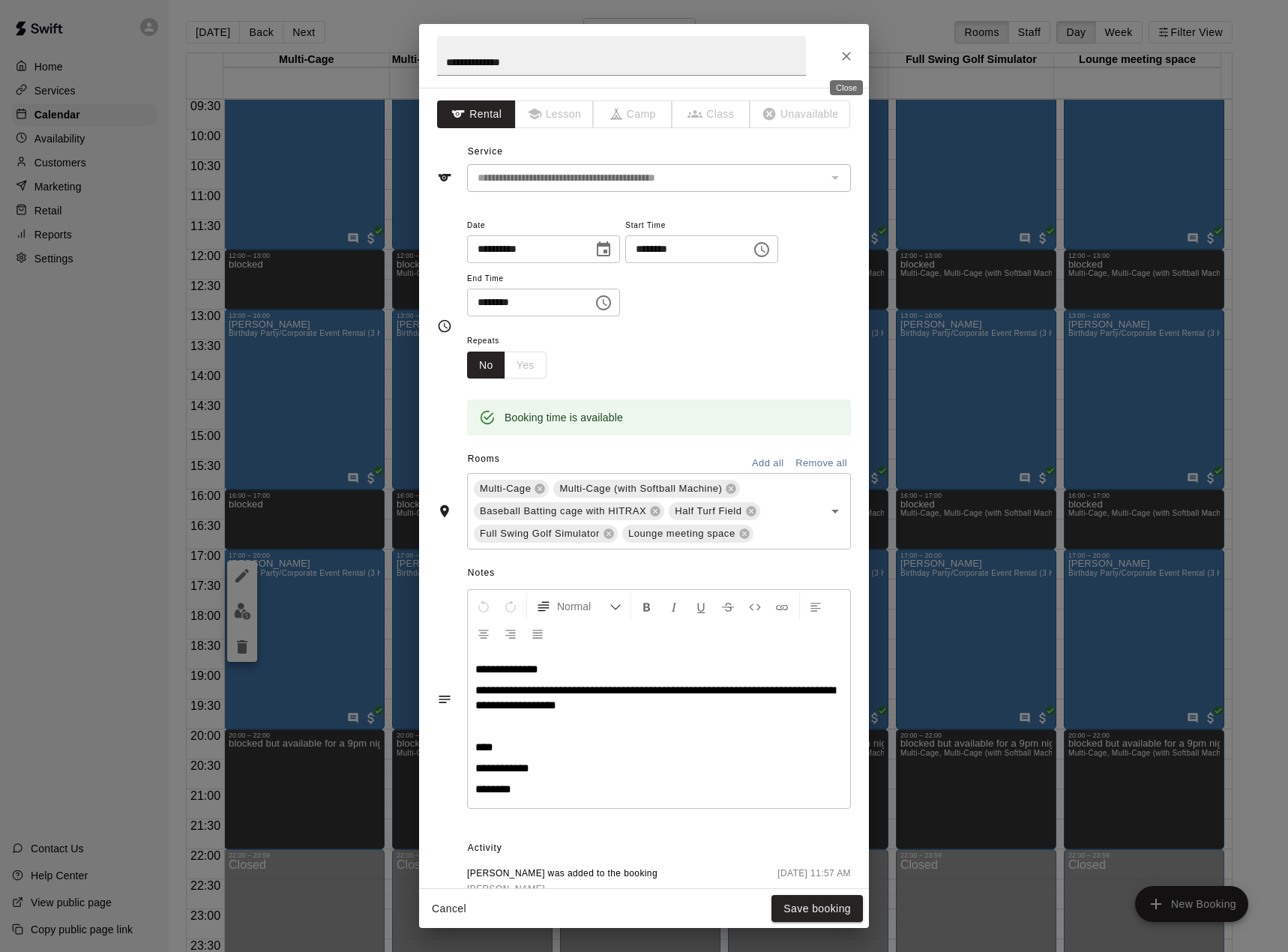
click at [844, 56] on icon "Close" at bounding box center [847, 56] width 15 height 15
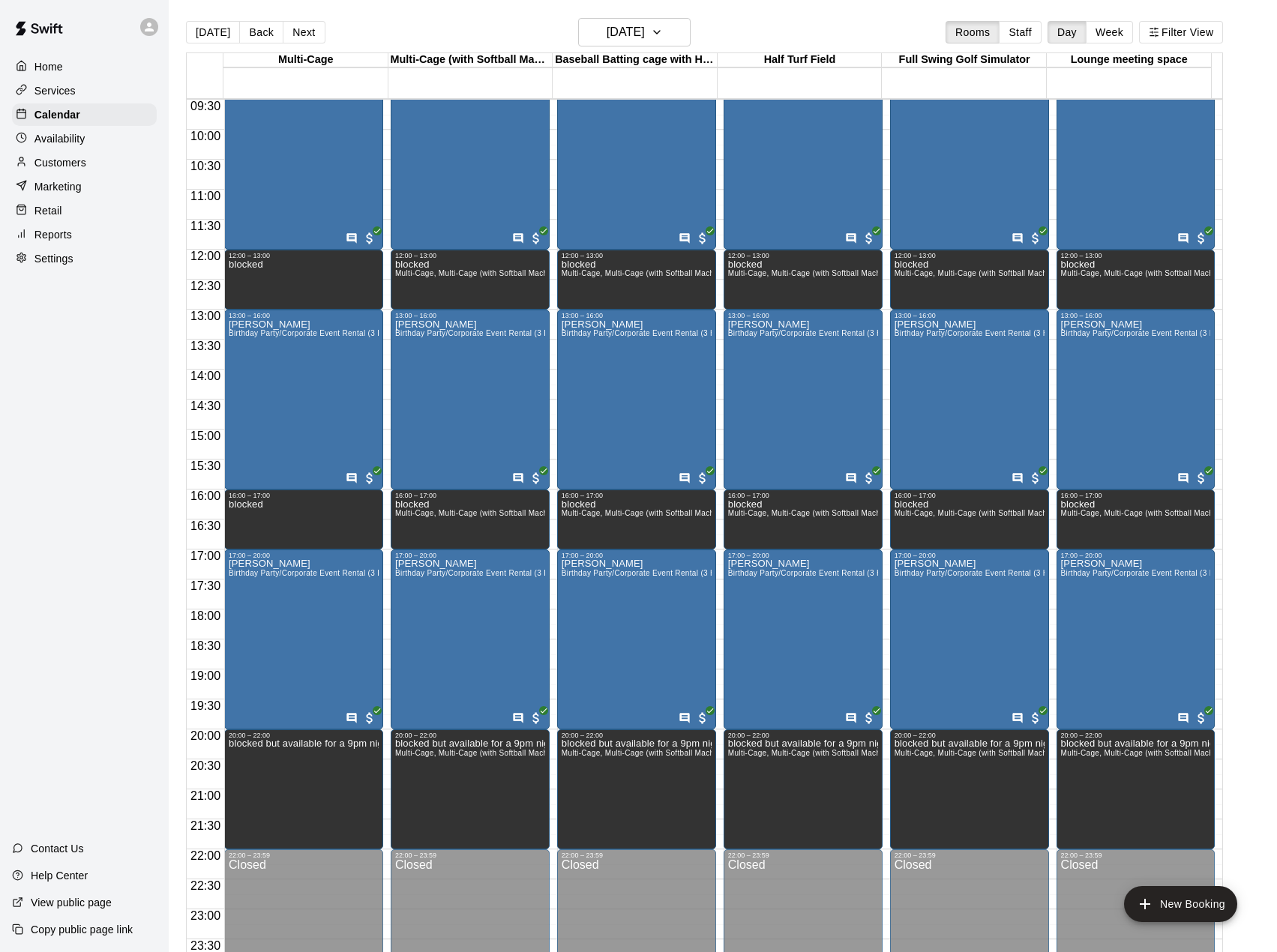
drag, startPoint x: 57, startPoint y: 162, endPoint x: 97, endPoint y: 149, distance: 42.1
click at [57, 163] on p "Customers" at bounding box center [60, 162] width 51 height 15
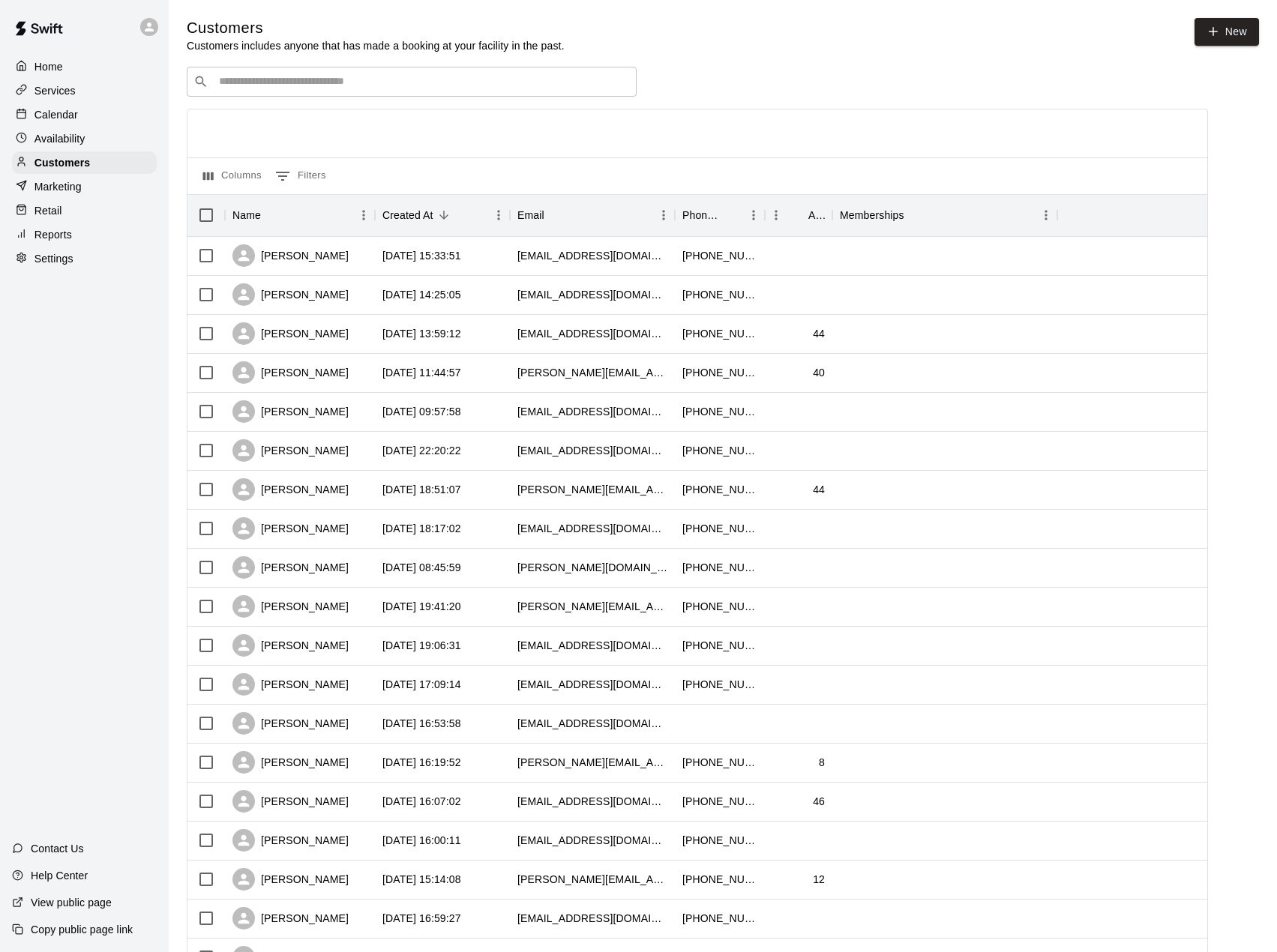
click at [262, 85] on input "Search customers by name or email" at bounding box center [422, 82] width 416 height 15
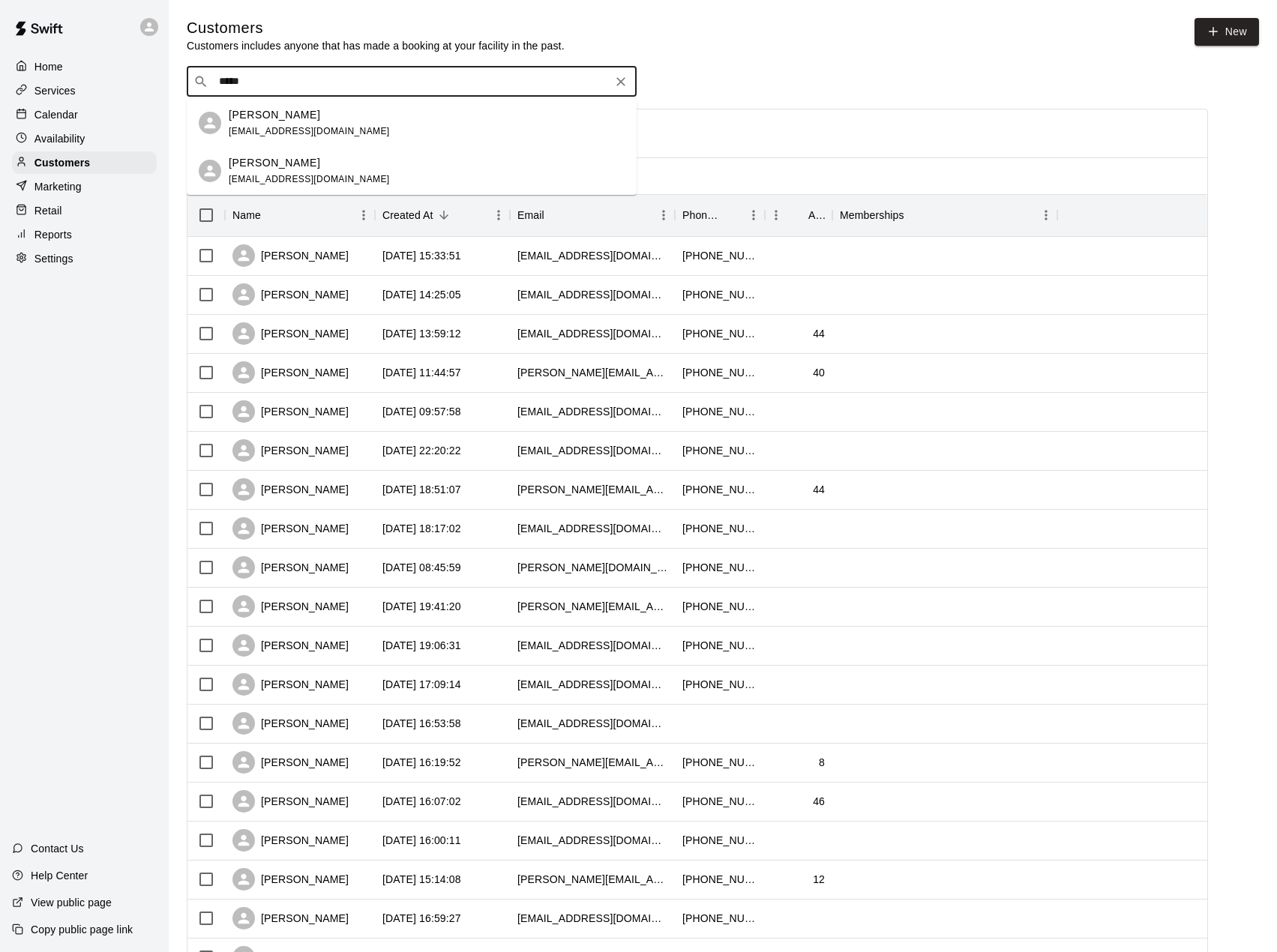
type input "*****"
drag, startPoint x: 67, startPoint y: 120, endPoint x: 2, endPoint y: 125, distance: 65.2
click at [67, 120] on p "Calendar" at bounding box center [56, 114] width 43 height 15
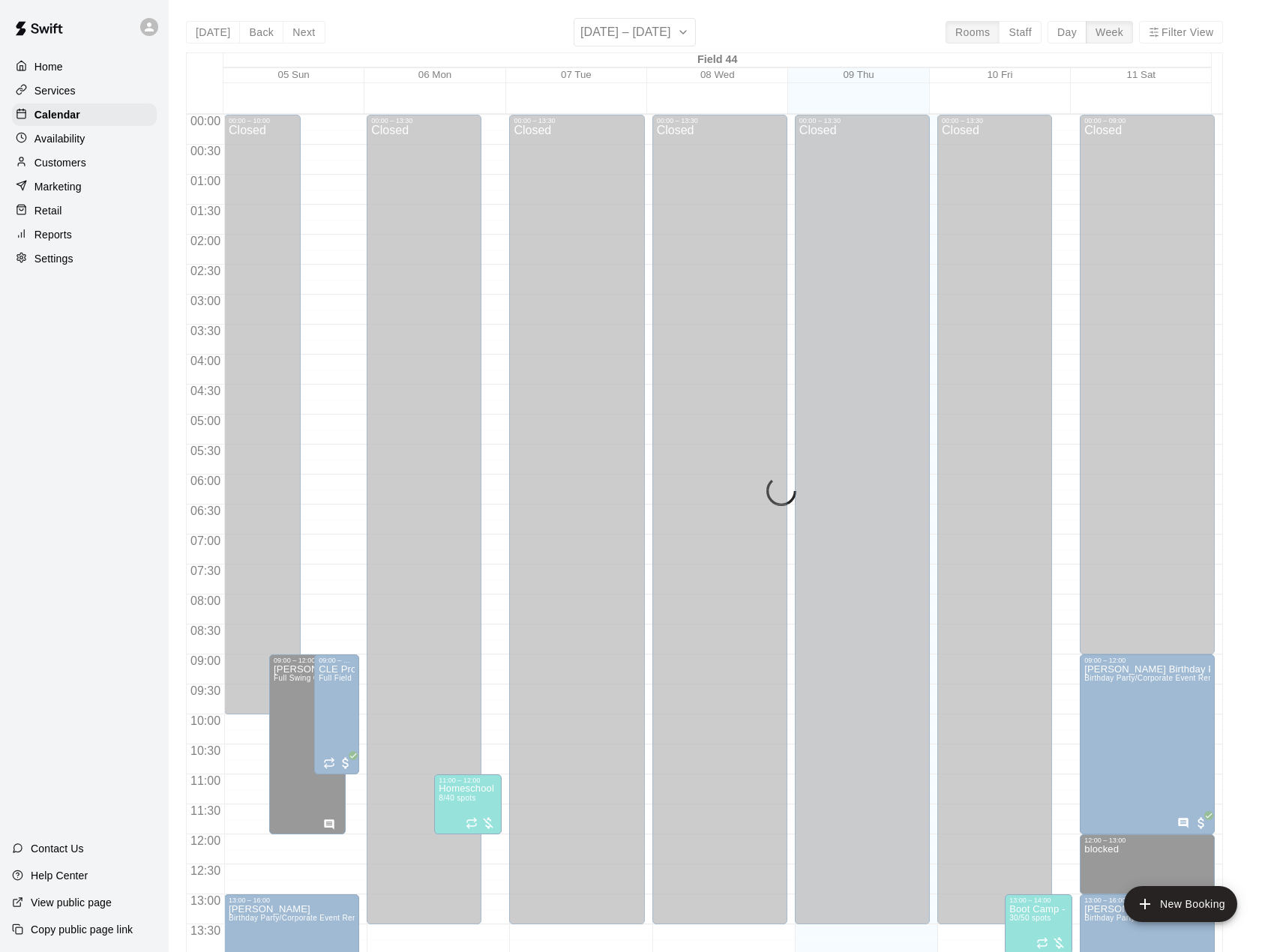
scroll to position [525, 0]
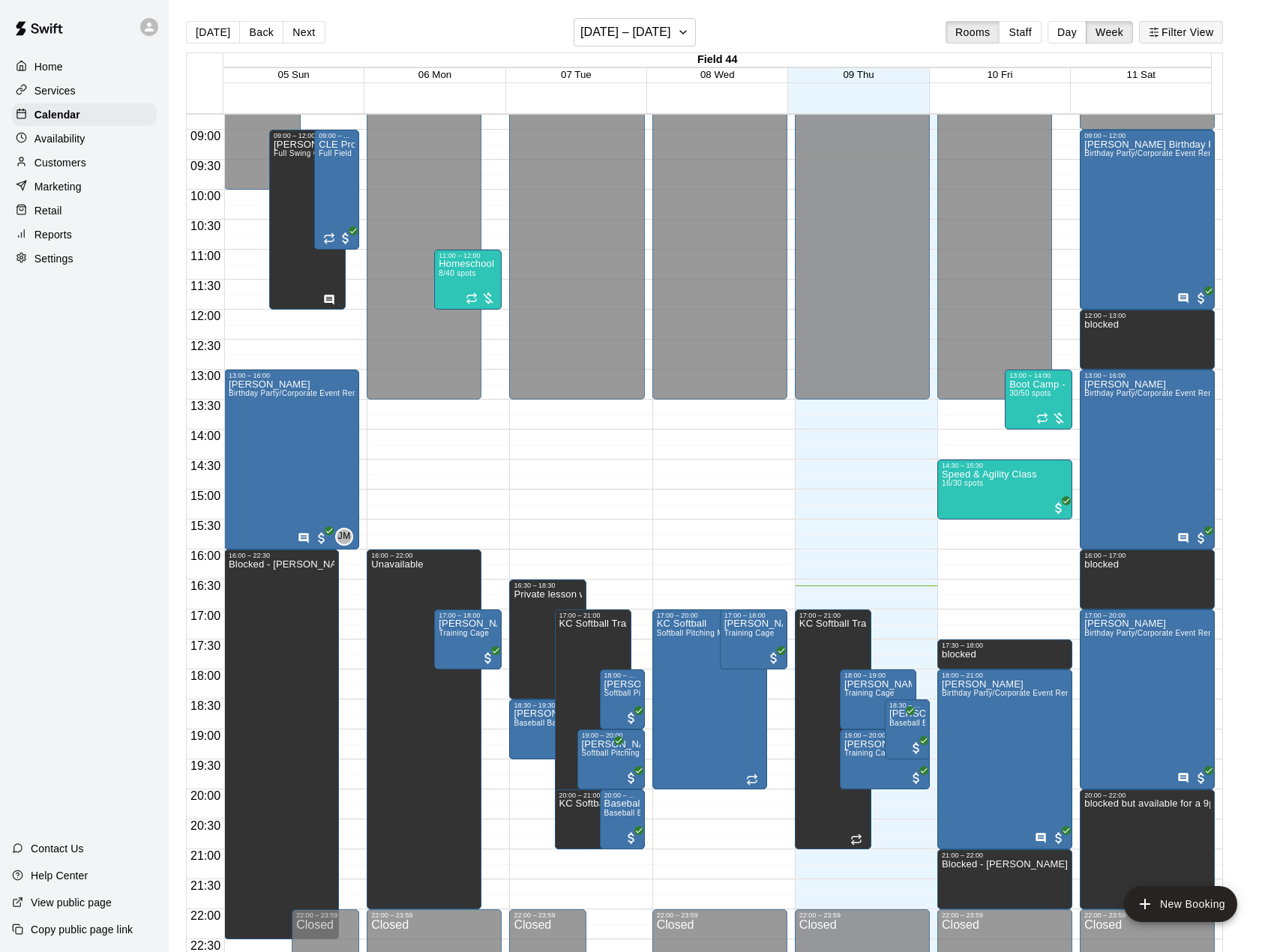
click at [1178, 37] on button "Filter View" at bounding box center [1180, 32] width 84 height 22
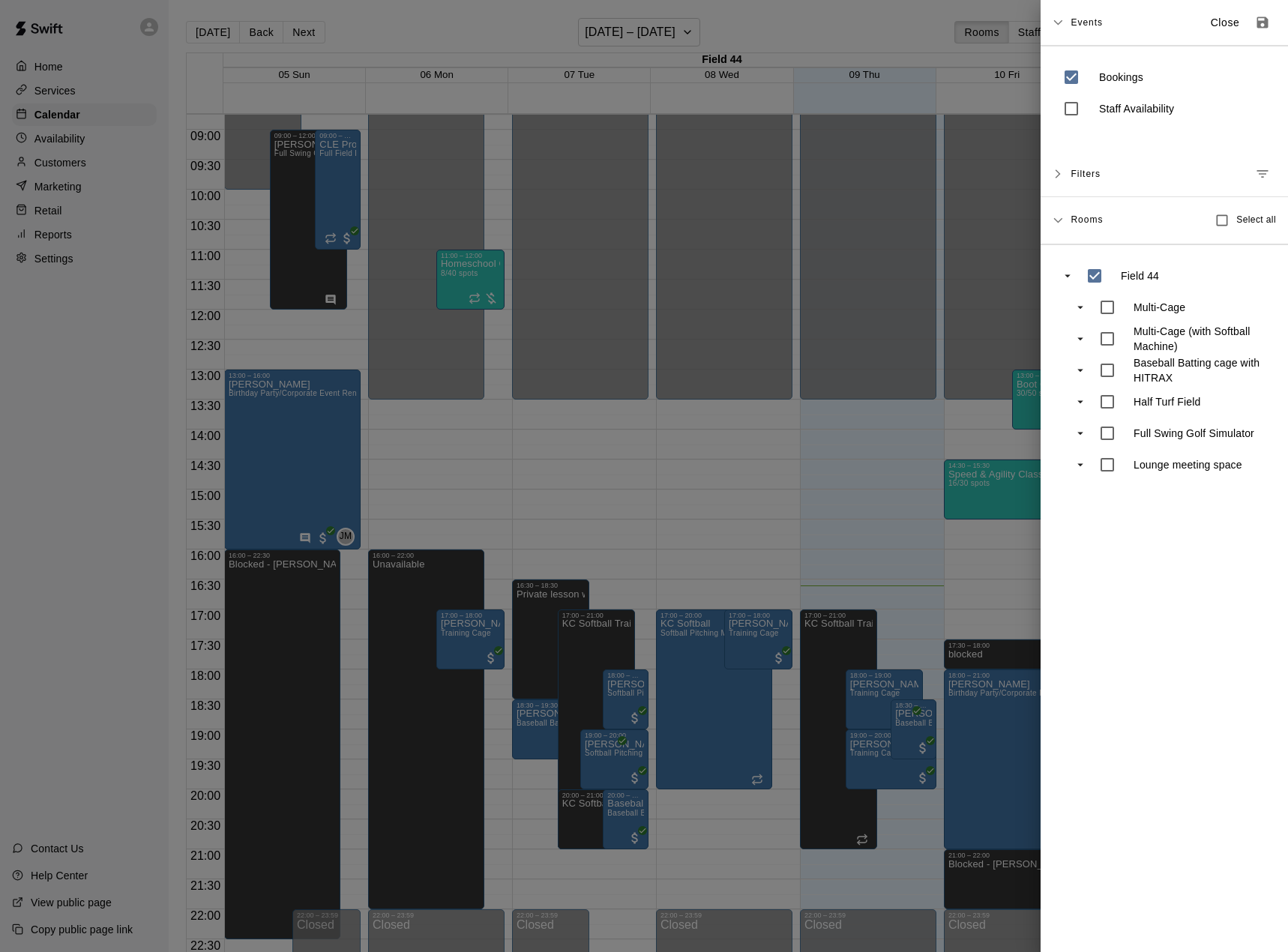
click at [1082, 15] on span "Events" at bounding box center [1087, 22] width 32 height 27
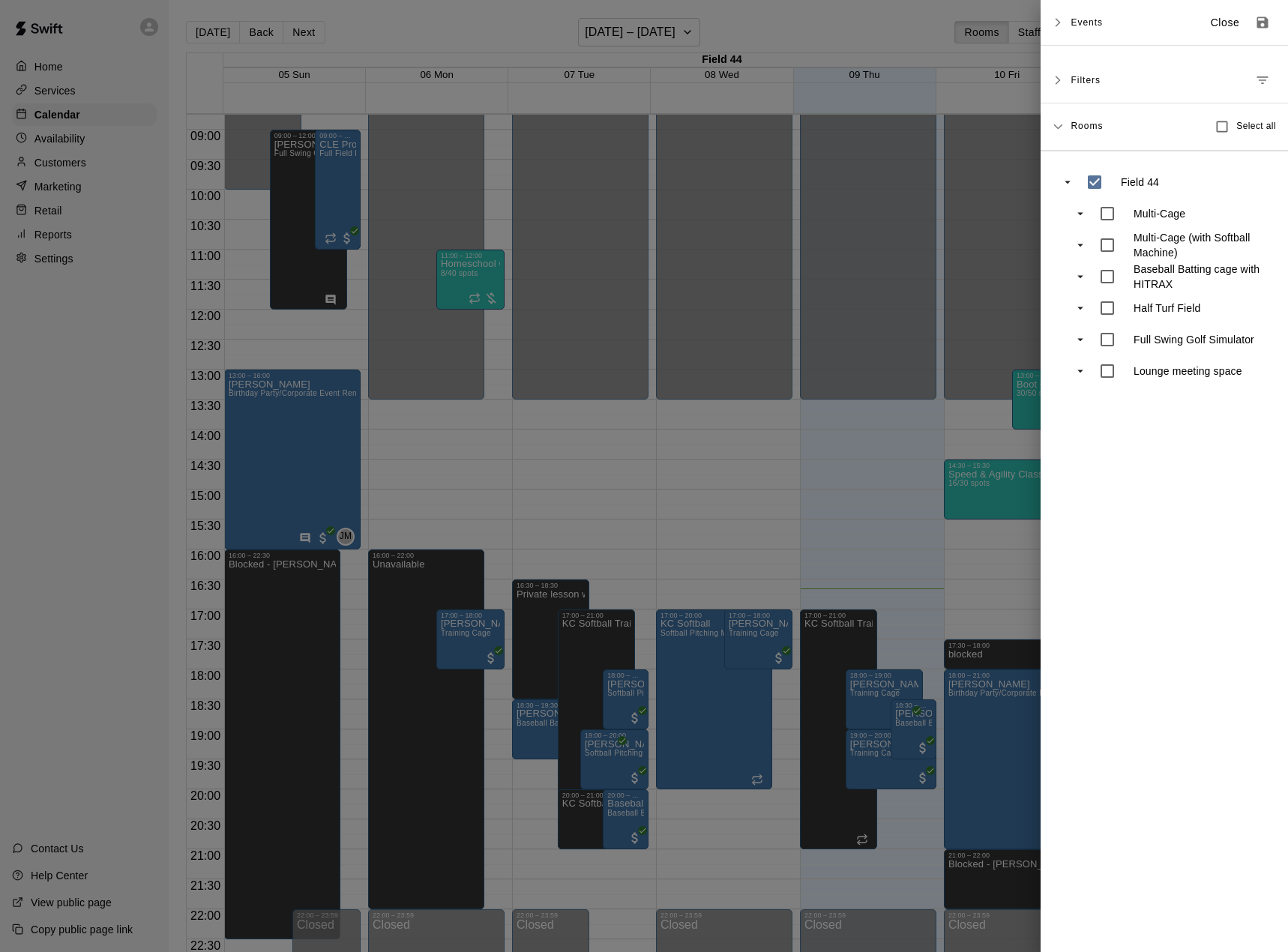
click at [881, 62] on div at bounding box center [644, 476] width 1288 height 952
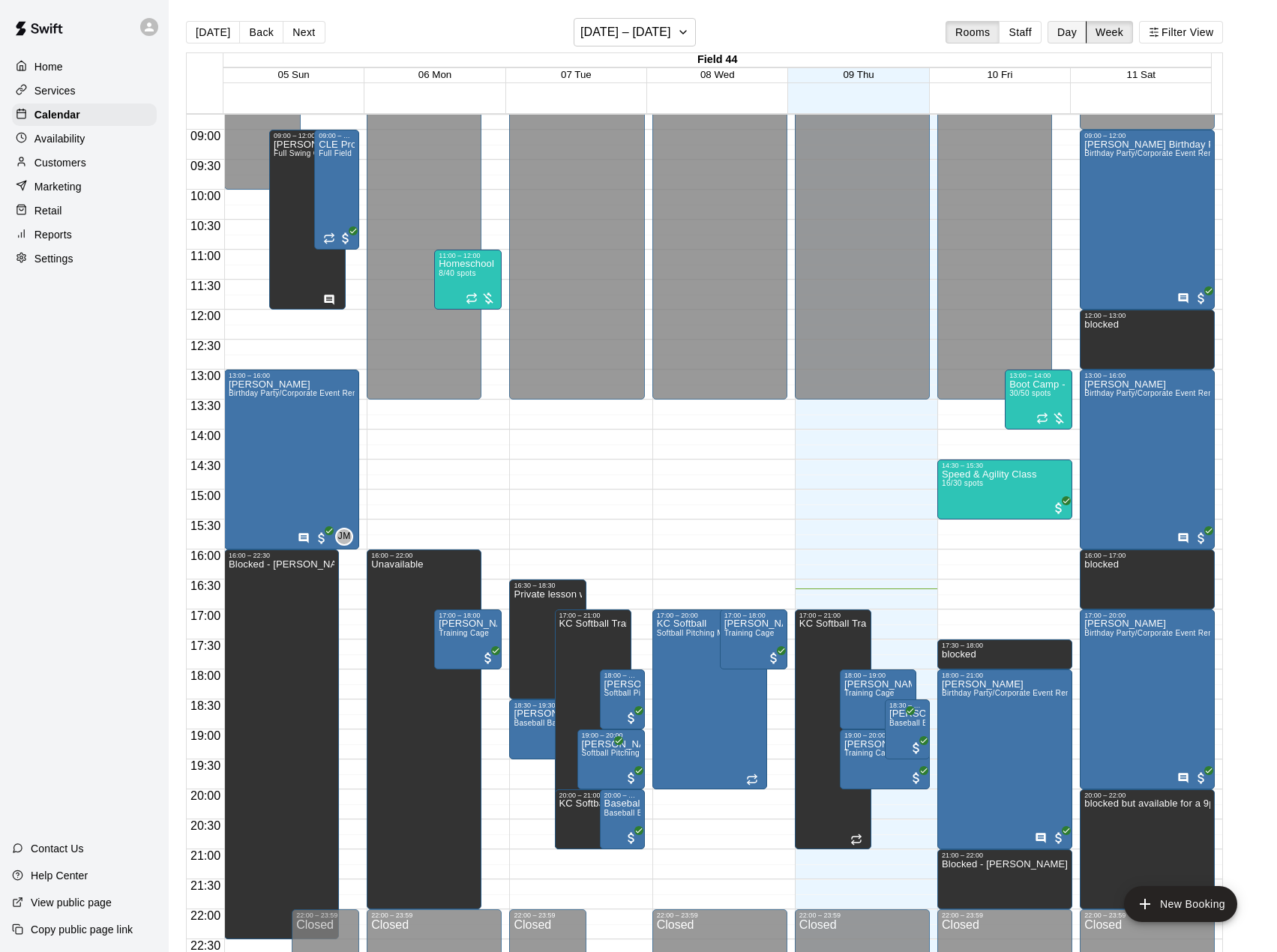
click at [1076, 32] on button "Day" at bounding box center [1067, 32] width 39 height 22
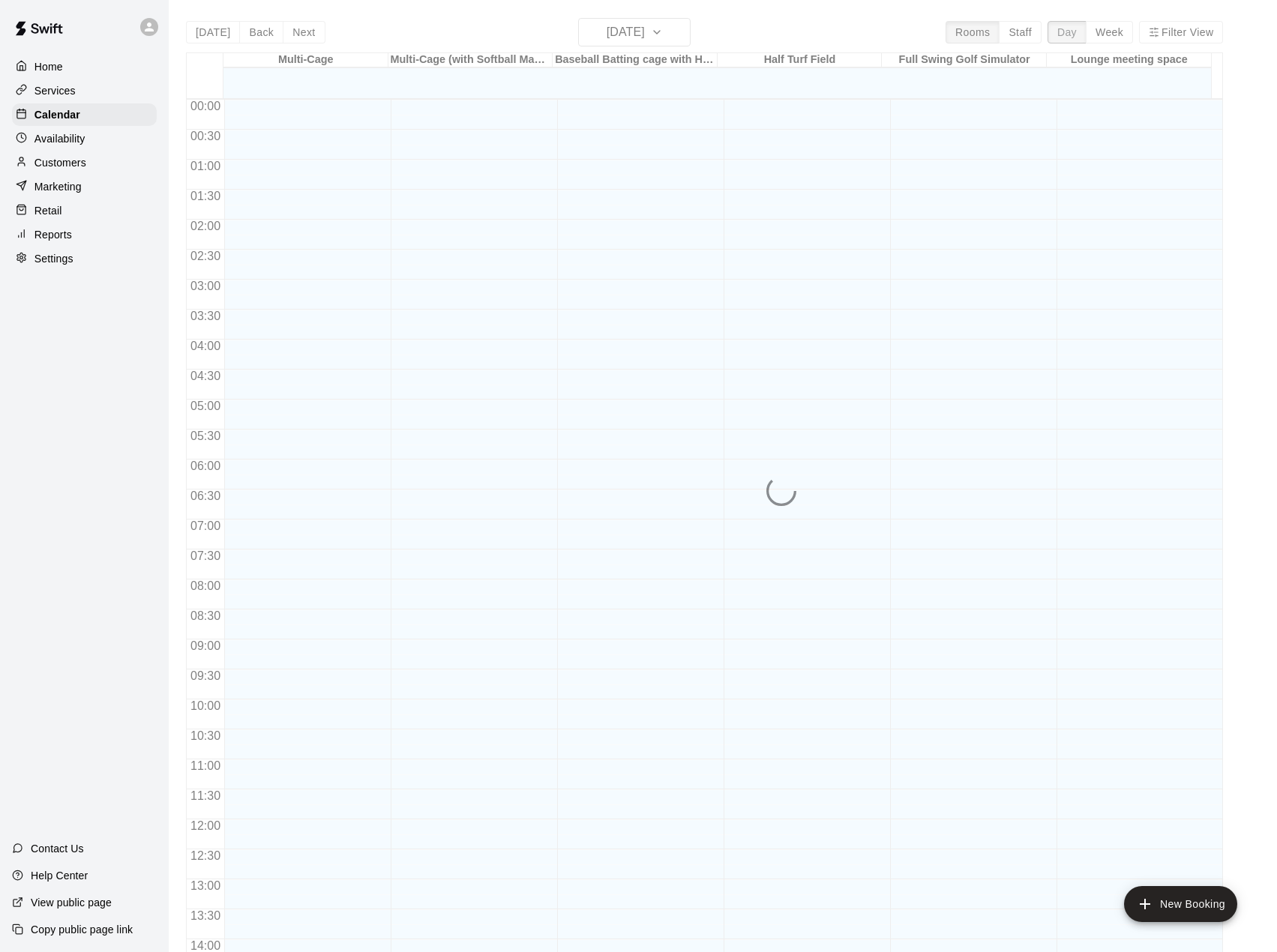
scroll to position [572, 0]
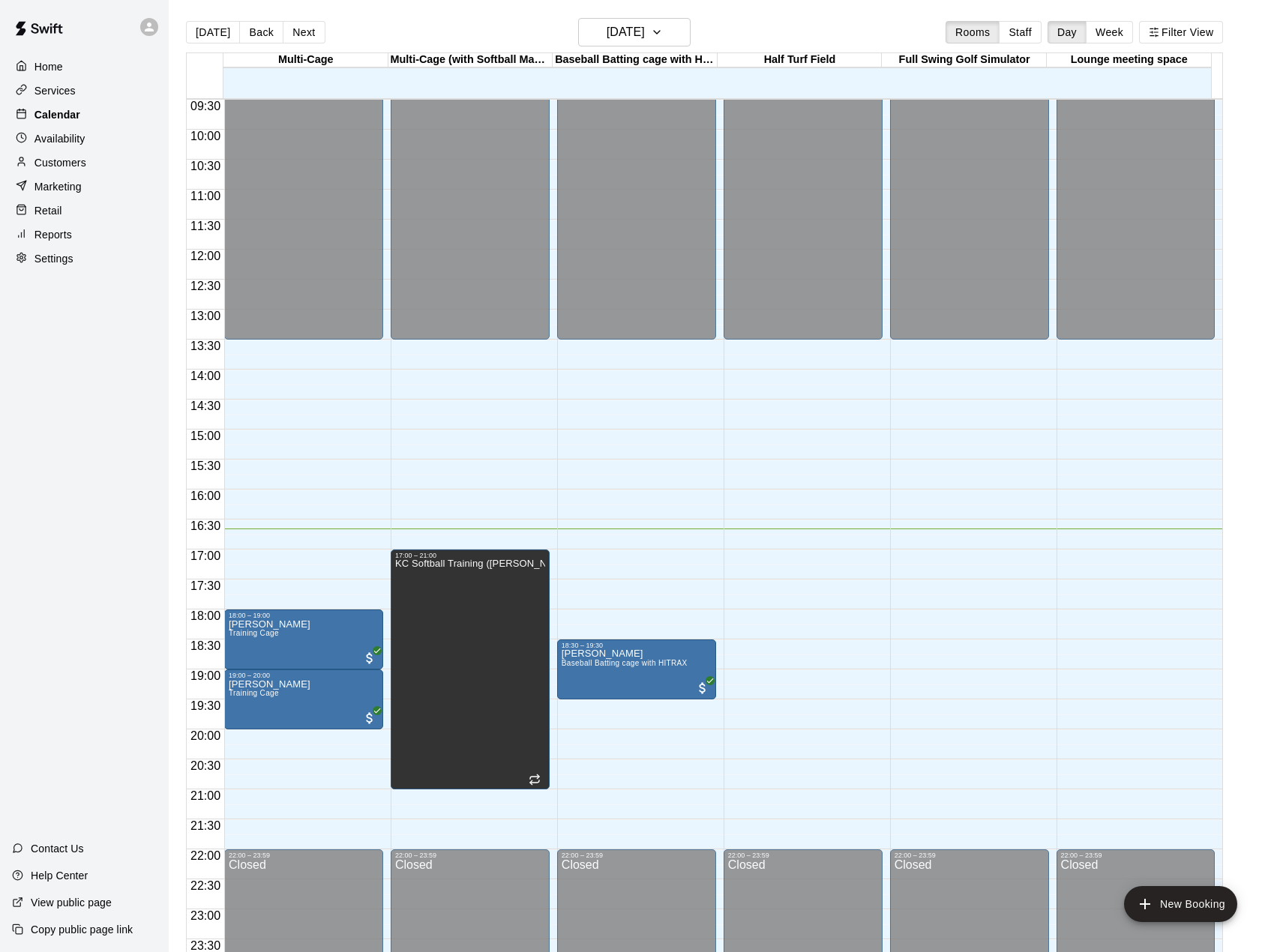
click at [47, 122] on p "Calendar" at bounding box center [58, 114] width 46 height 15
click at [1086, 34] on button "Day" at bounding box center [1067, 32] width 39 height 22
click at [663, 32] on icon "button" at bounding box center [657, 32] width 12 height 18
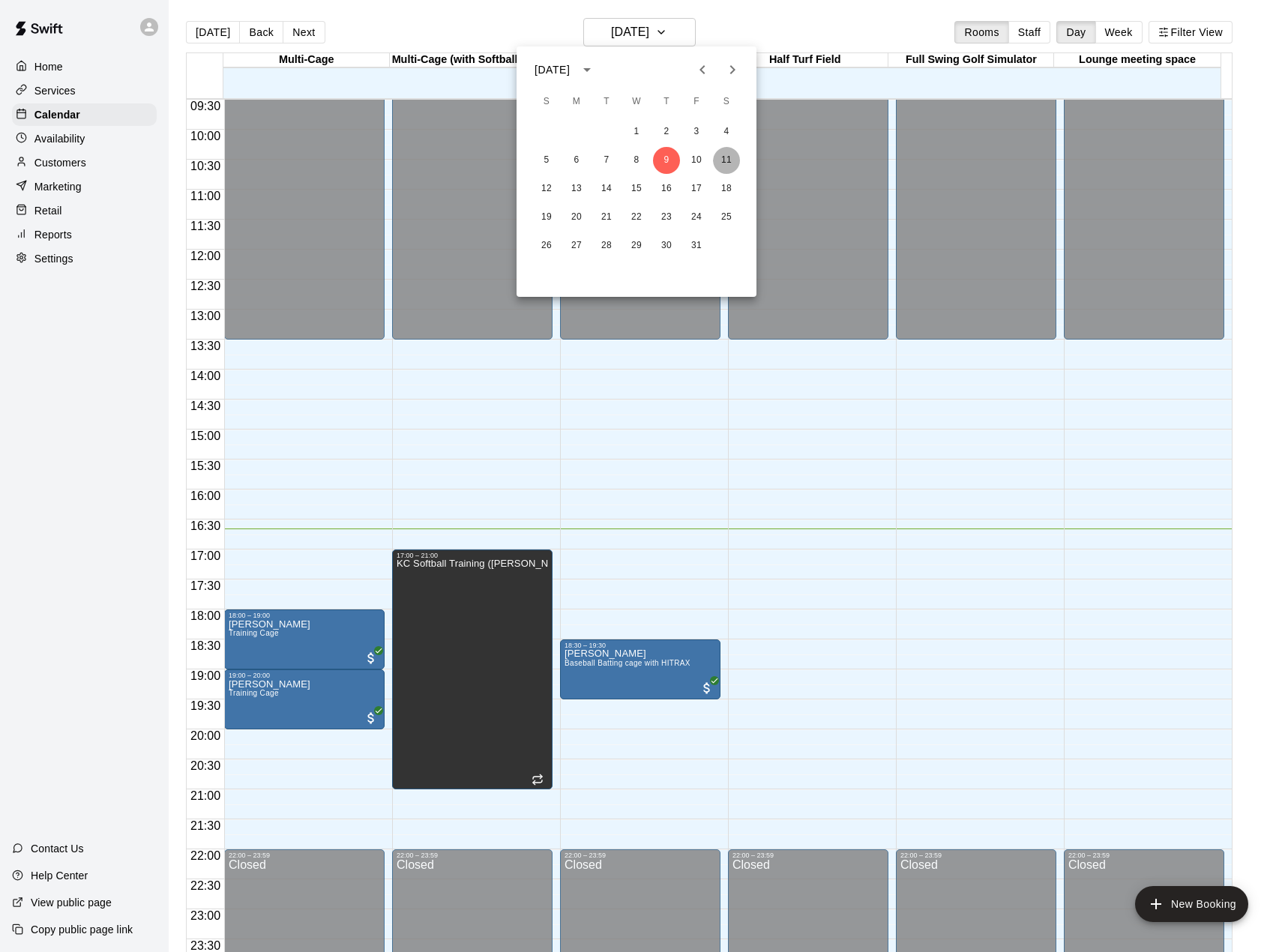
click at [723, 158] on button "11" at bounding box center [726, 160] width 27 height 27
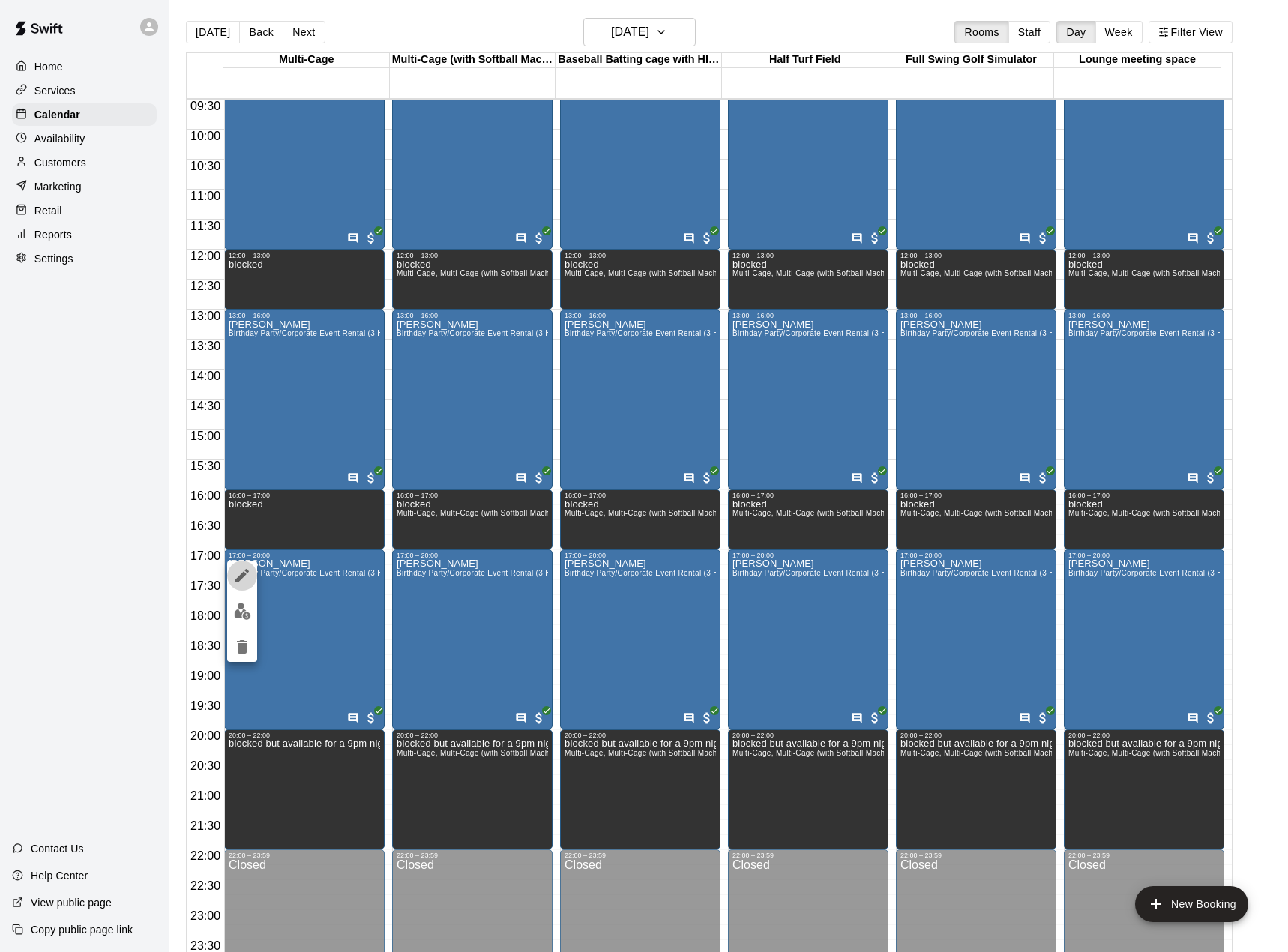
click at [247, 572] on icon "edit" at bounding box center [242, 575] width 13 height 13
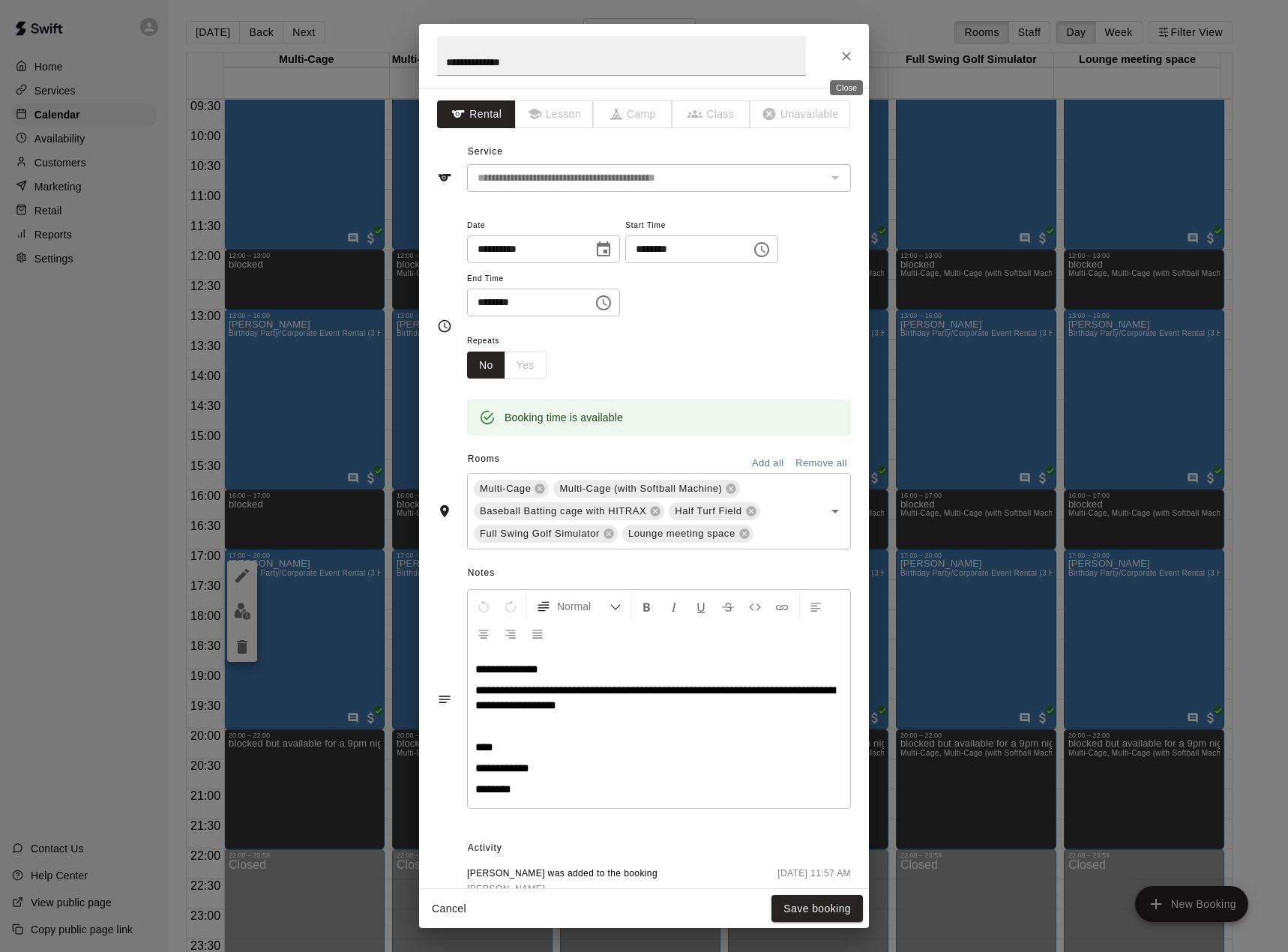
click at [839, 58] on button "Close" at bounding box center [847, 56] width 27 height 27
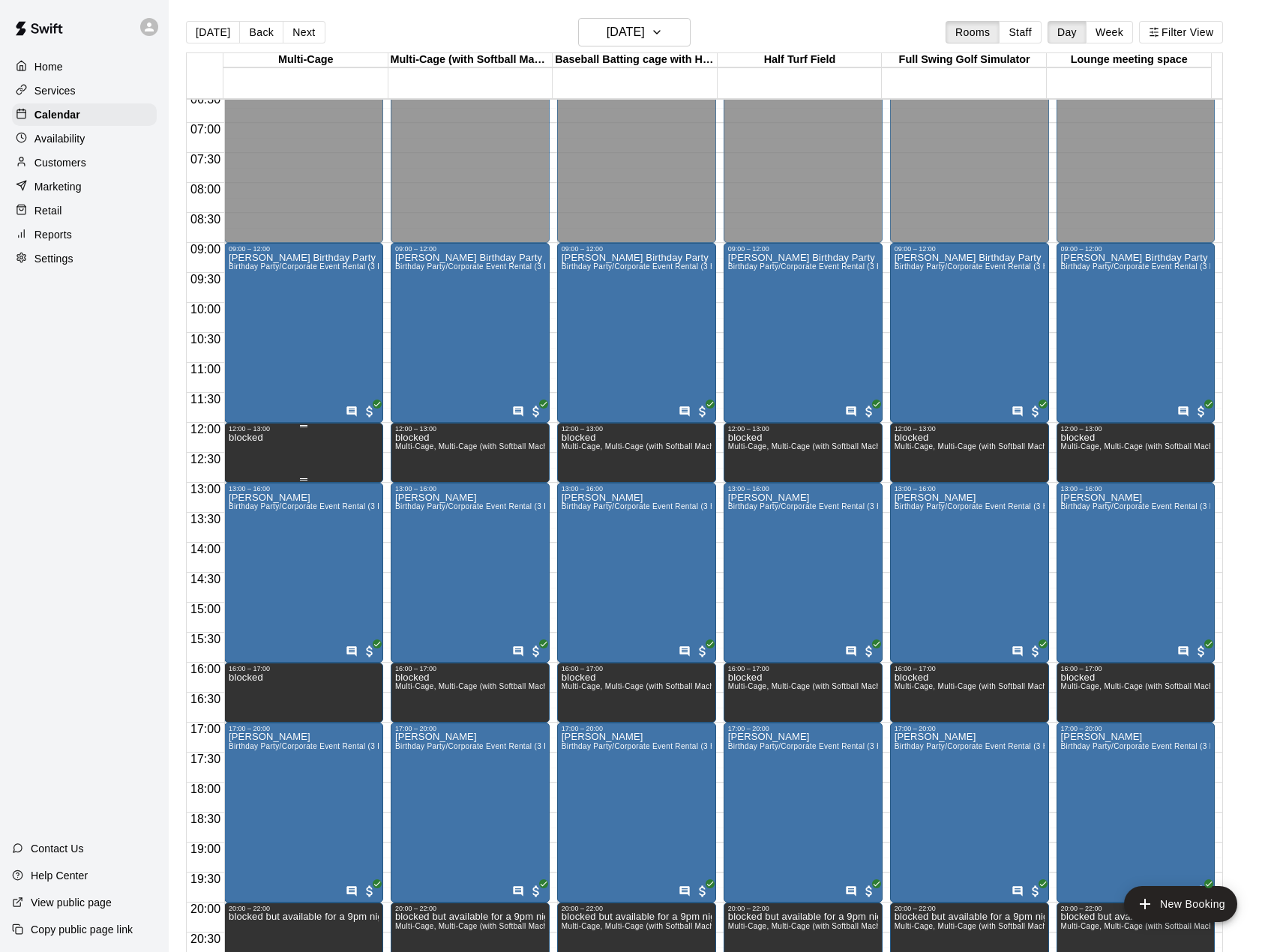
scroll to position [347, 0]
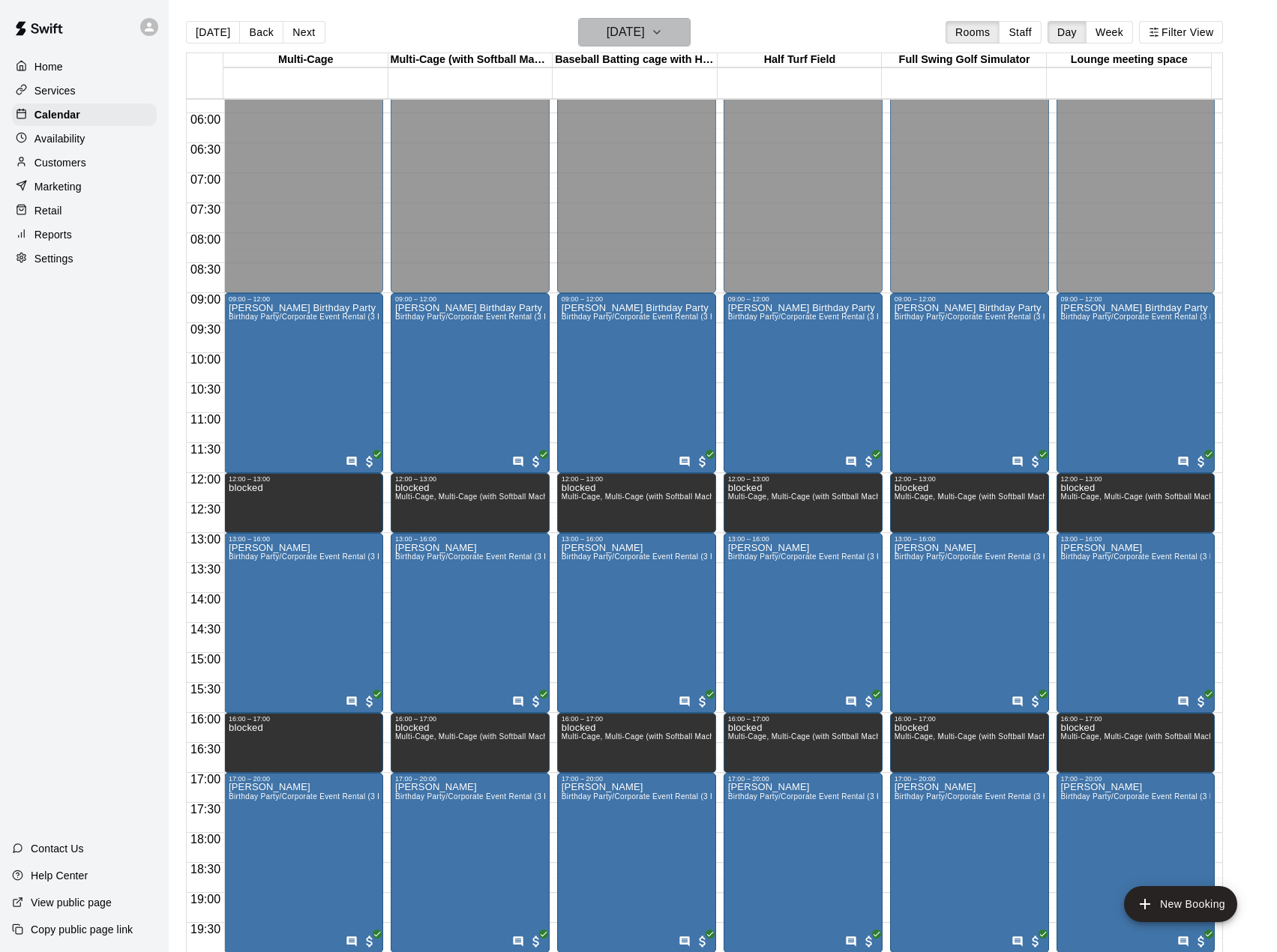
click at [612, 26] on h6 "Saturday Oct 11" at bounding box center [625, 33] width 38 height 21
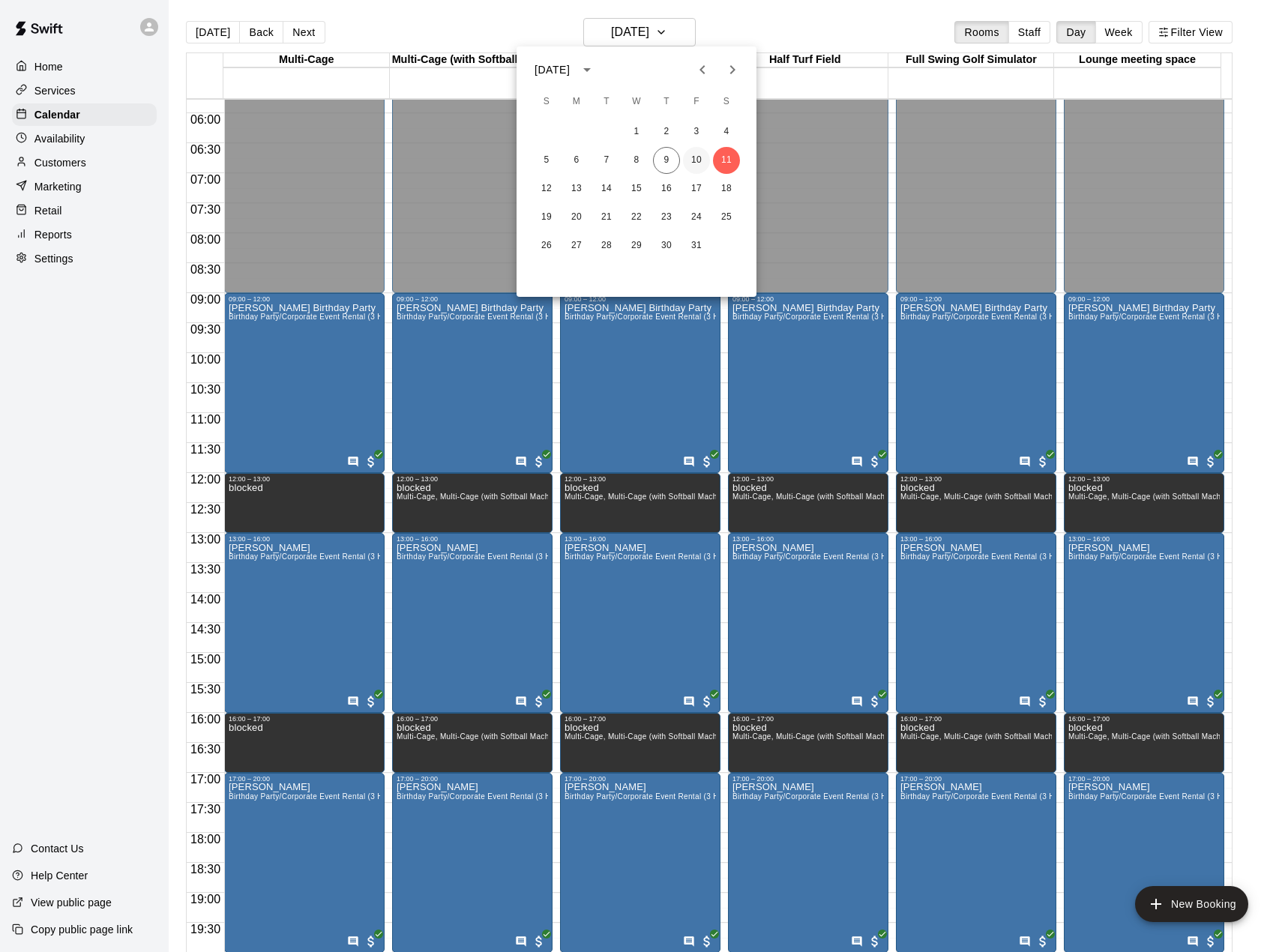
click at [699, 165] on button "10" at bounding box center [697, 160] width 27 height 27
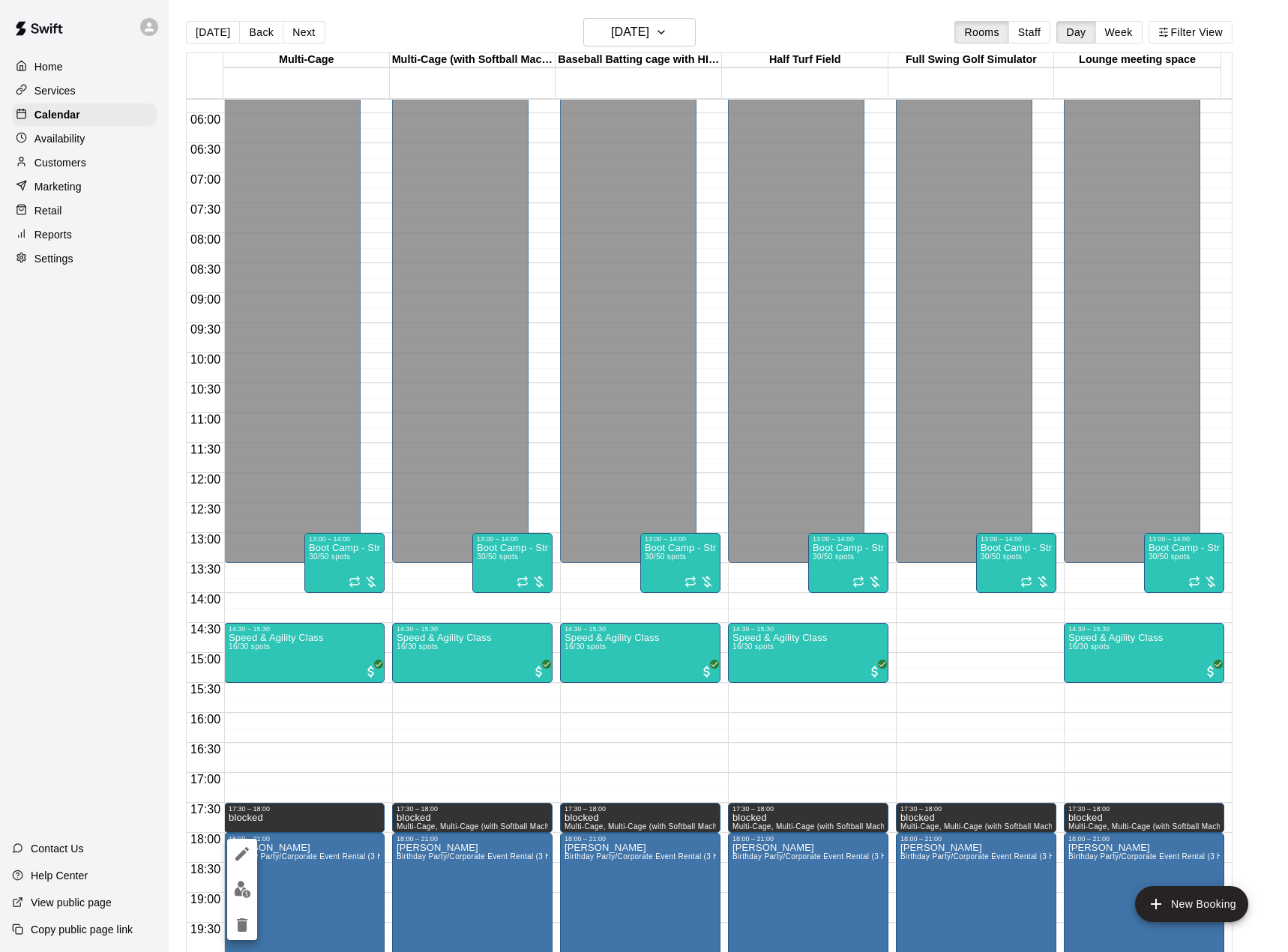
click at [246, 856] on icon "edit" at bounding box center [242, 854] width 18 height 18
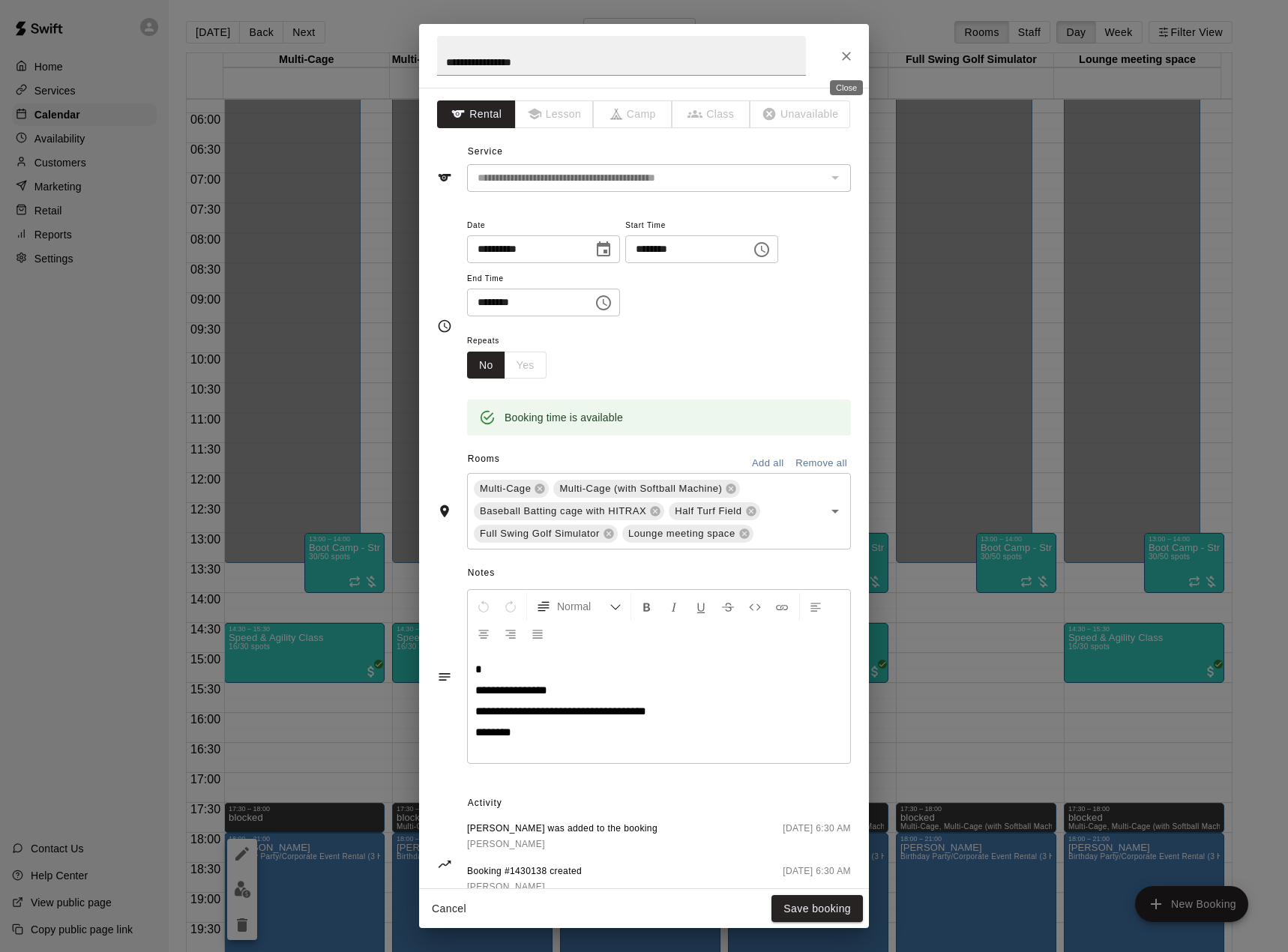
click at [839, 57] on icon "Close" at bounding box center [847, 56] width 15 height 15
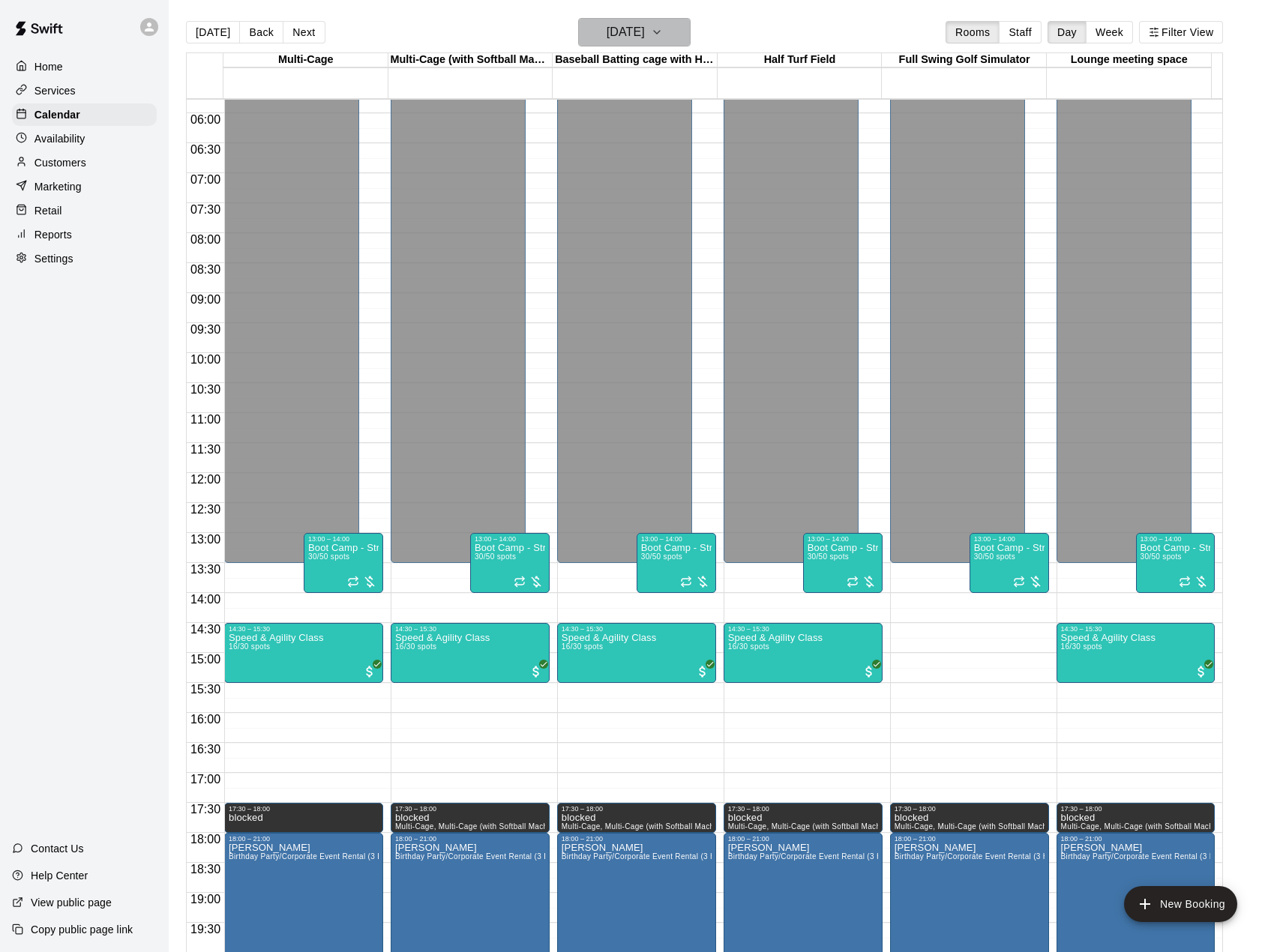
click at [663, 31] on icon "button" at bounding box center [657, 32] width 12 height 18
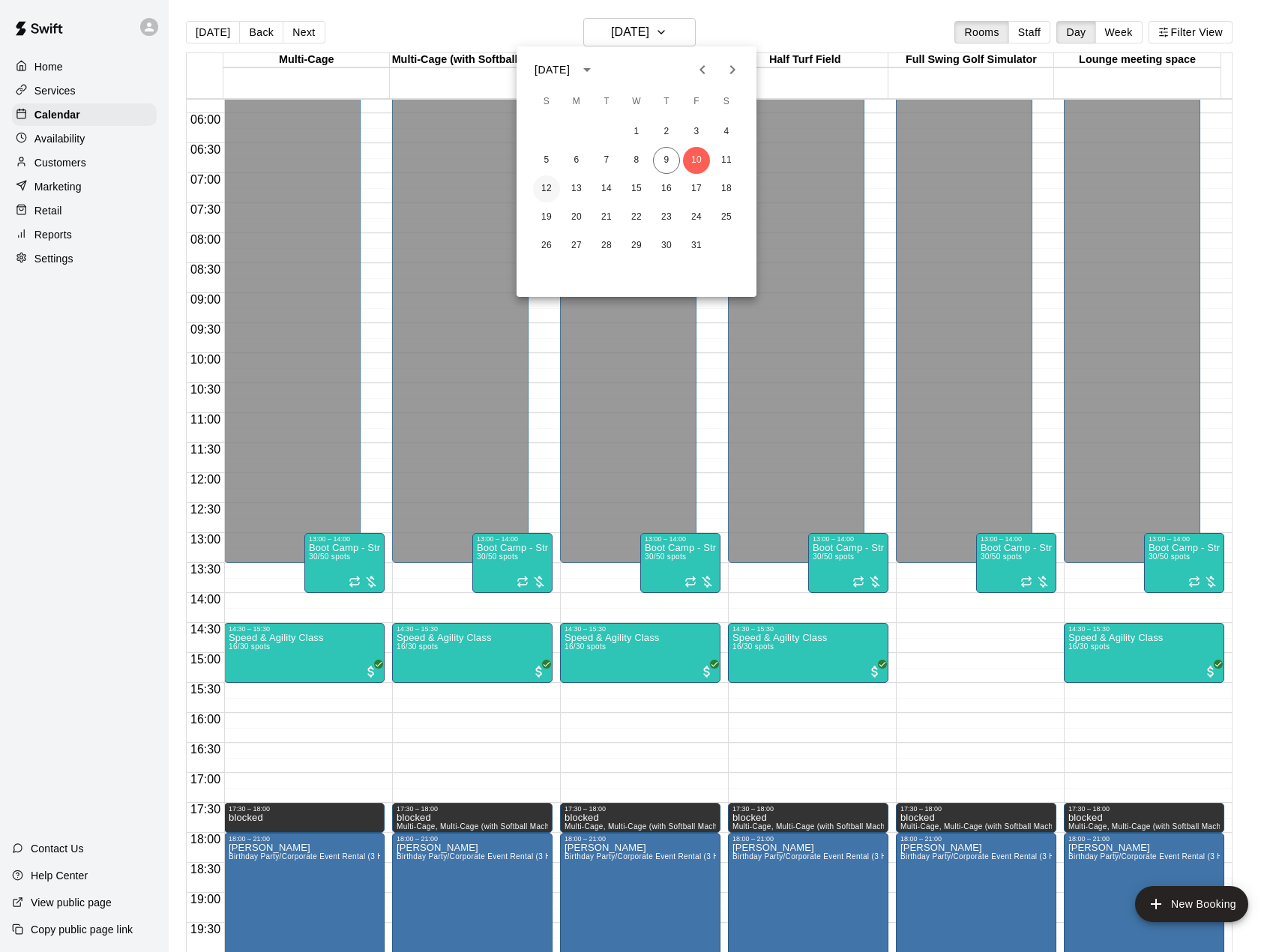
click at [548, 191] on button "12" at bounding box center [546, 189] width 27 height 27
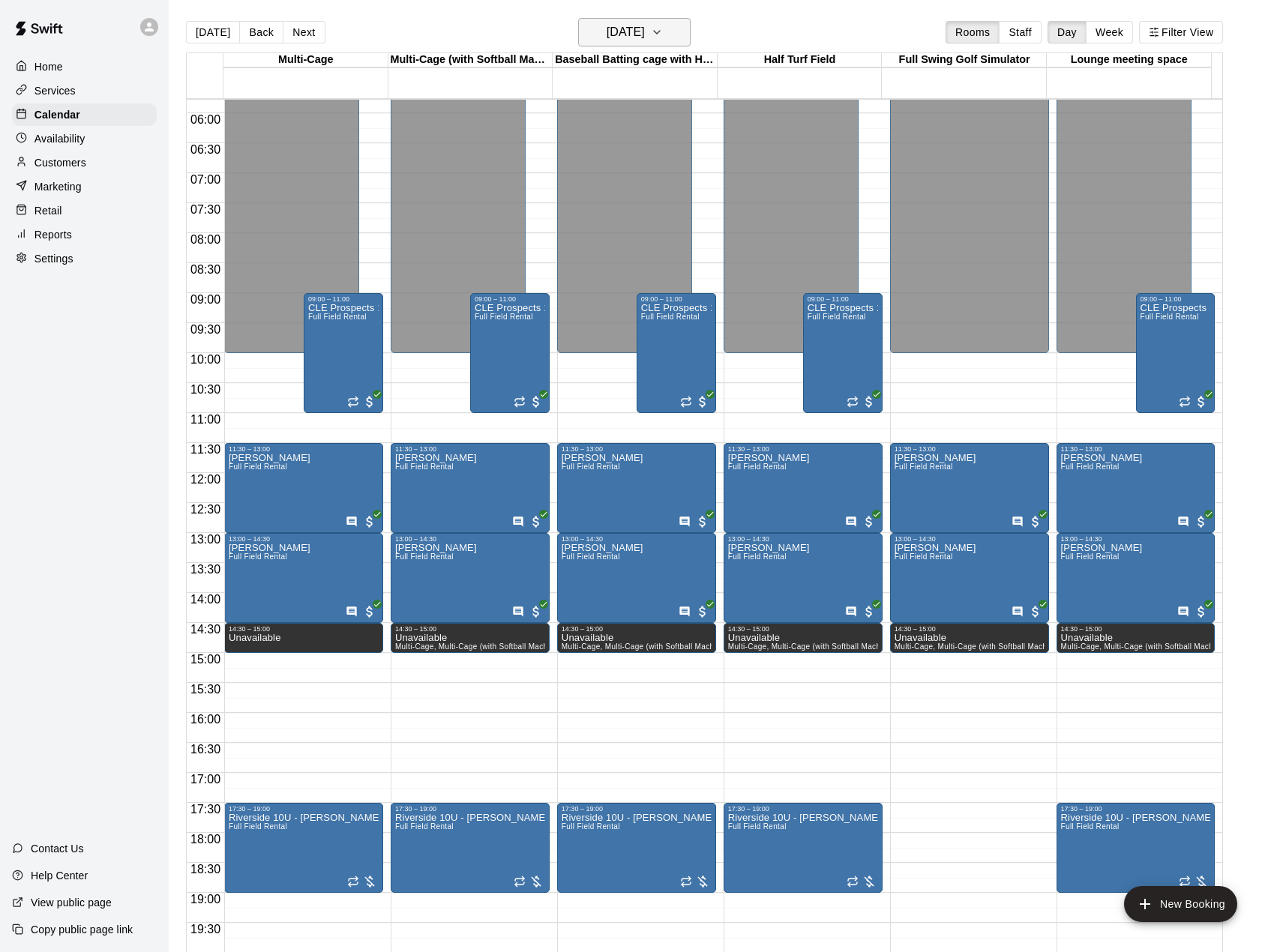
click at [670, 32] on button "Sunday Oct 12" at bounding box center [634, 32] width 113 height 28
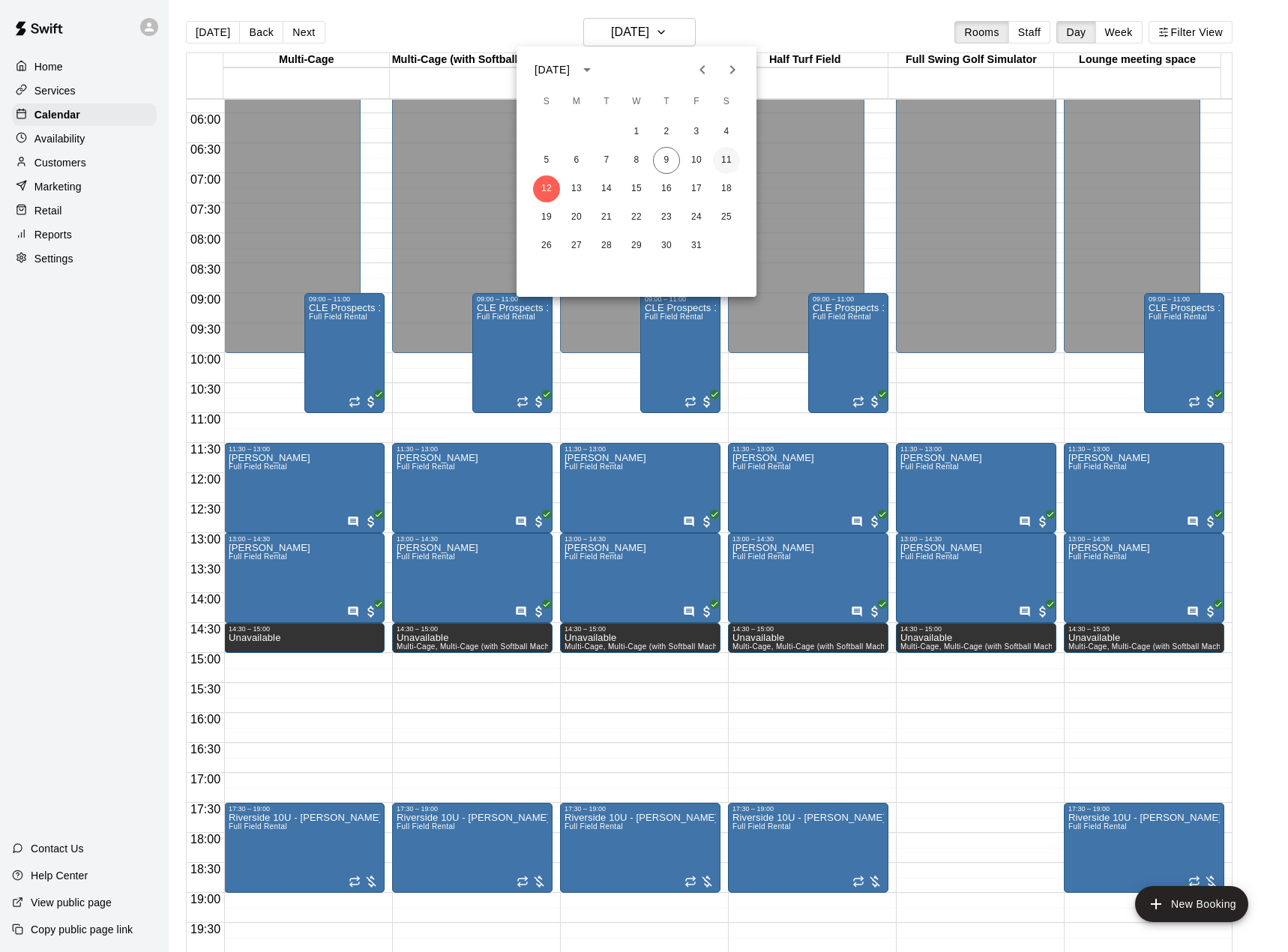
click at [725, 162] on button "11" at bounding box center [726, 160] width 27 height 27
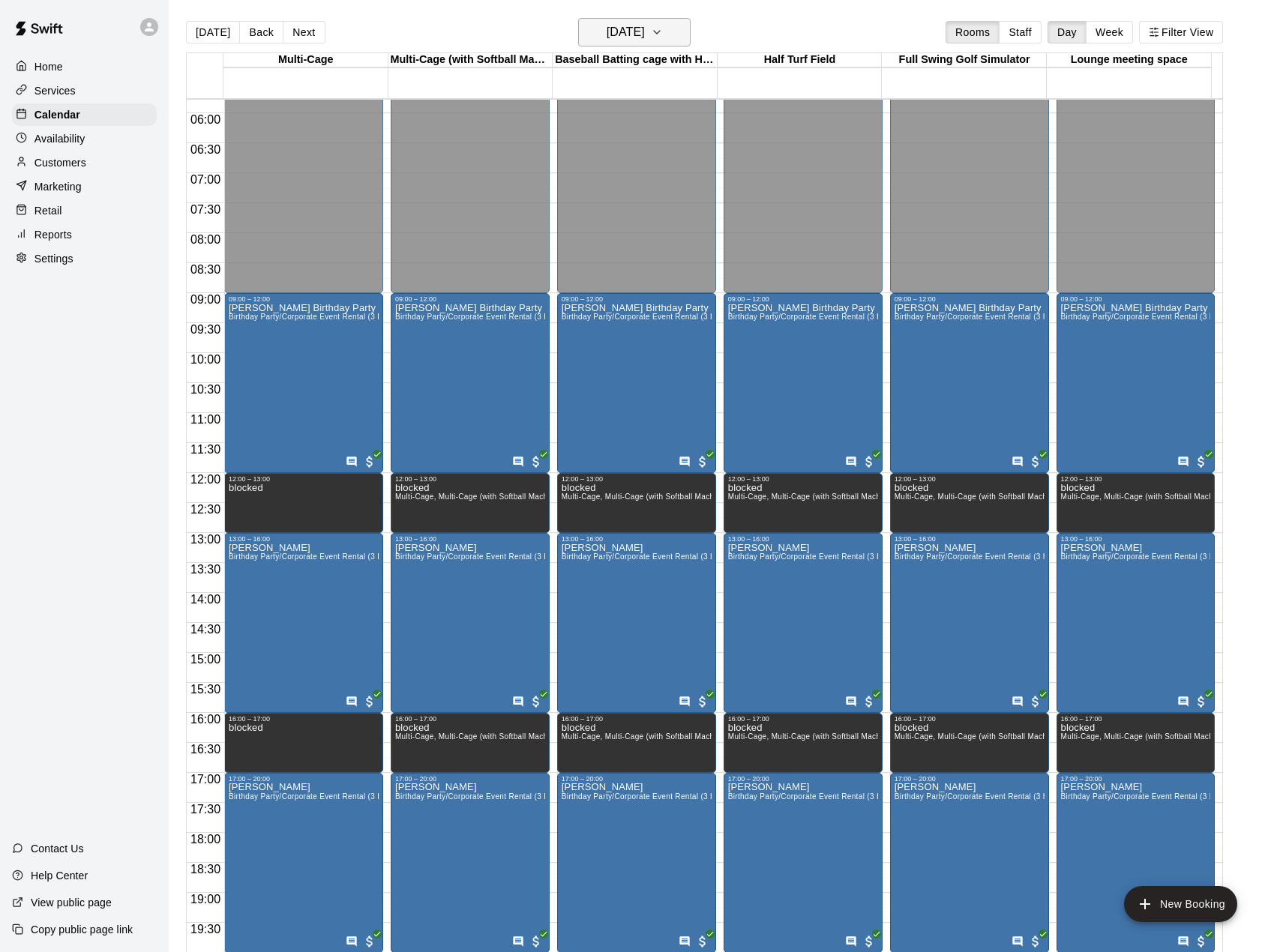
click at [611, 36] on h6 "Saturday Oct 11" at bounding box center [625, 33] width 38 height 21
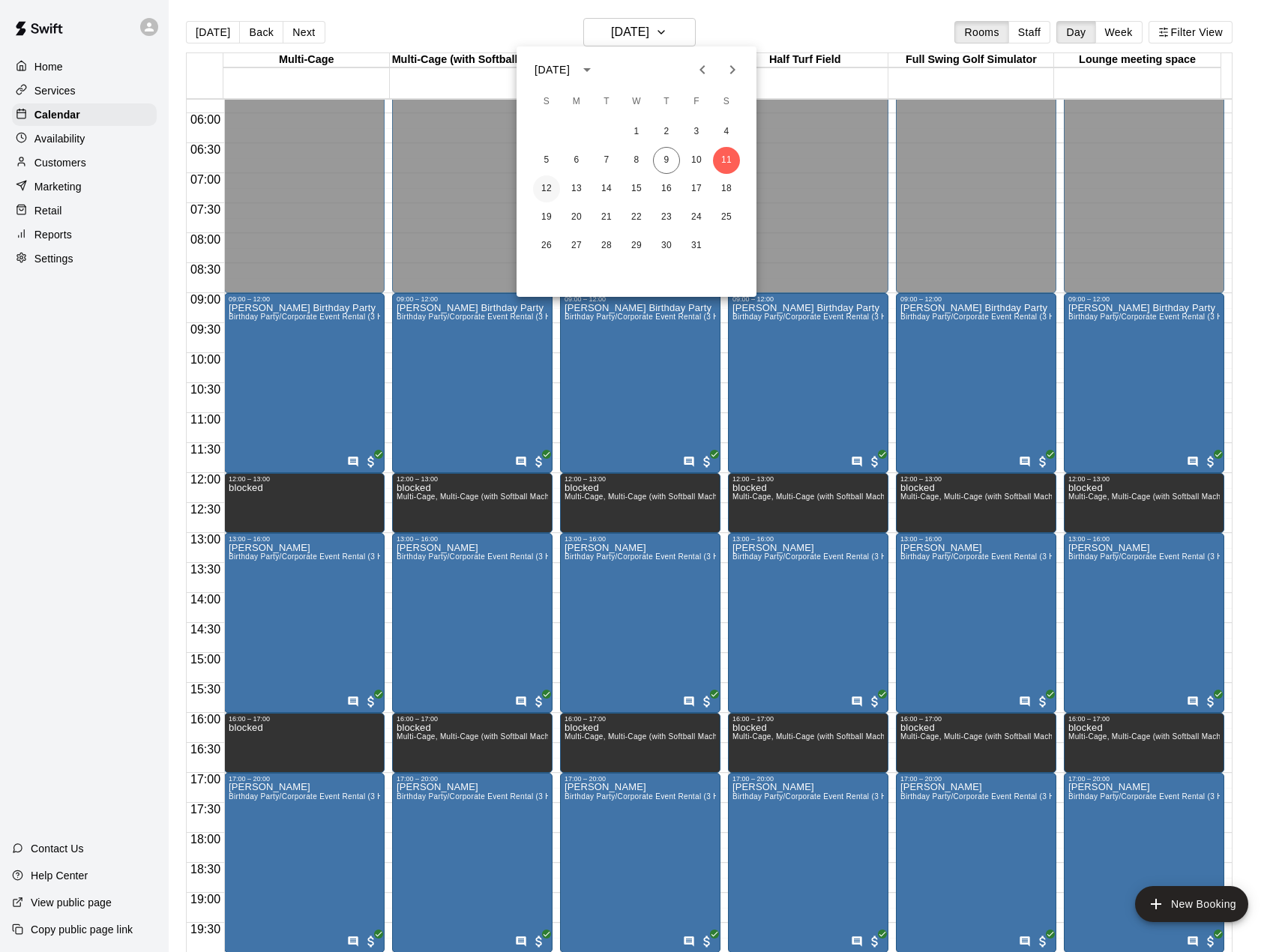
click at [544, 183] on button "12" at bounding box center [546, 189] width 27 height 27
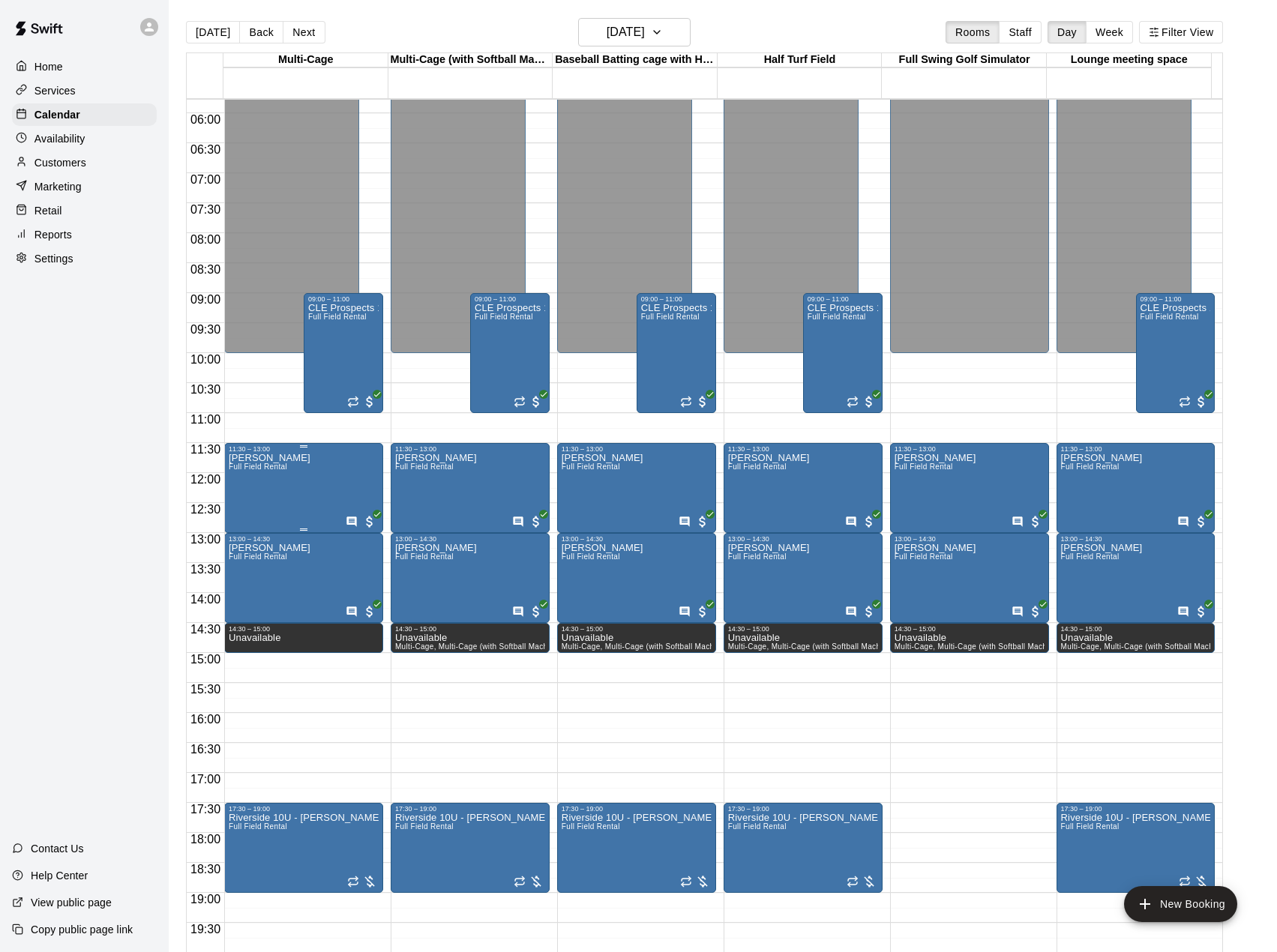
click at [301, 481] on div "Kevin Hoogenboom Full Field Rental" at bounding box center [269, 929] width 82 height 952
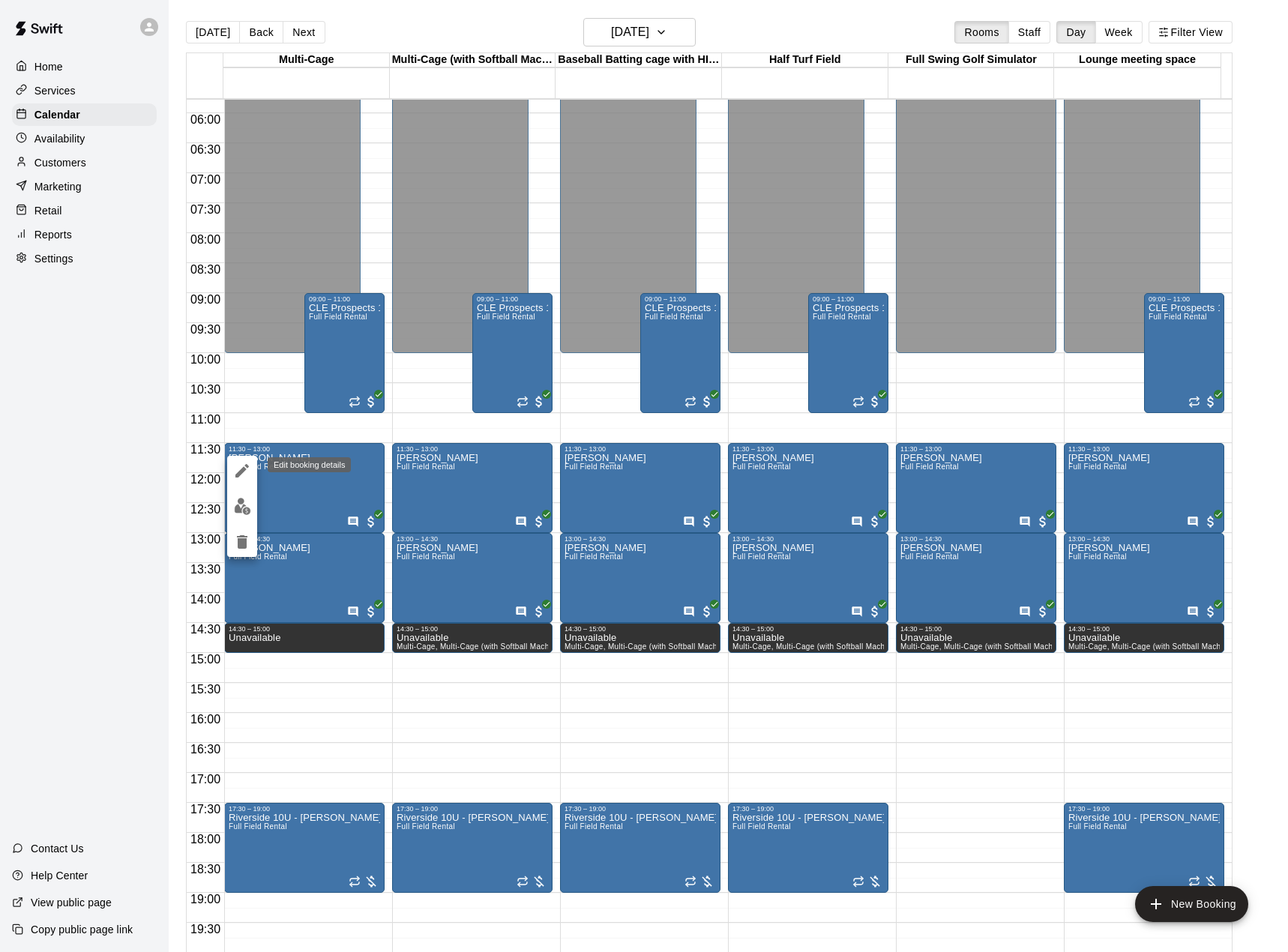
click at [246, 472] on icon "edit" at bounding box center [242, 471] width 18 height 18
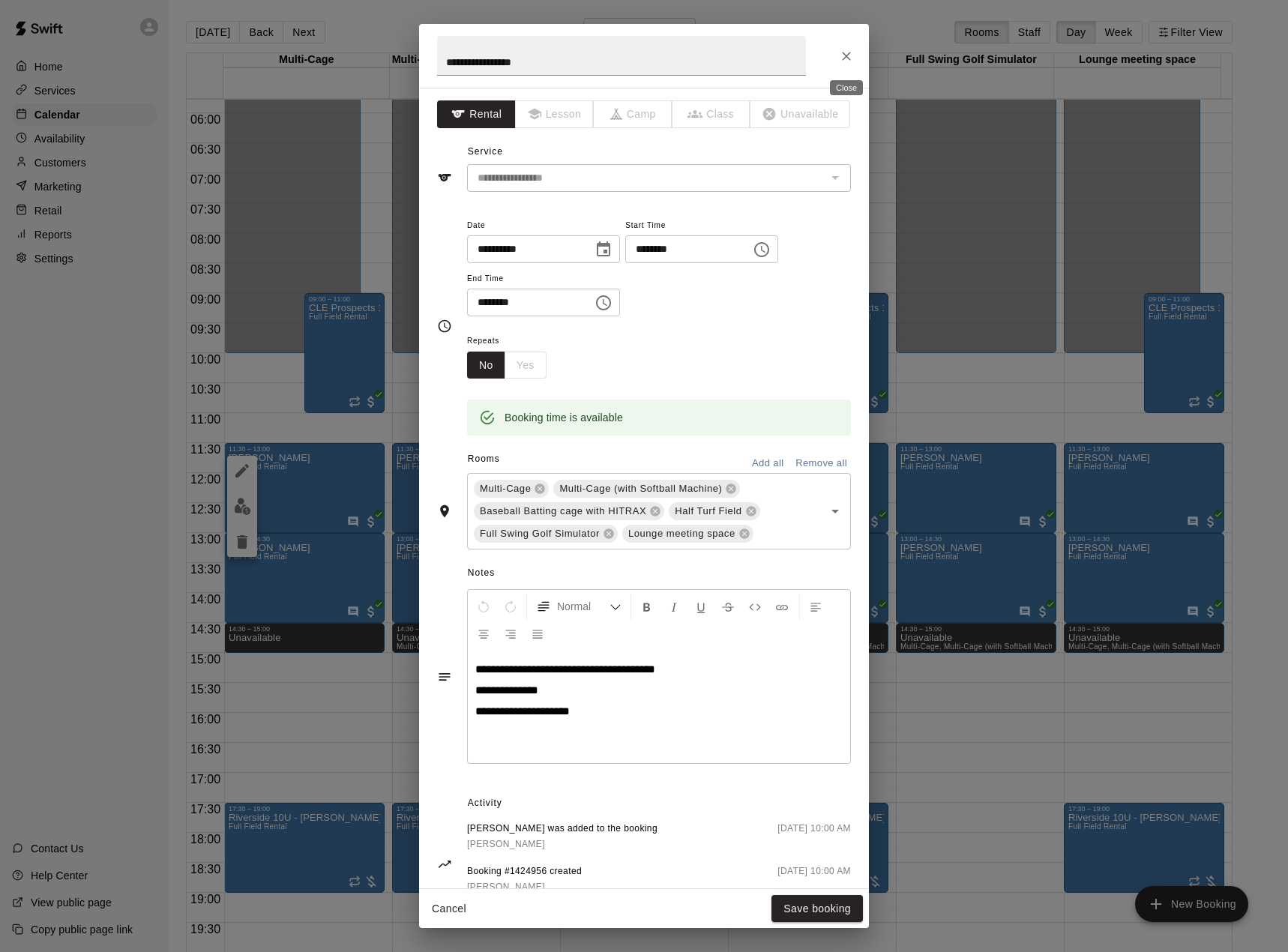
click at [848, 60] on icon "Close" at bounding box center [847, 56] width 15 height 15
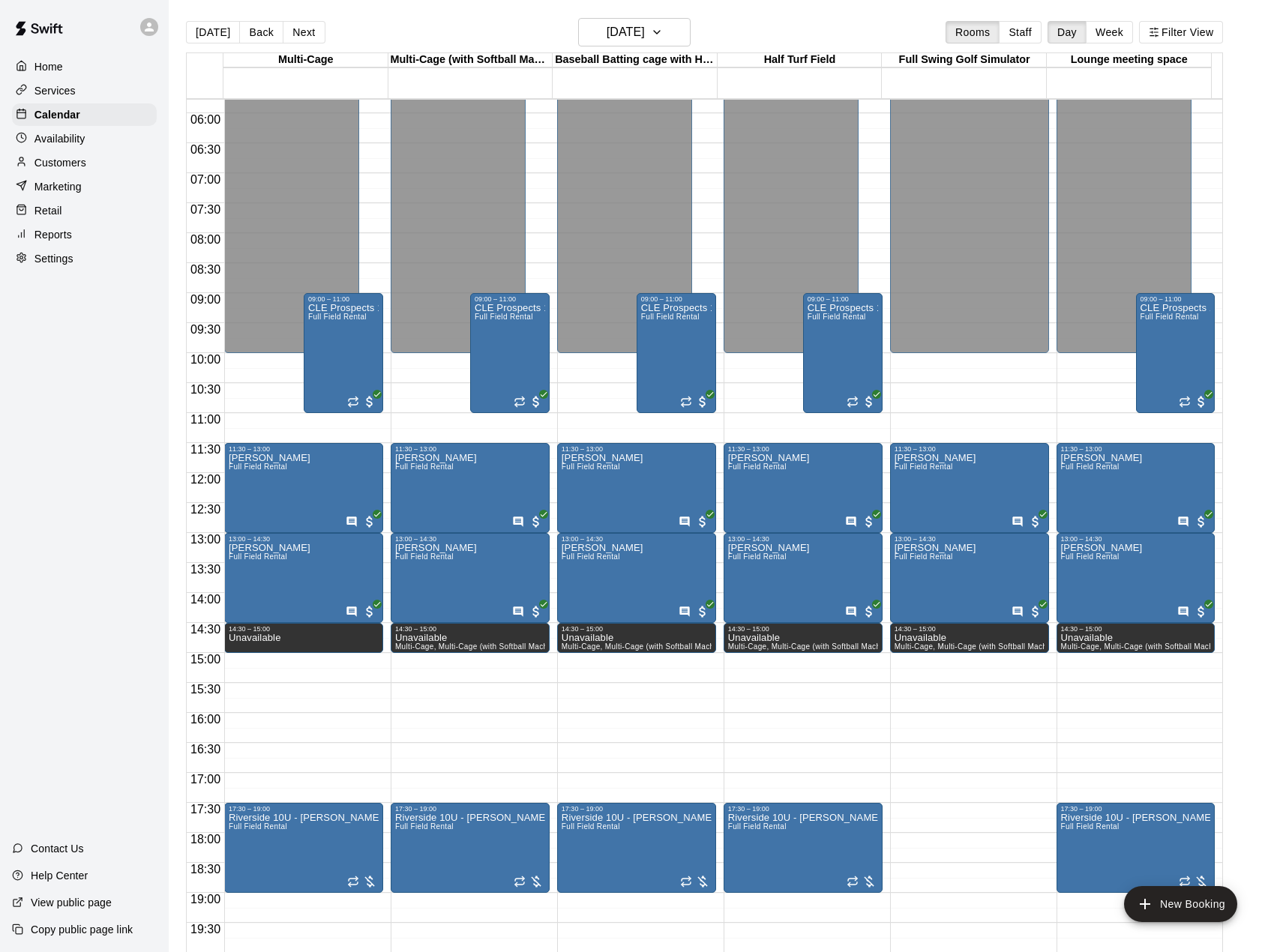
click at [72, 170] on p "Customers" at bounding box center [60, 162] width 51 height 15
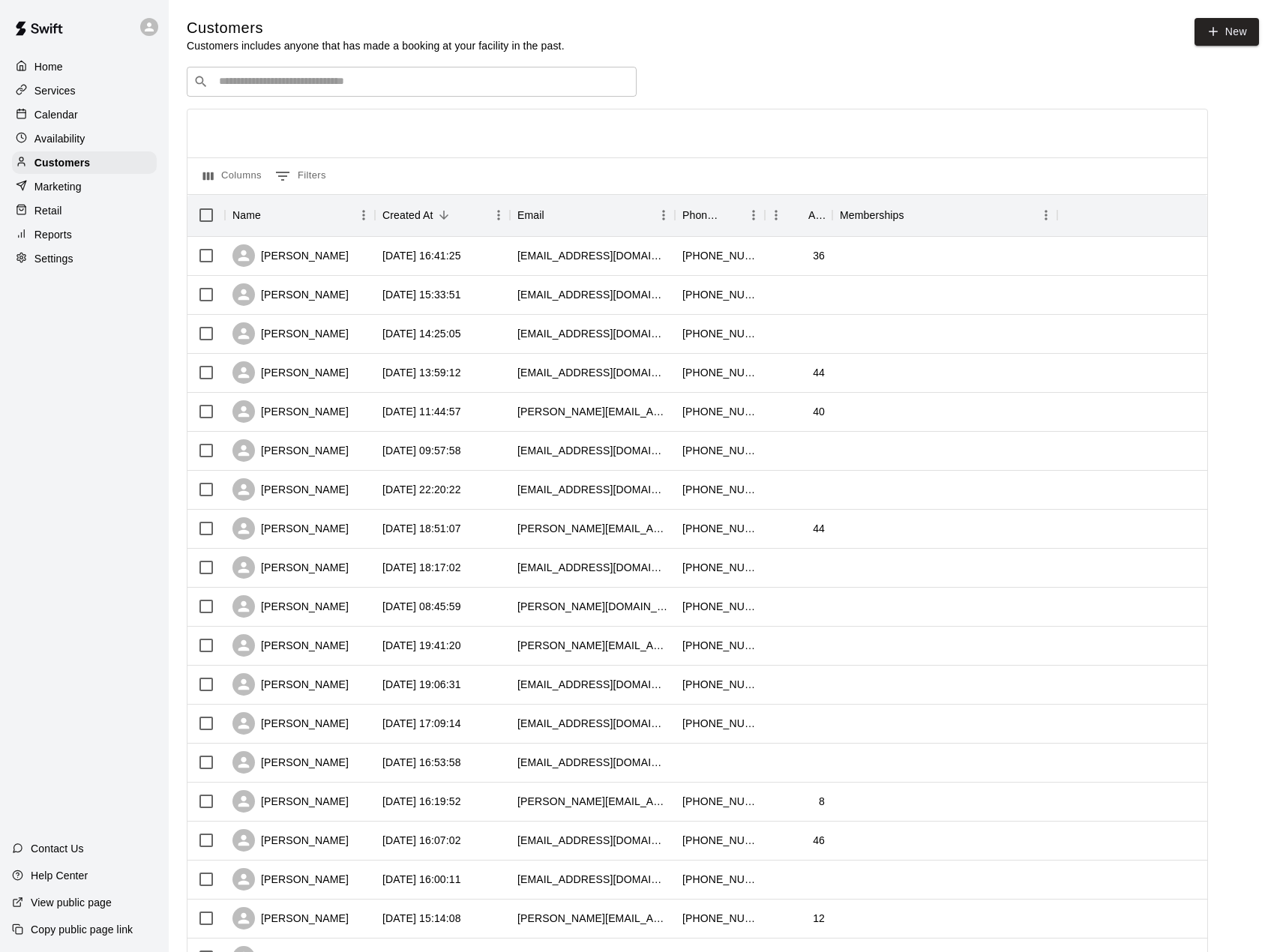
click at [253, 90] on input "Search customers by name or email" at bounding box center [422, 82] width 416 height 15
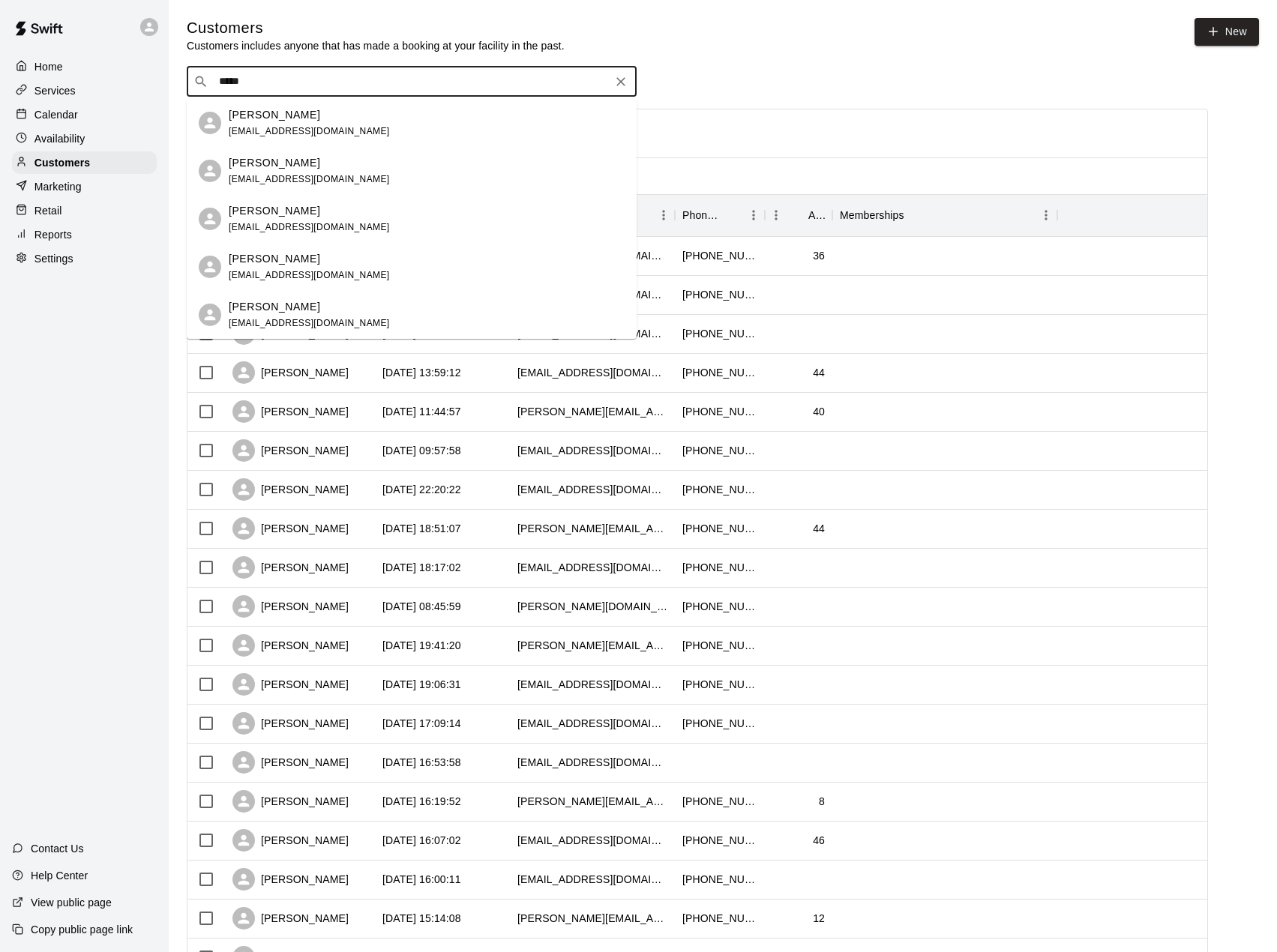
type input "*****"
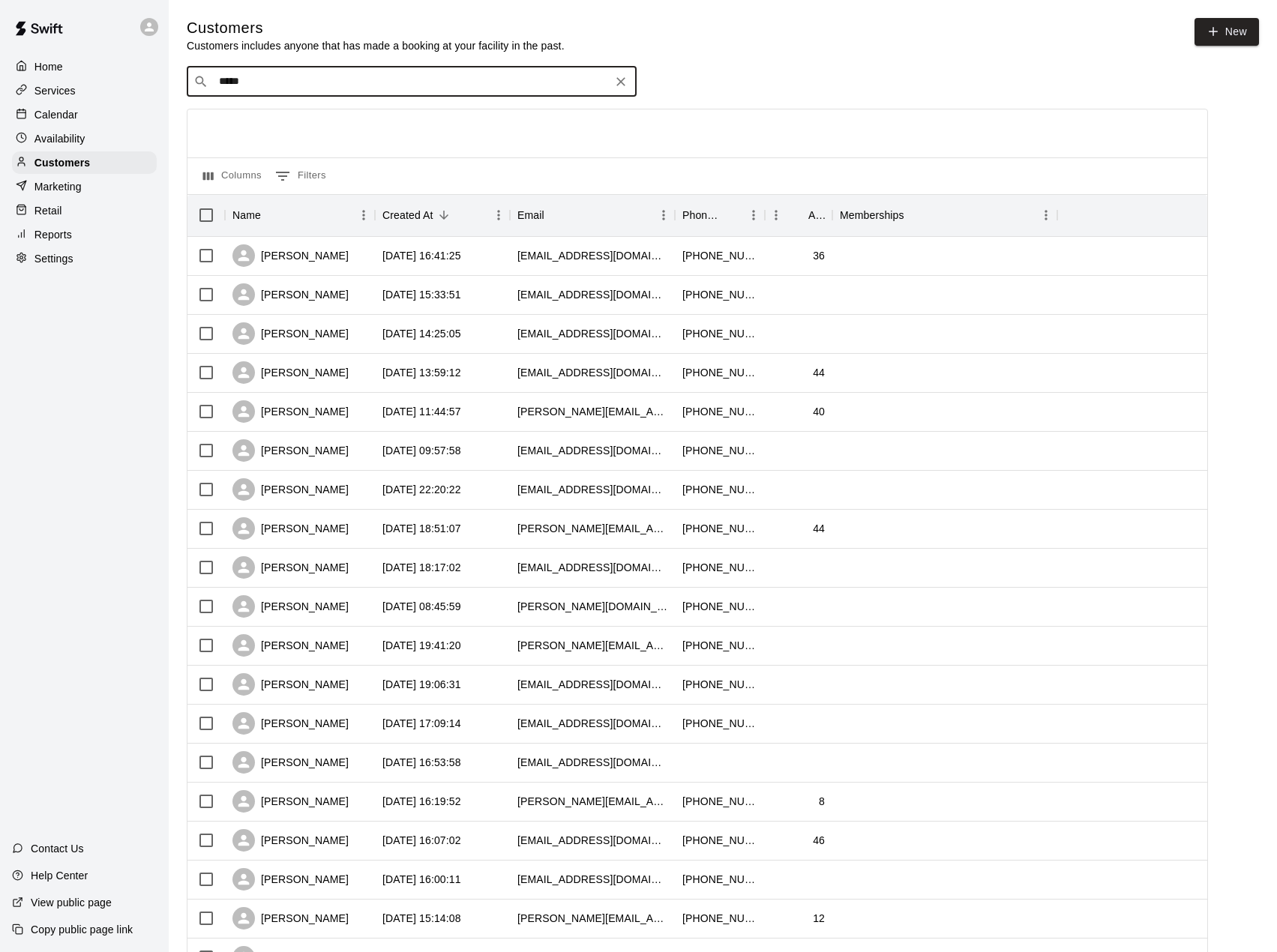
click at [287, 90] on input "*****" at bounding box center [410, 82] width 393 height 15
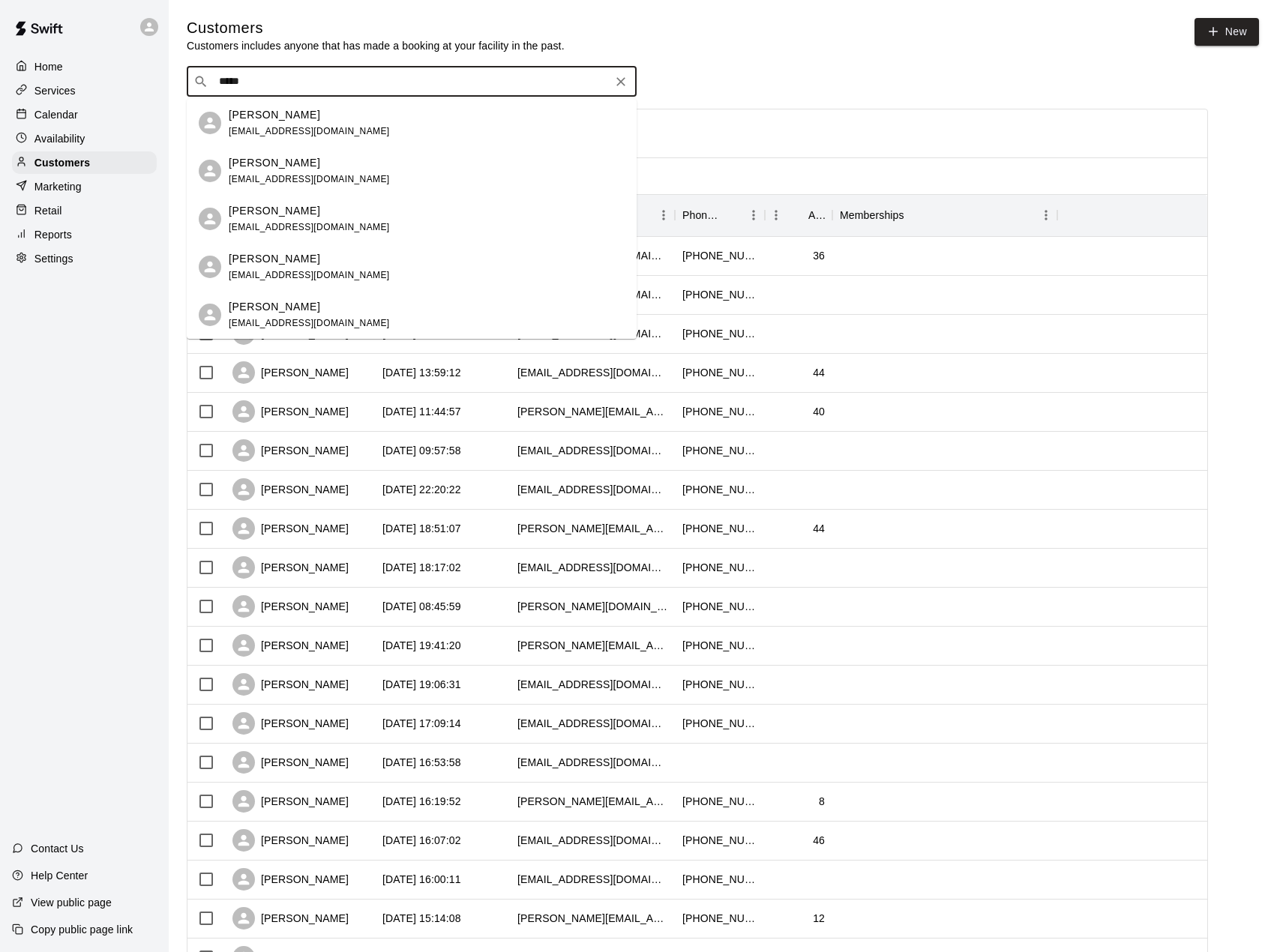
click at [287, 121] on div "Molly Foley" at bounding box center [309, 115] width 161 height 16
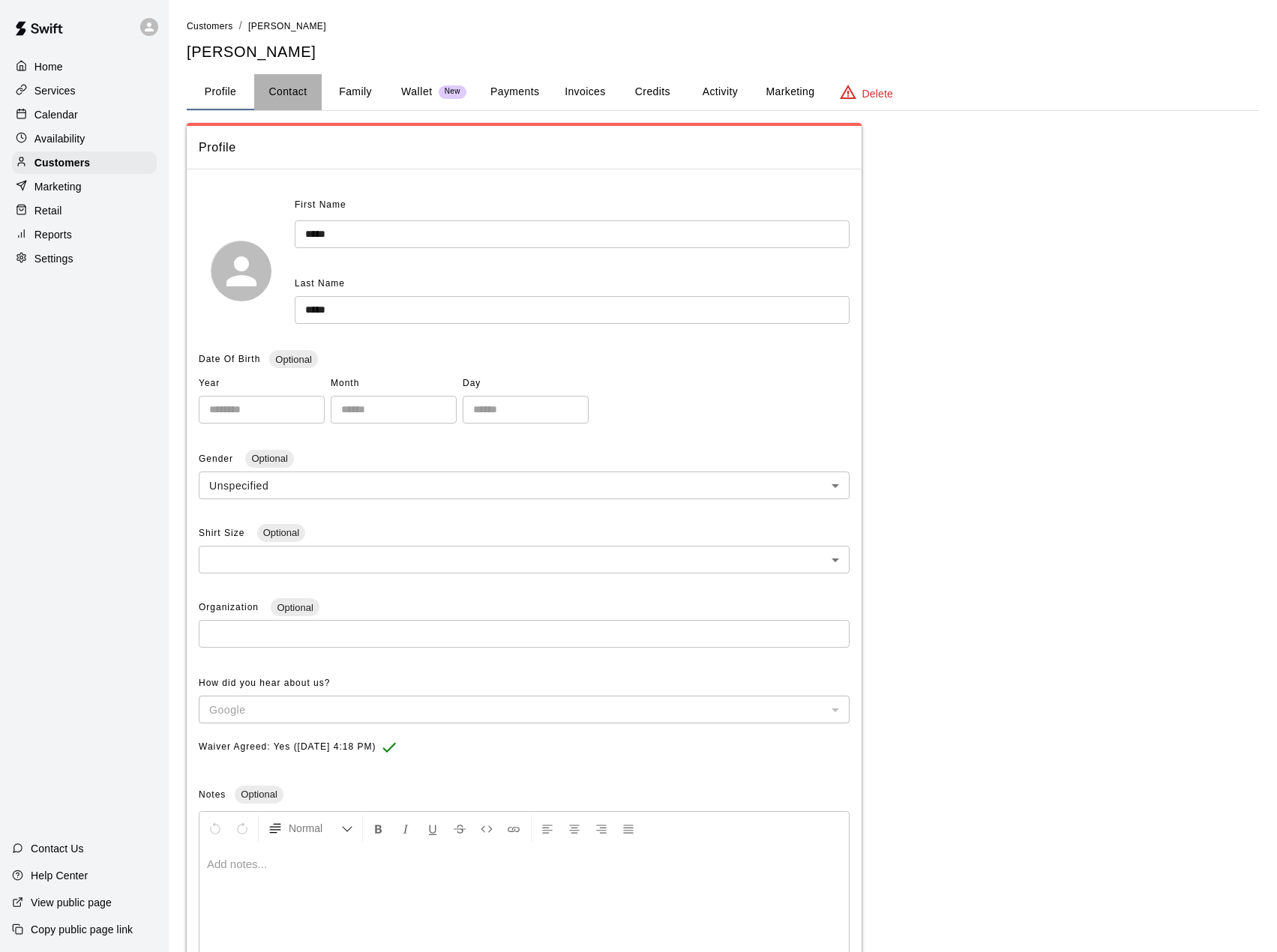
click at [292, 86] on button "Contact" at bounding box center [288, 92] width 67 height 36
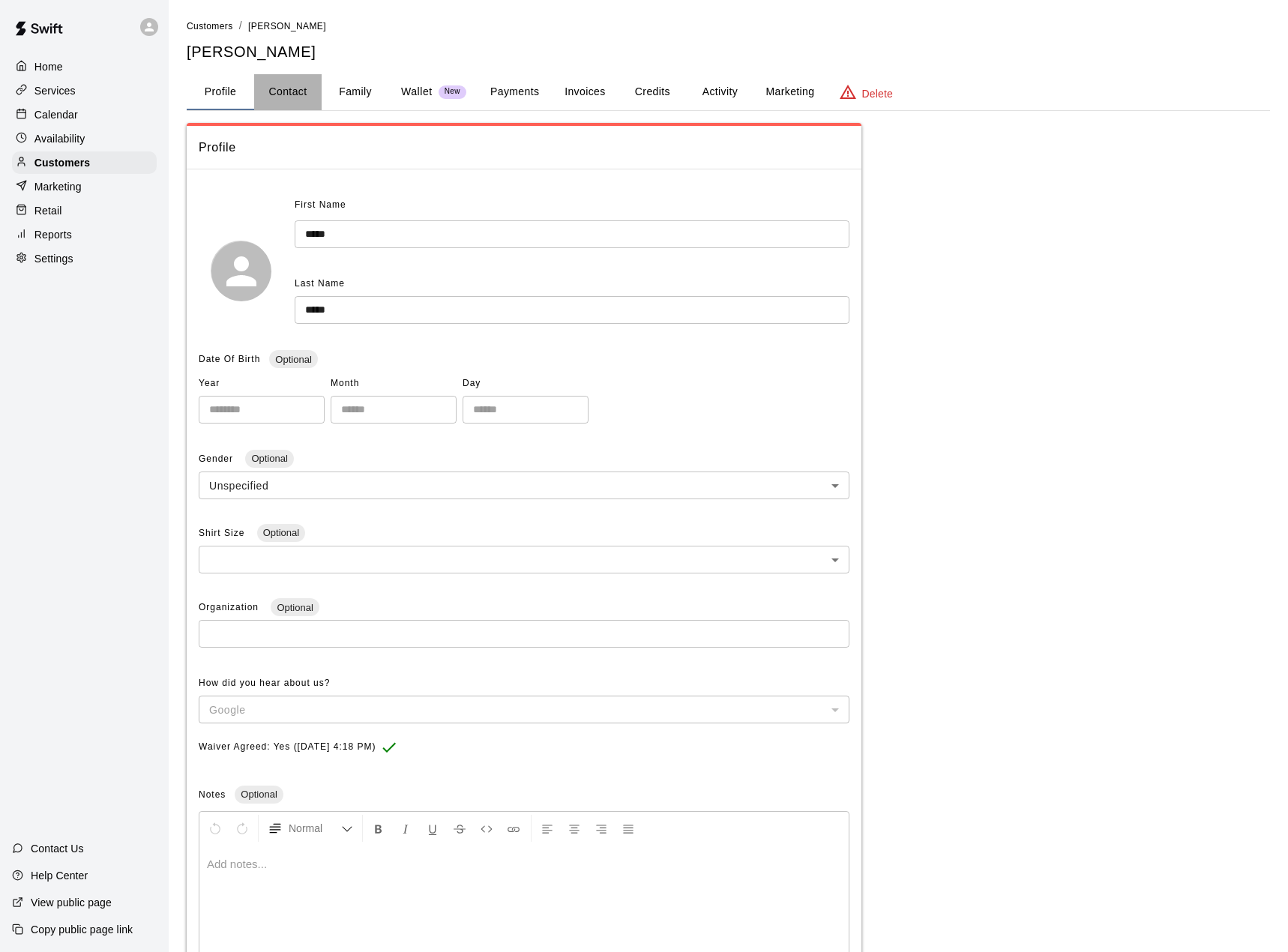
select select "**"
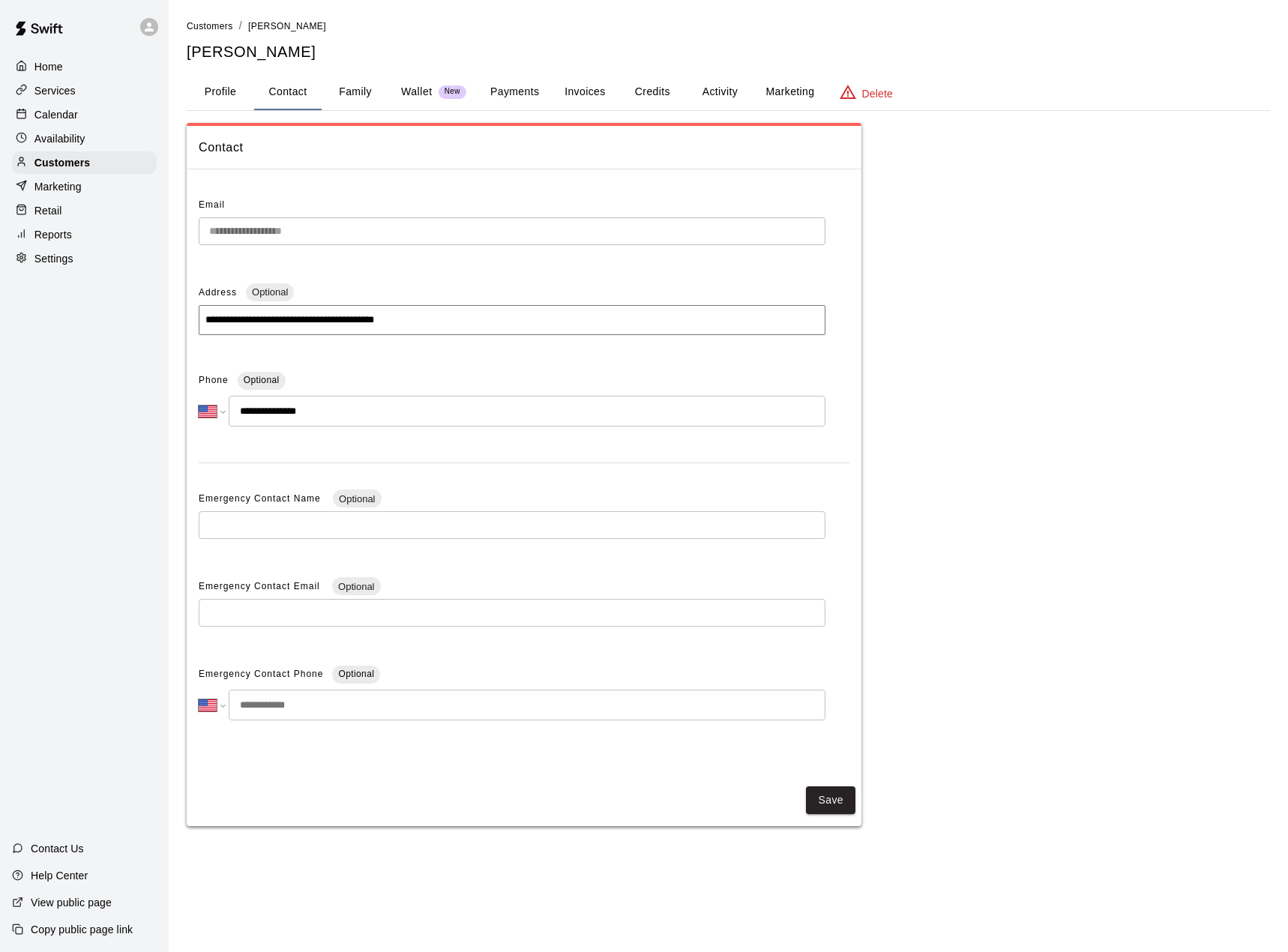
click at [326, 417] on input "**********" at bounding box center [527, 411] width 597 height 31
click at [68, 113] on p "Calendar" at bounding box center [56, 114] width 43 height 15
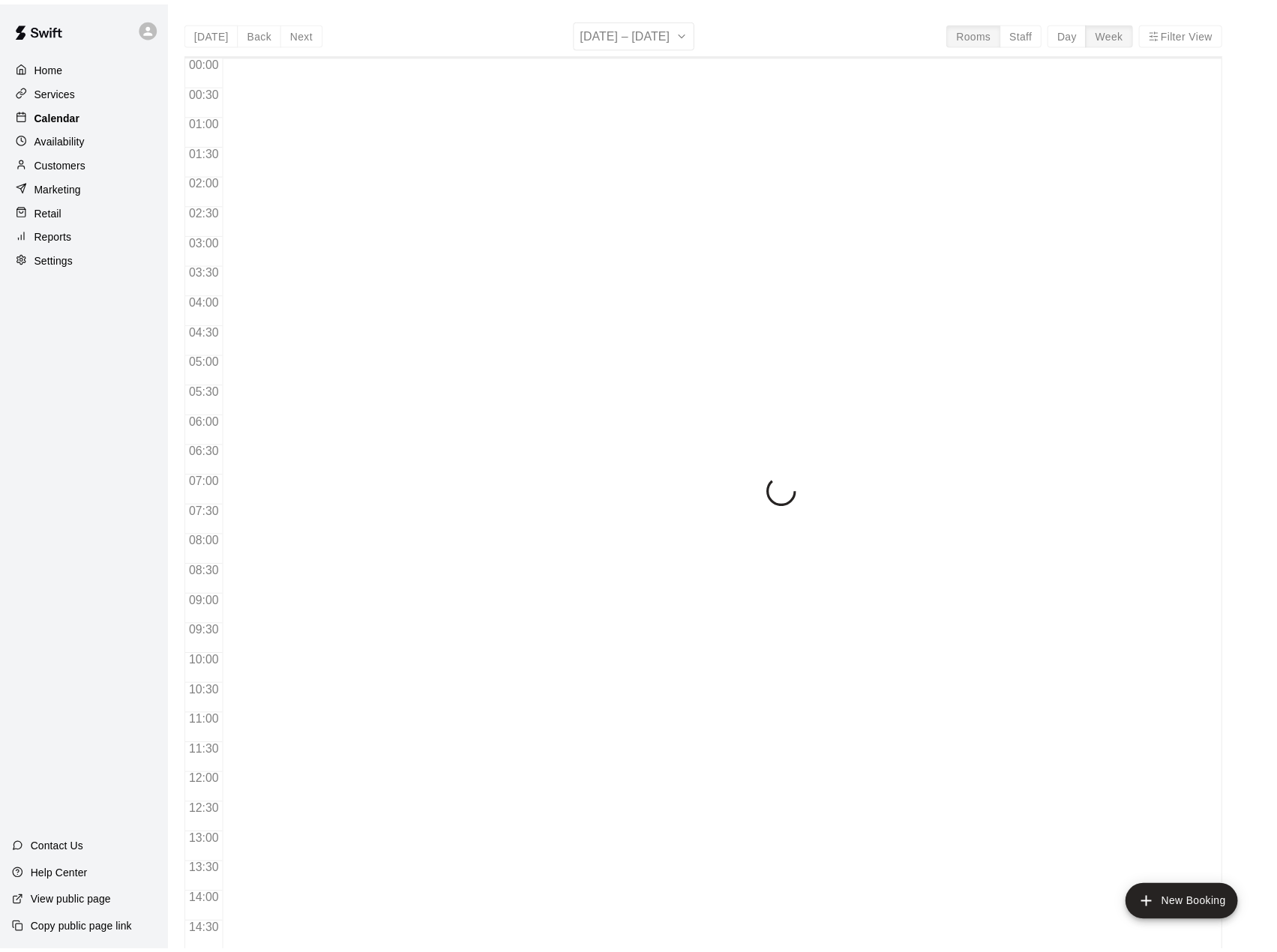
scroll to position [525, 0]
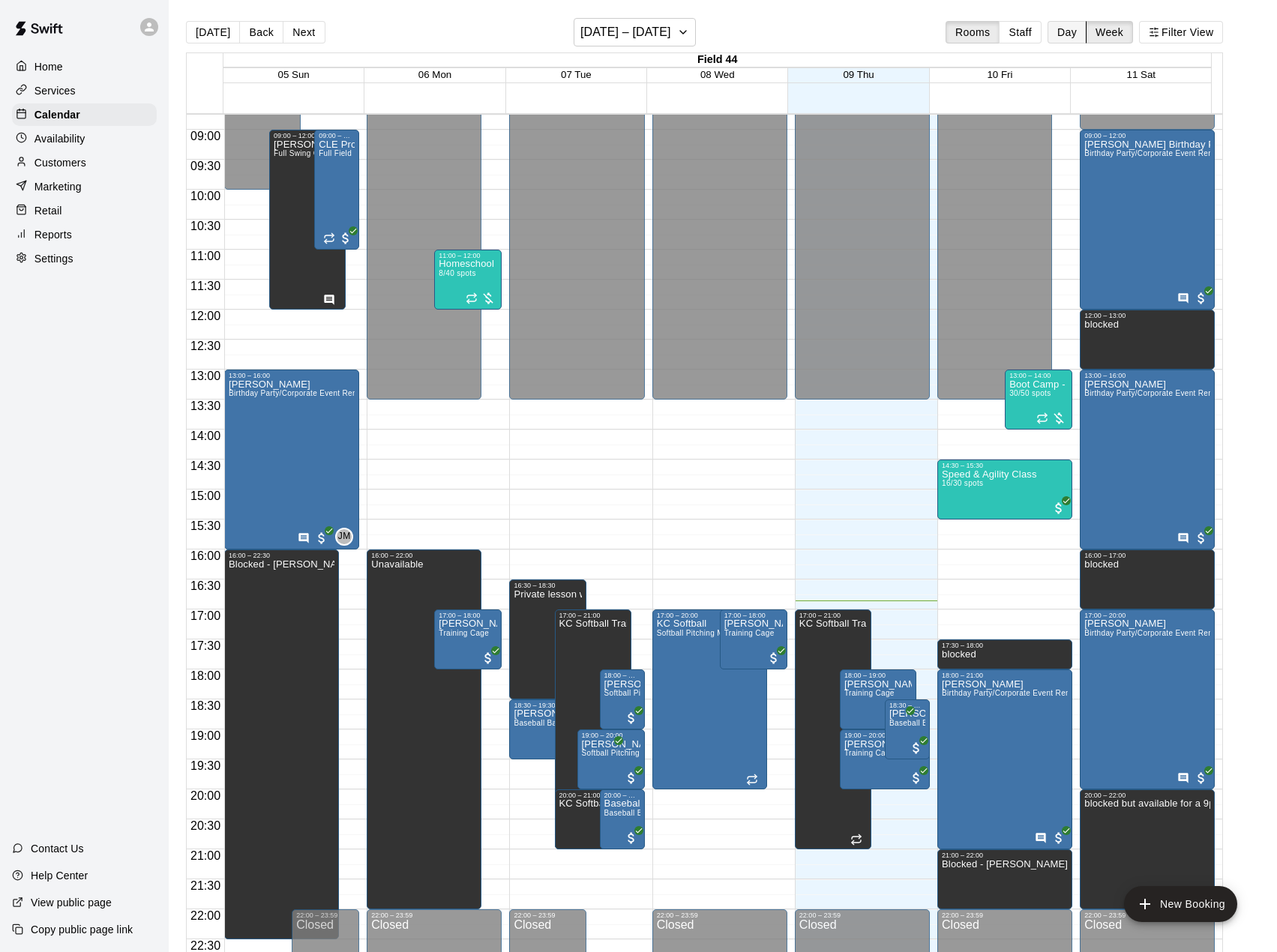
click at [1069, 36] on button "Day" at bounding box center [1067, 32] width 39 height 22
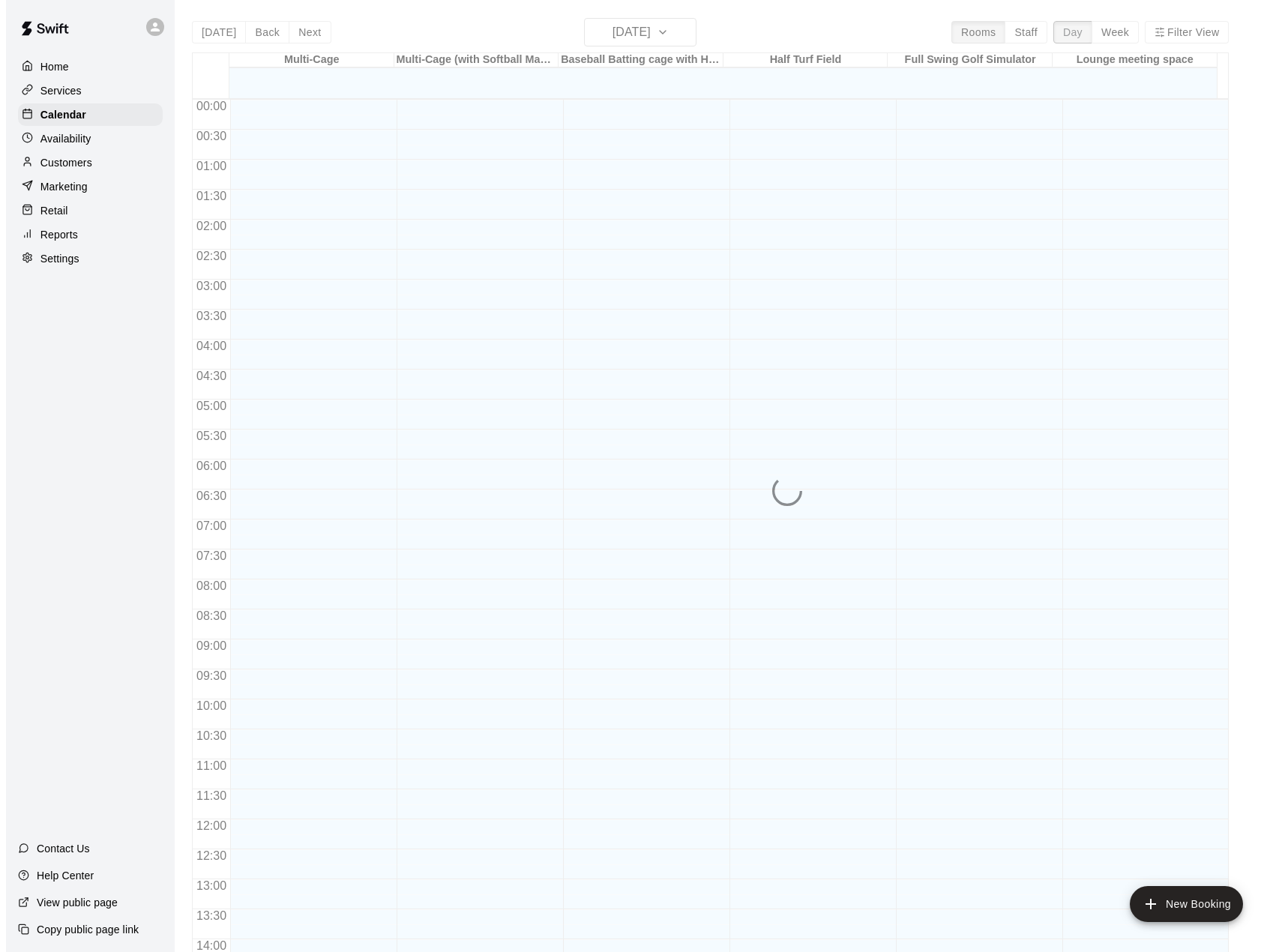
scroll to position [572, 0]
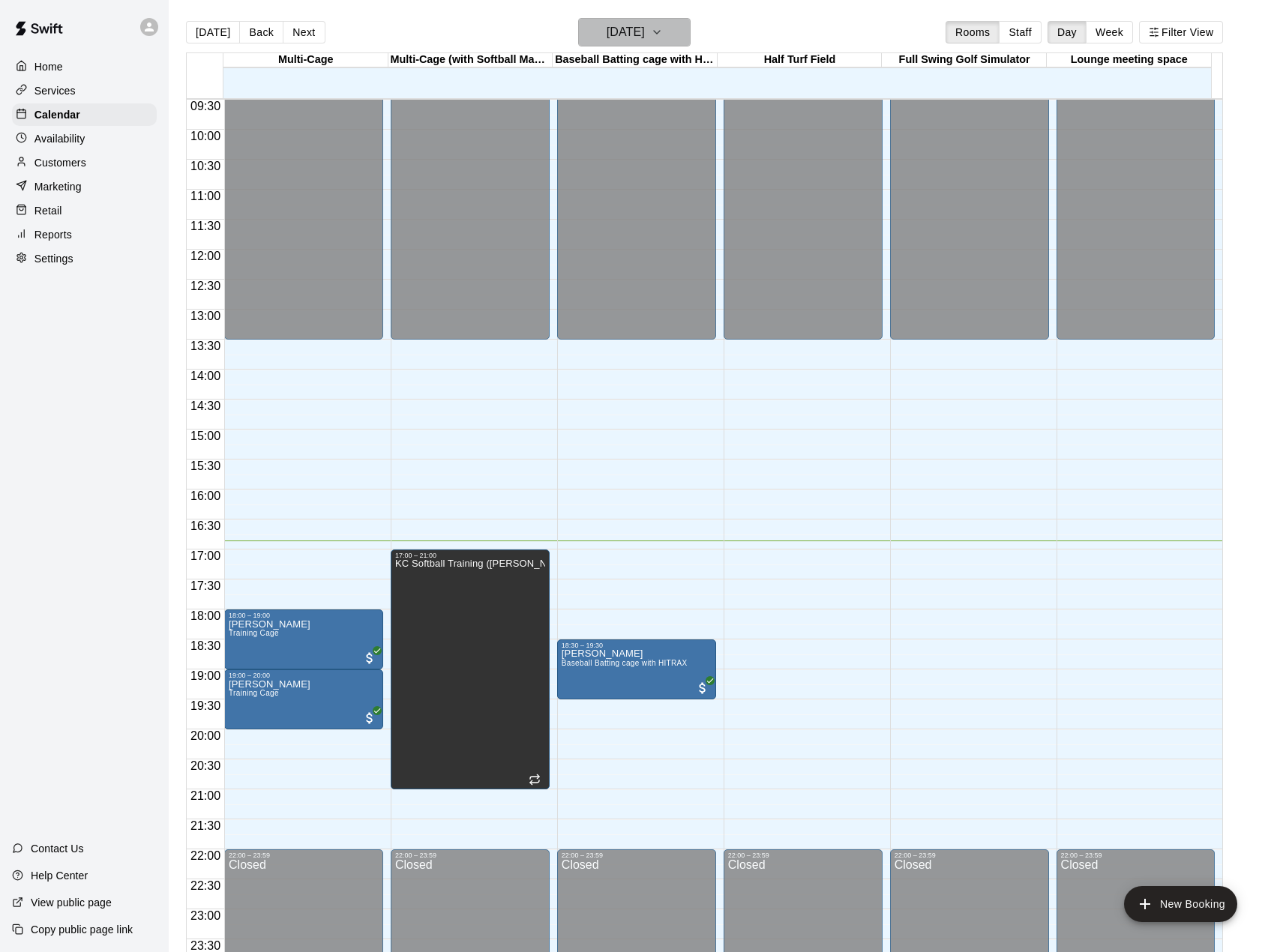
click at [675, 36] on button "Thursday Oct 09" at bounding box center [634, 32] width 113 height 28
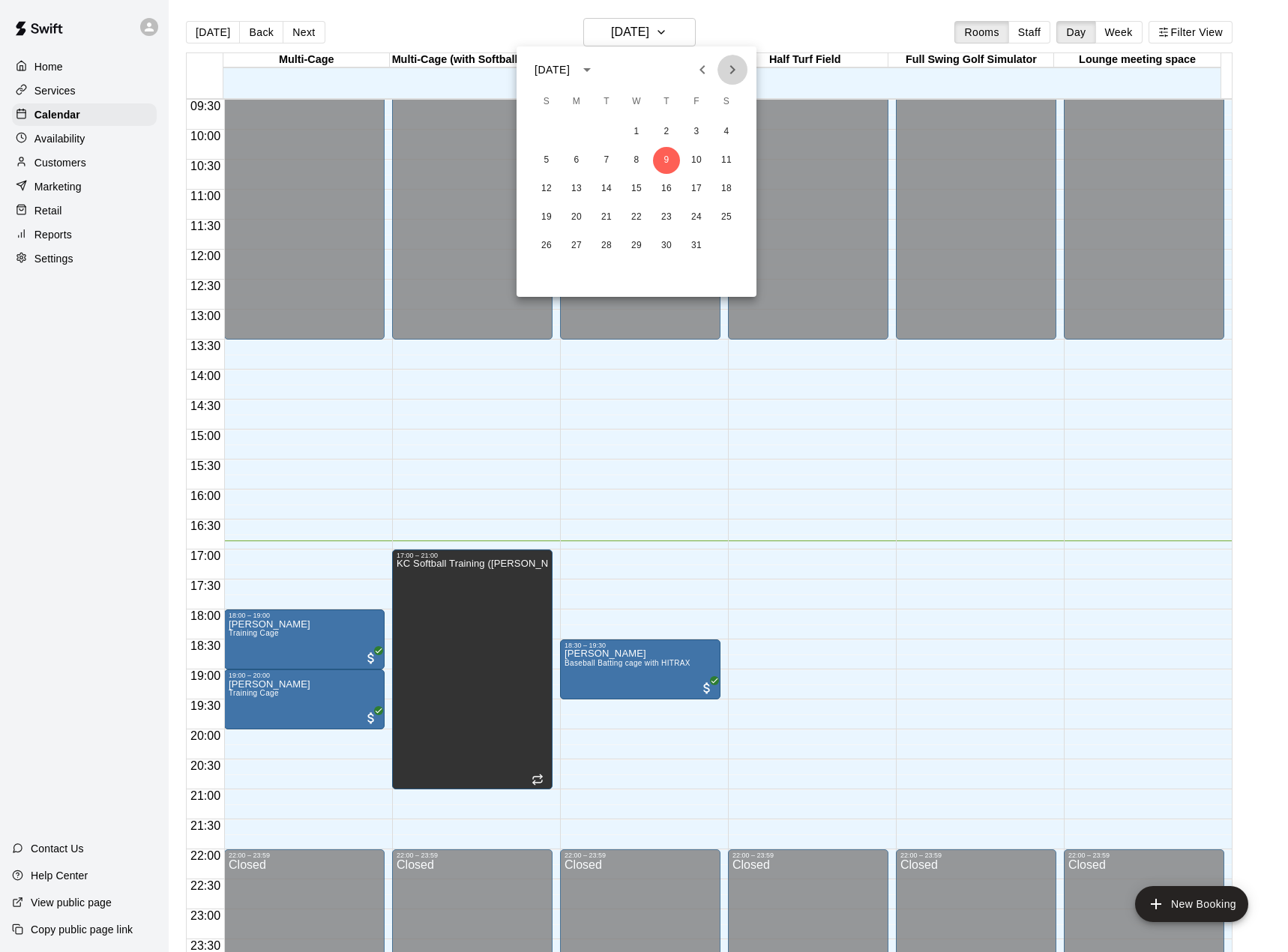
click at [725, 67] on icon "Next month" at bounding box center [732, 70] width 18 height 18
click at [578, 163] on button "3" at bounding box center [576, 160] width 27 height 27
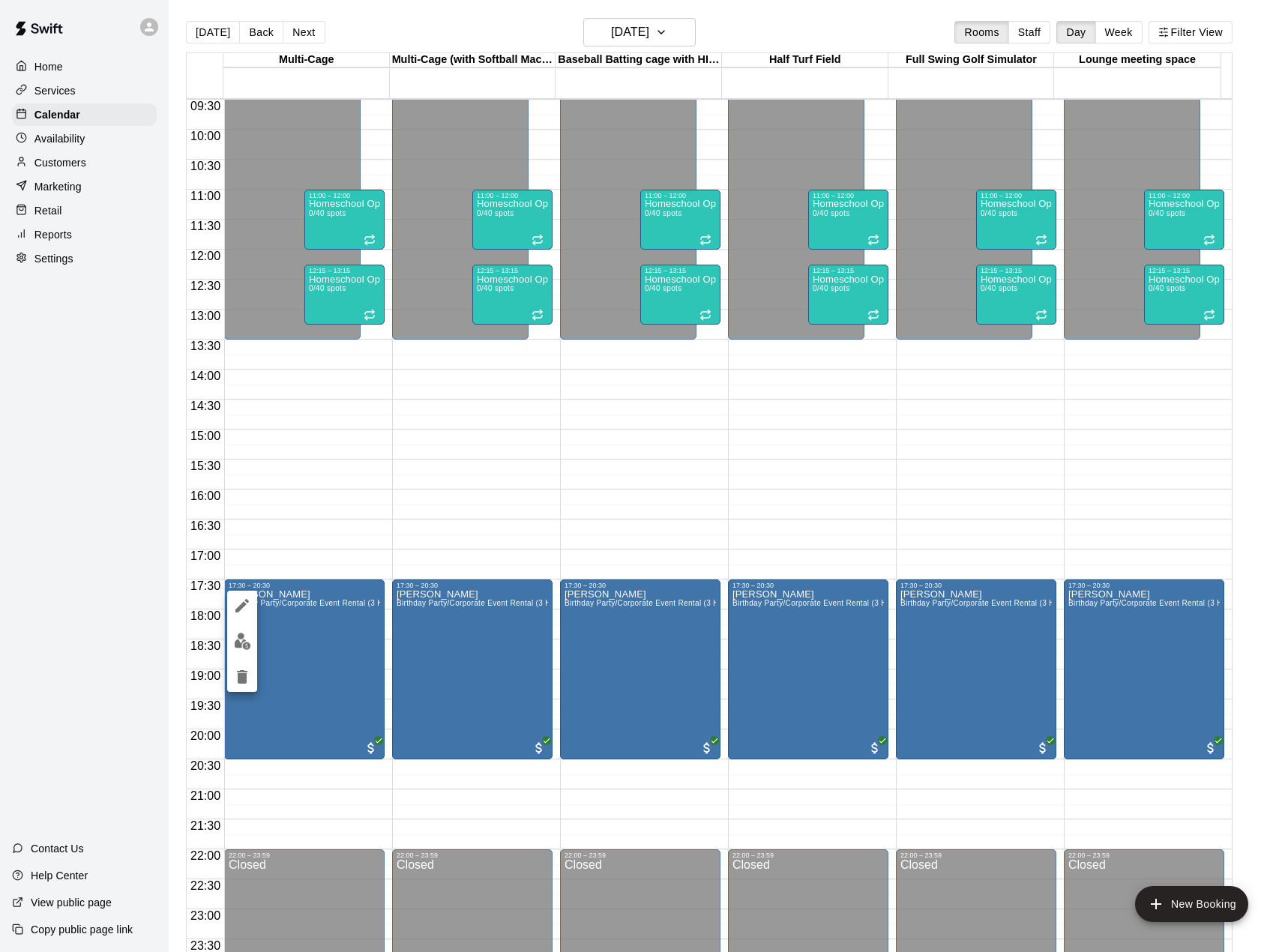
click at [341, 487] on div at bounding box center [644, 476] width 1288 height 952
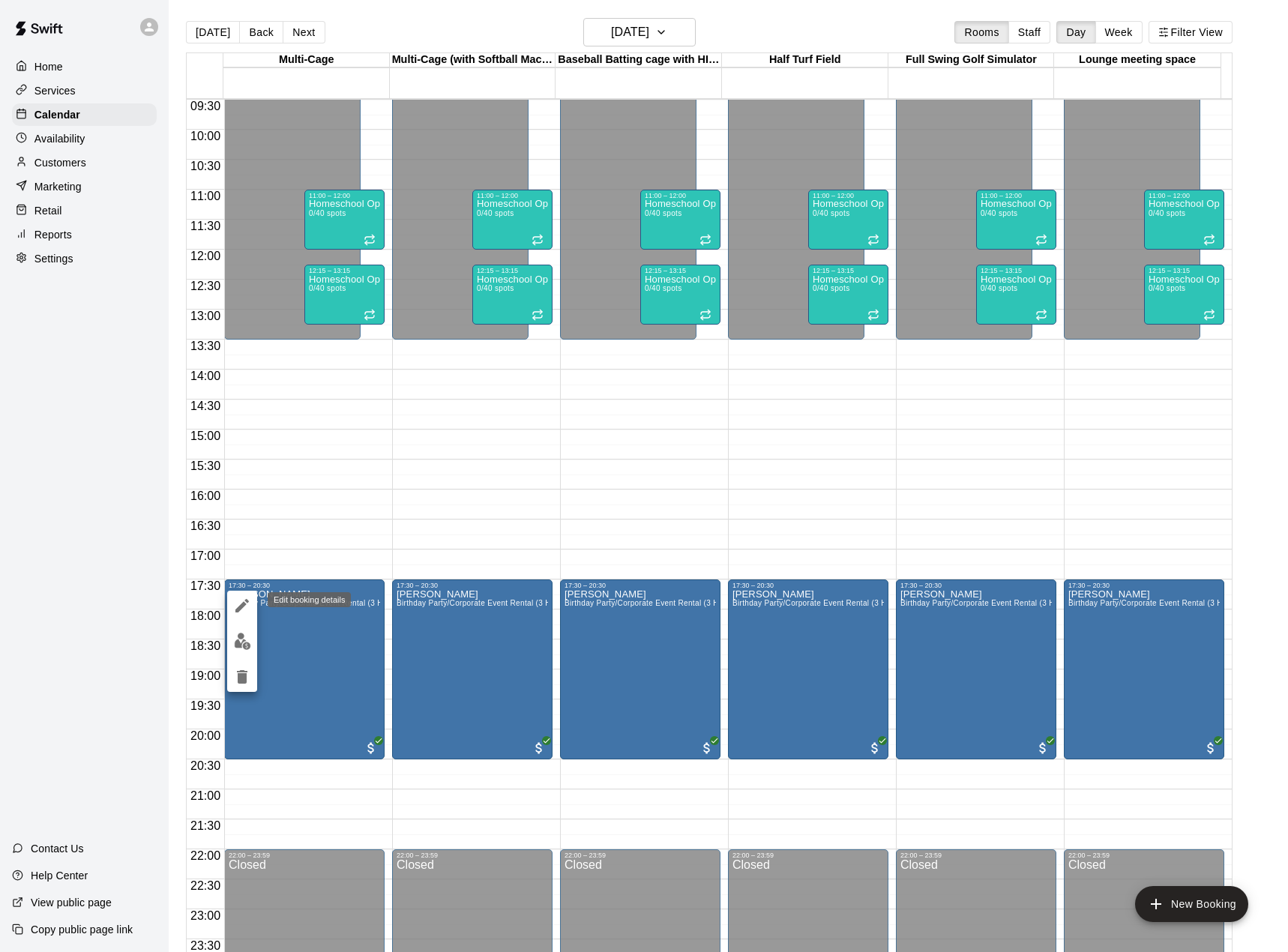
click at [245, 605] on icon "edit" at bounding box center [242, 605] width 13 height 13
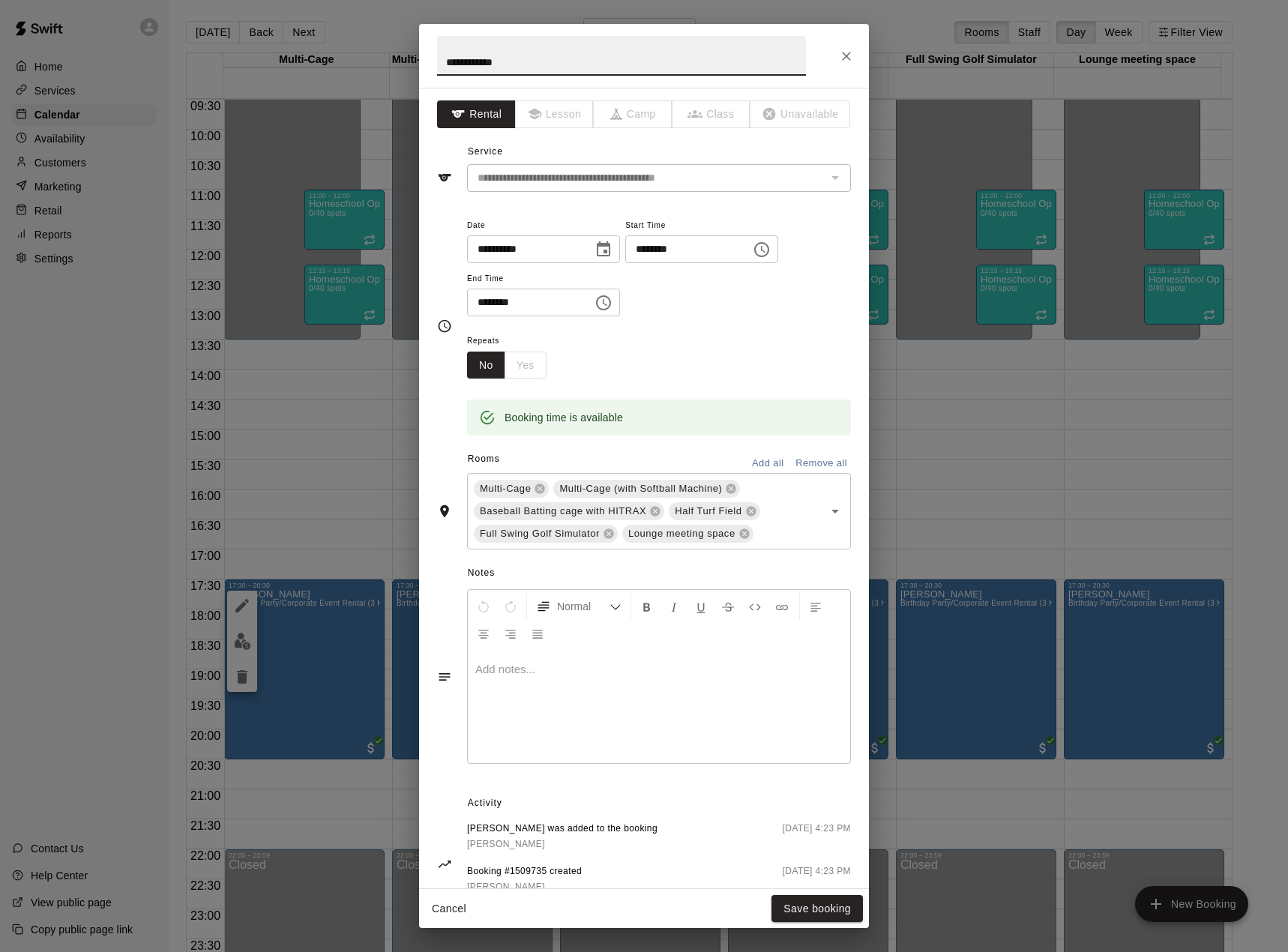
click at [608, 682] on div at bounding box center [659, 706] width 382 height 113
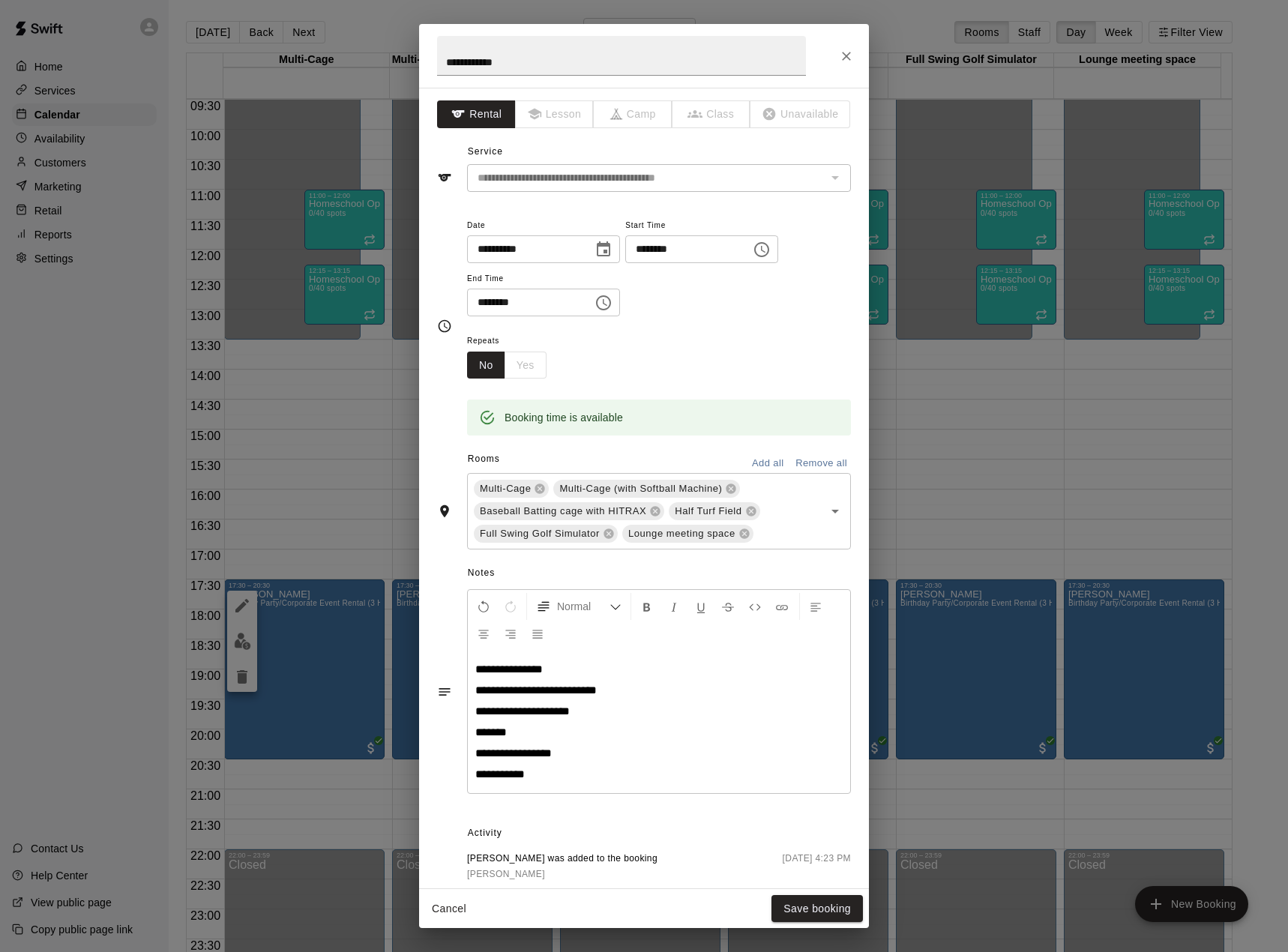
click at [566, 750] on p "**********" at bounding box center [659, 753] width 368 height 15
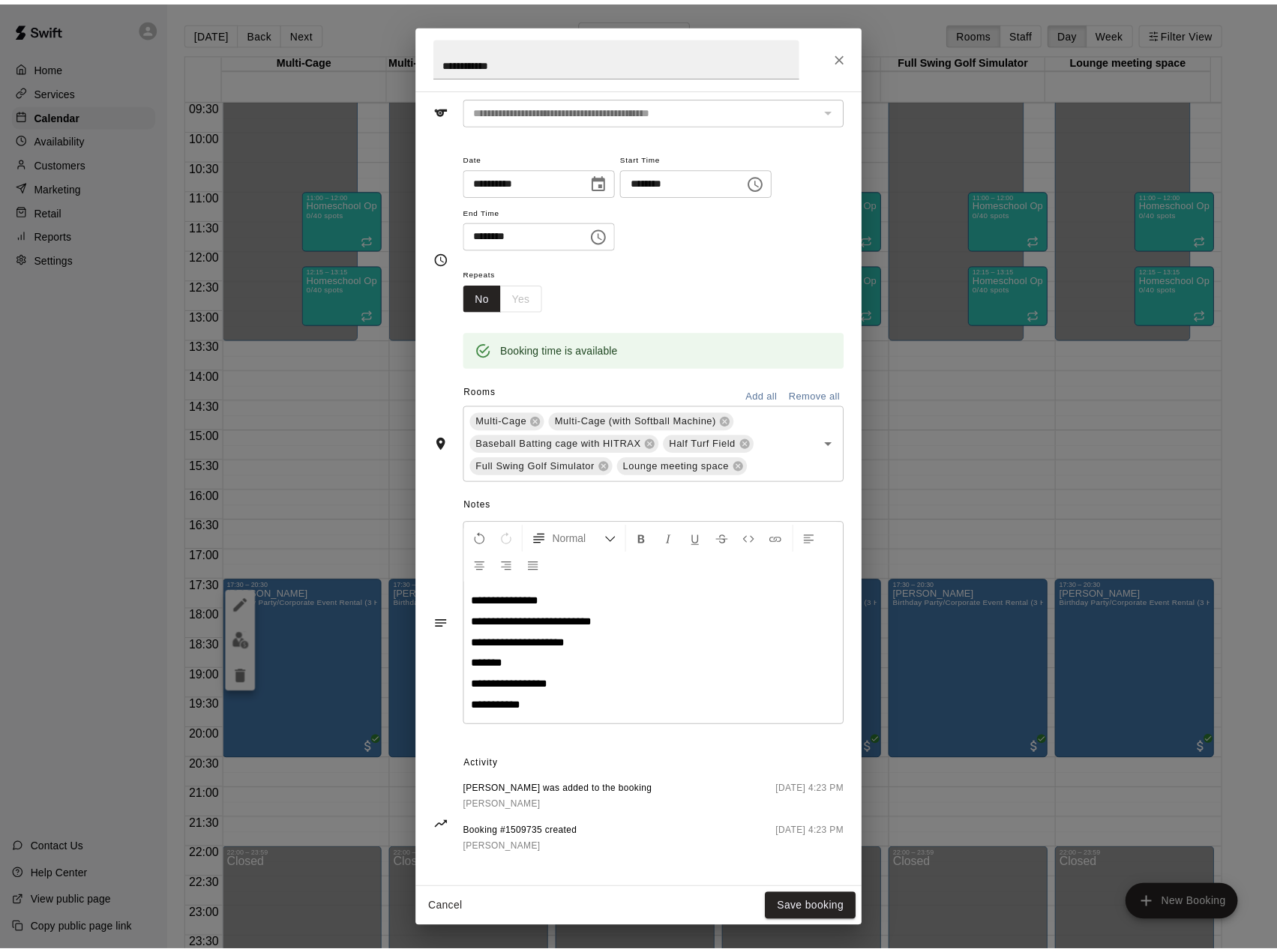
scroll to position [77, 0]
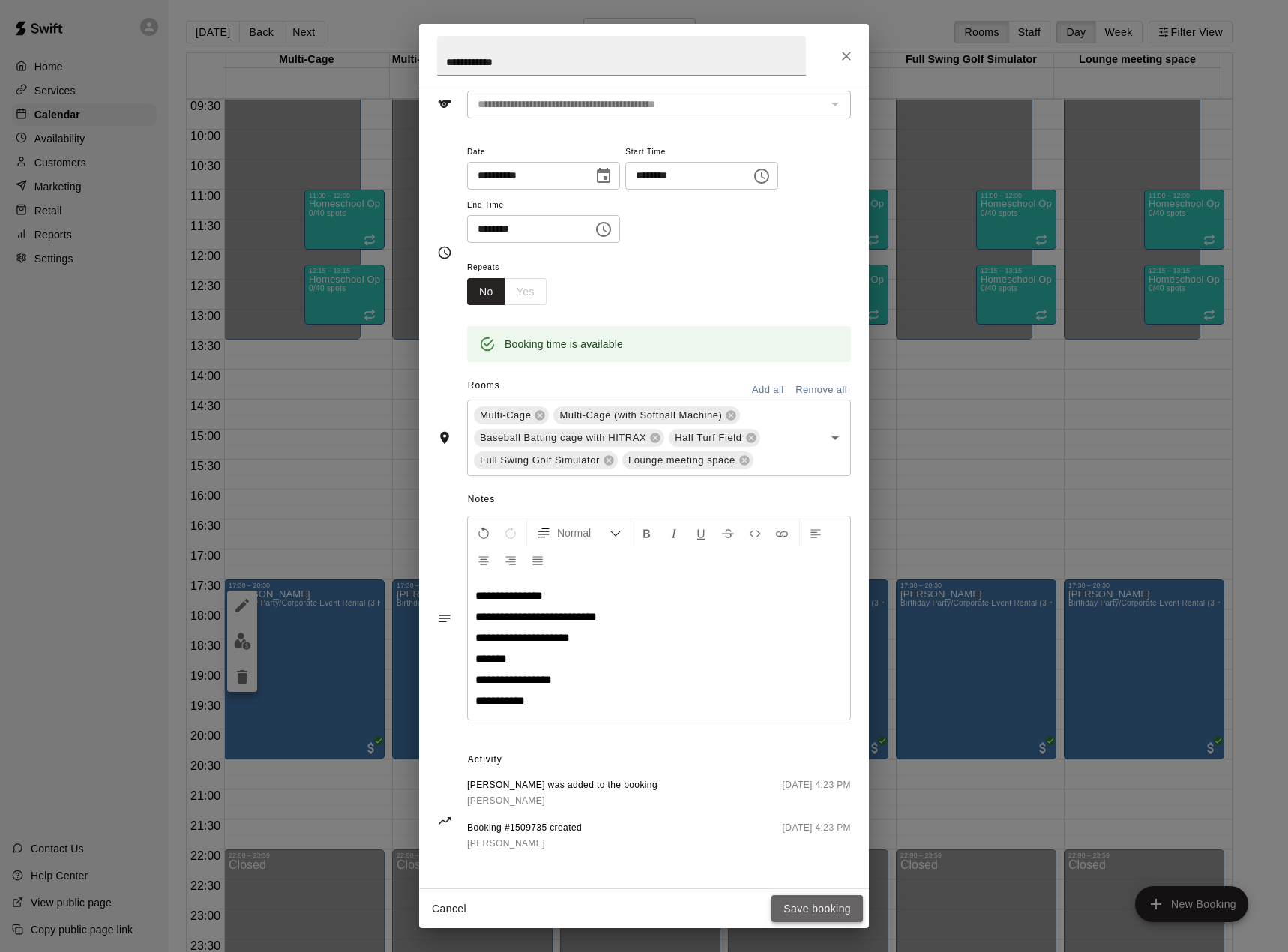
click at [825, 903] on button "Save booking" at bounding box center [816, 909] width 91 height 27
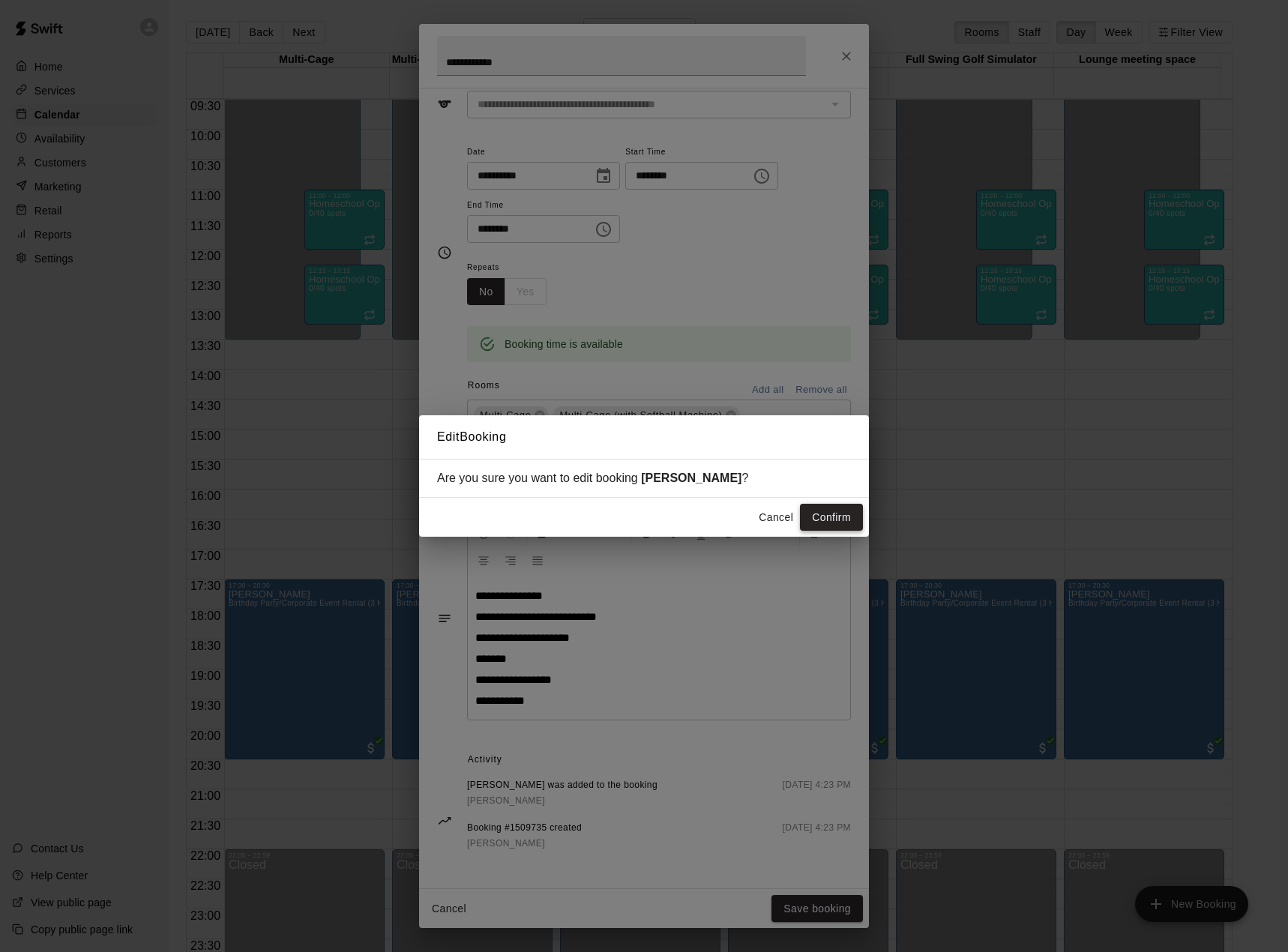
click at [834, 515] on button "Confirm" at bounding box center [831, 517] width 63 height 27
